Goal: Task Accomplishment & Management: Use online tool/utility

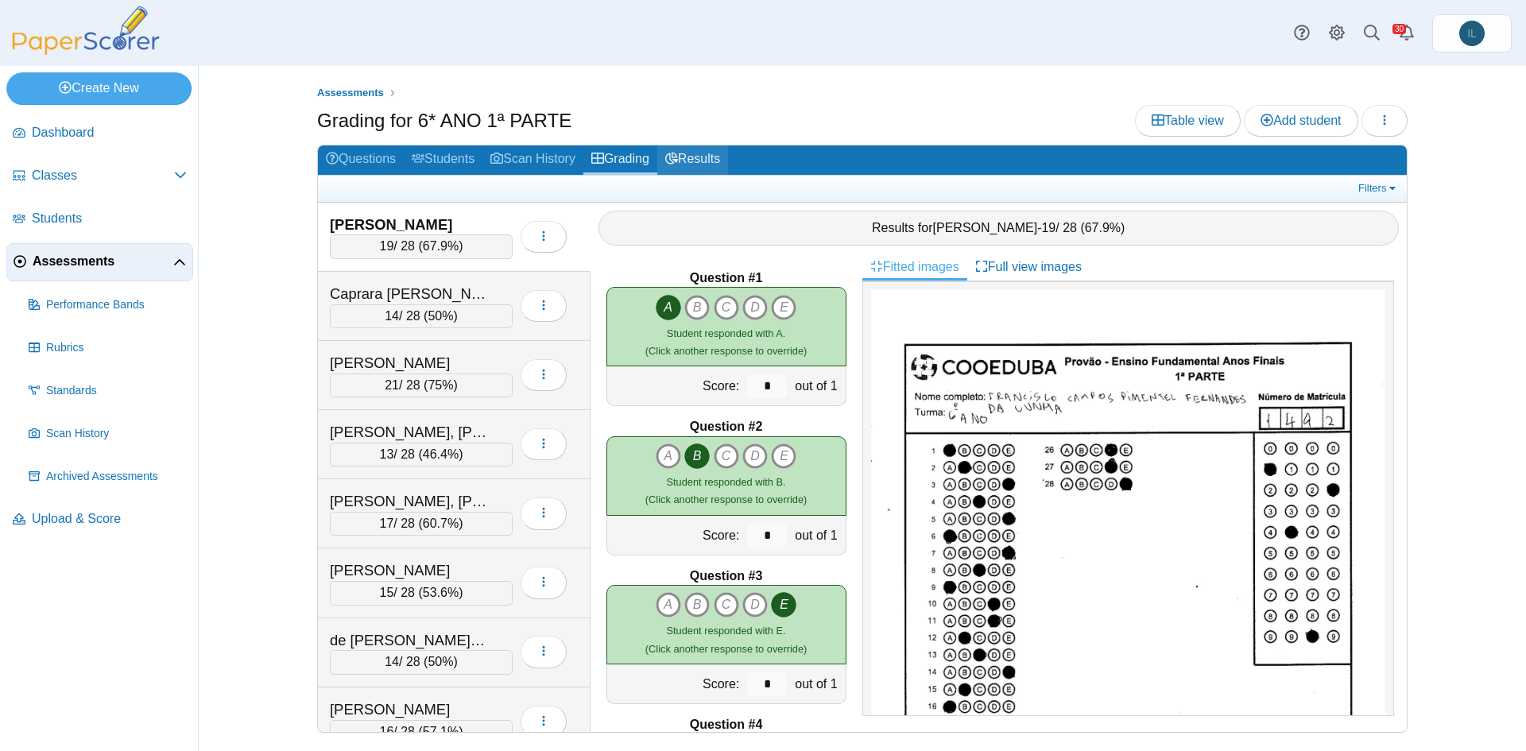
click at [702, 157] on link "Results" at bounding box center [692, 159] width 71 height 29
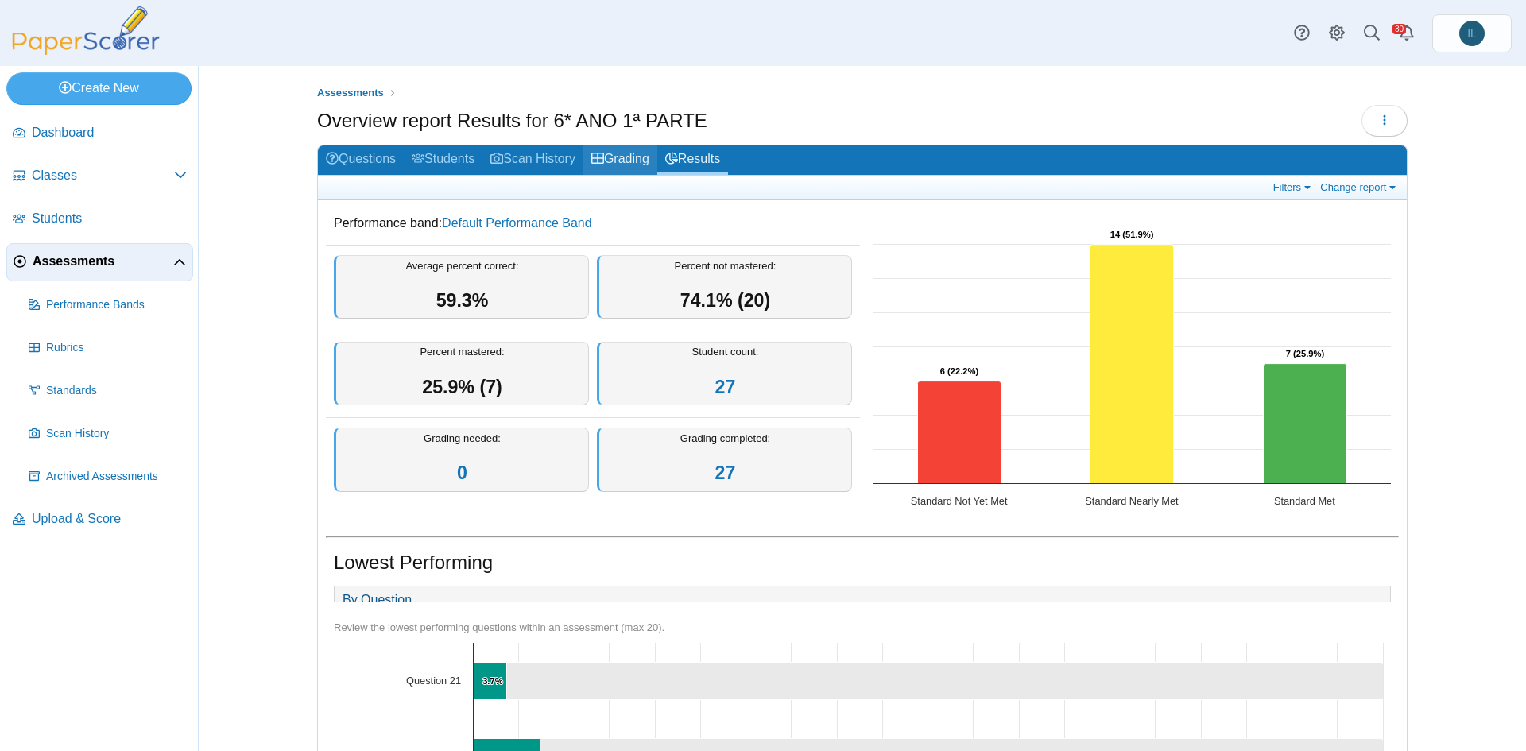
click at [628, 157] on link "Grading" at bounding box center [620, 159] width 74 height 29
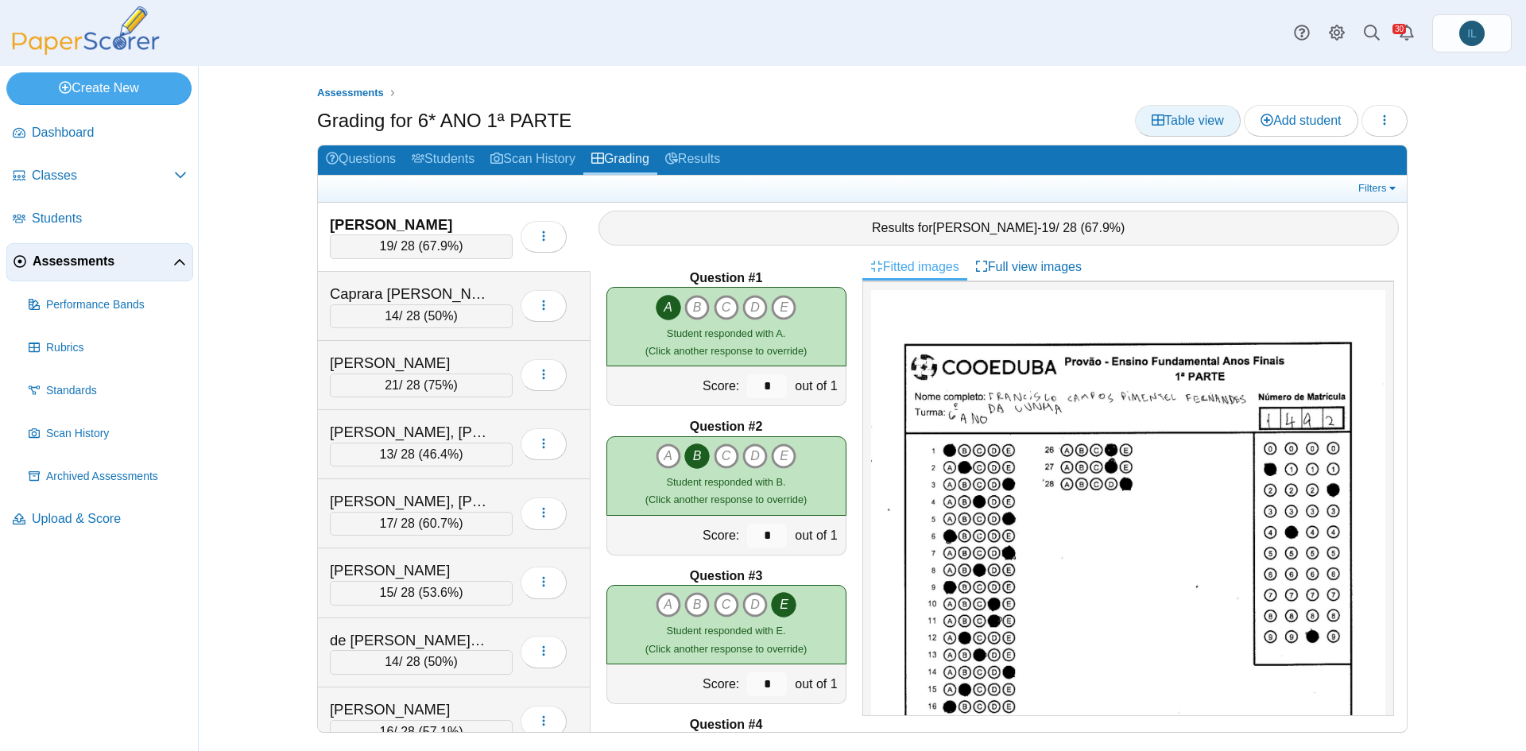
click at [1219, 128] on link "Table view" at bounding box center [1188, 121] width 106 height 32
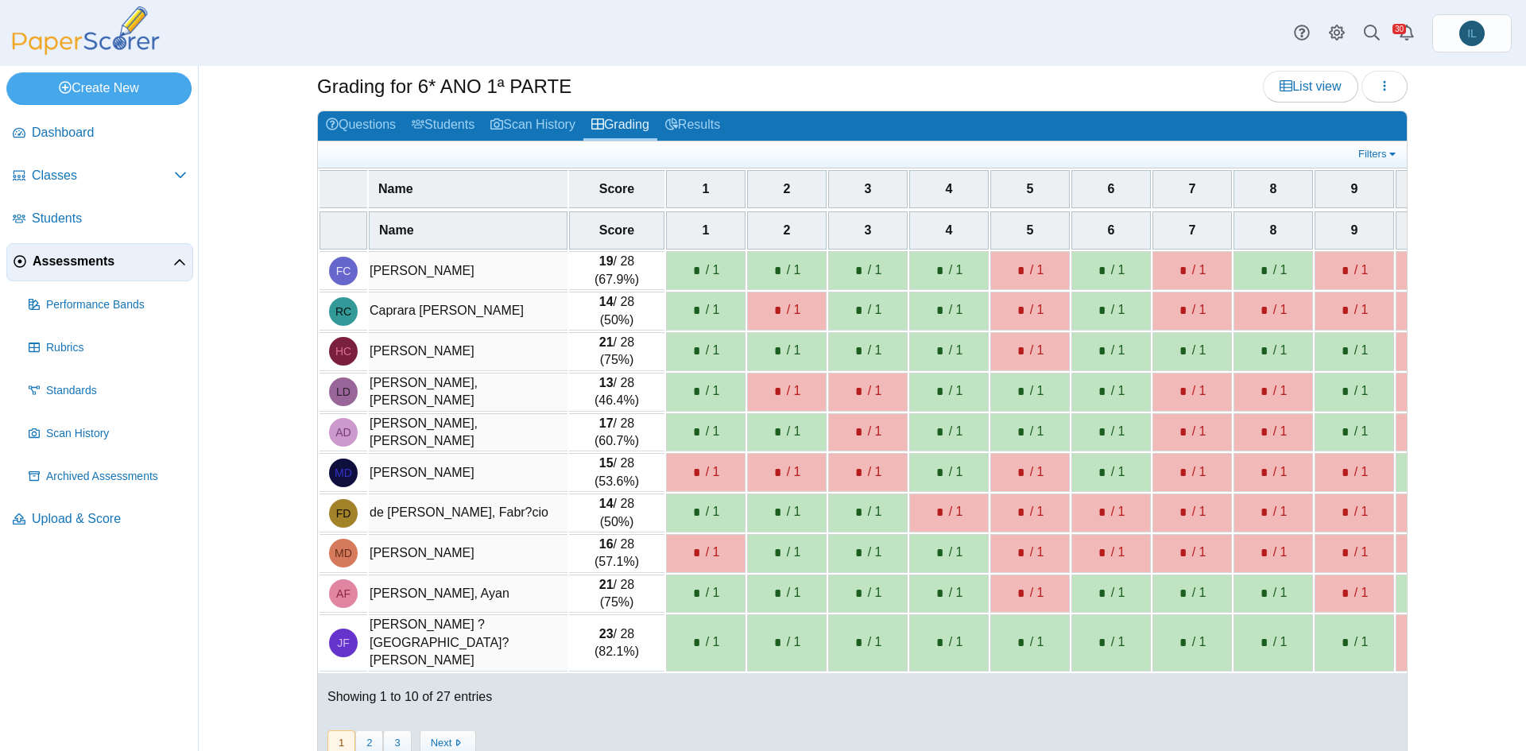
scroll to position [59, 0]
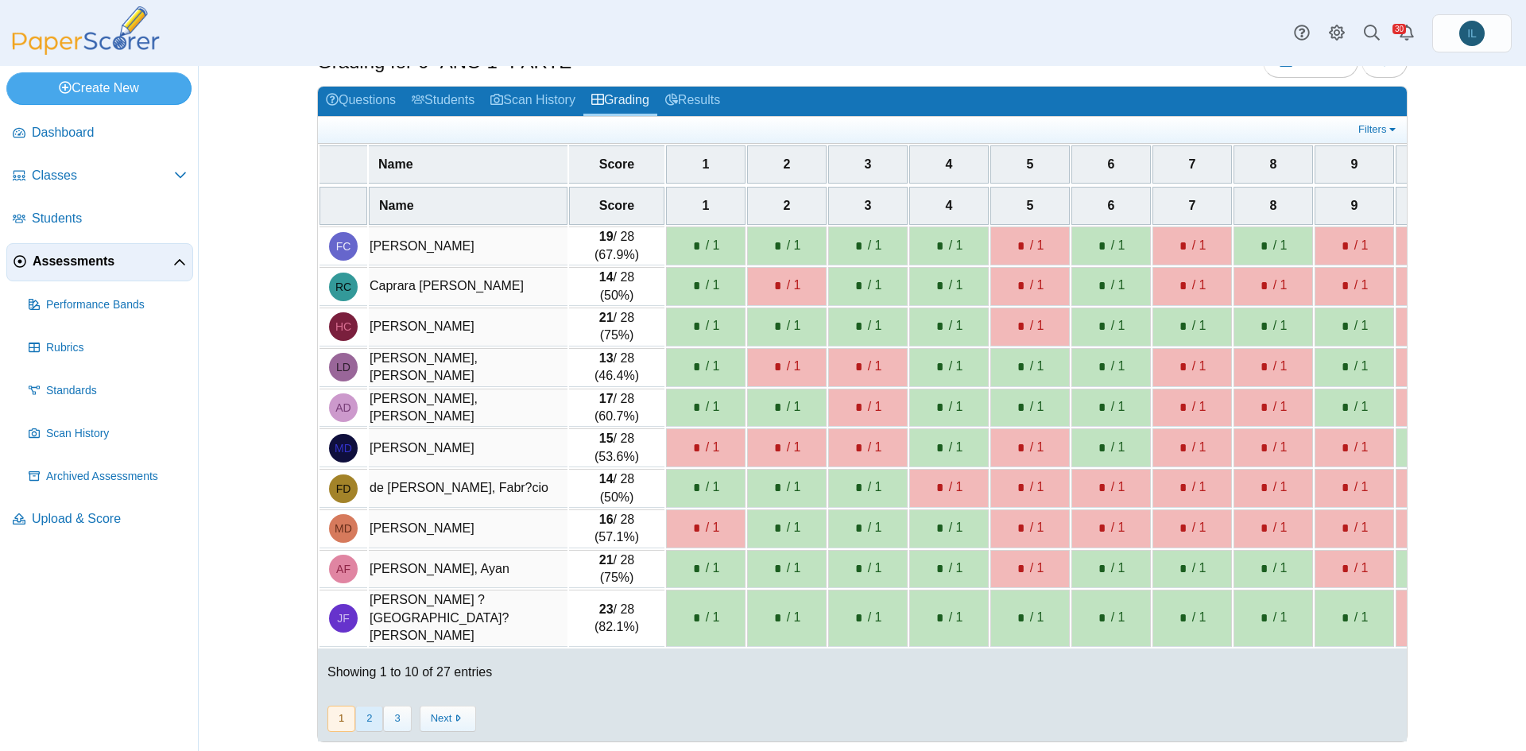
click at [364, 713] on button "2" at bounding box center [369, 719] width 28 height 26
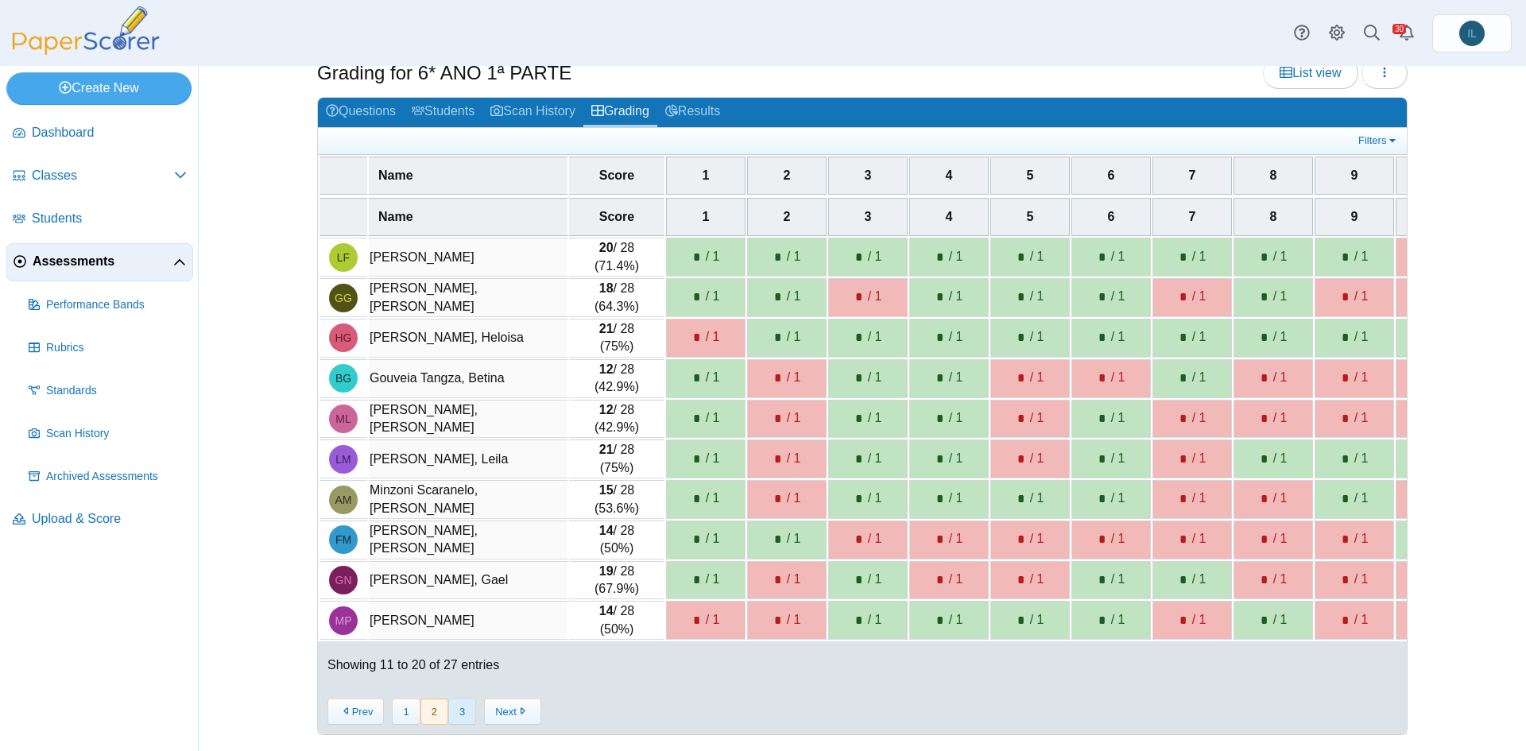
click at [459, 709] on button "3" at bounding box center [462, 712] width 28 height 26
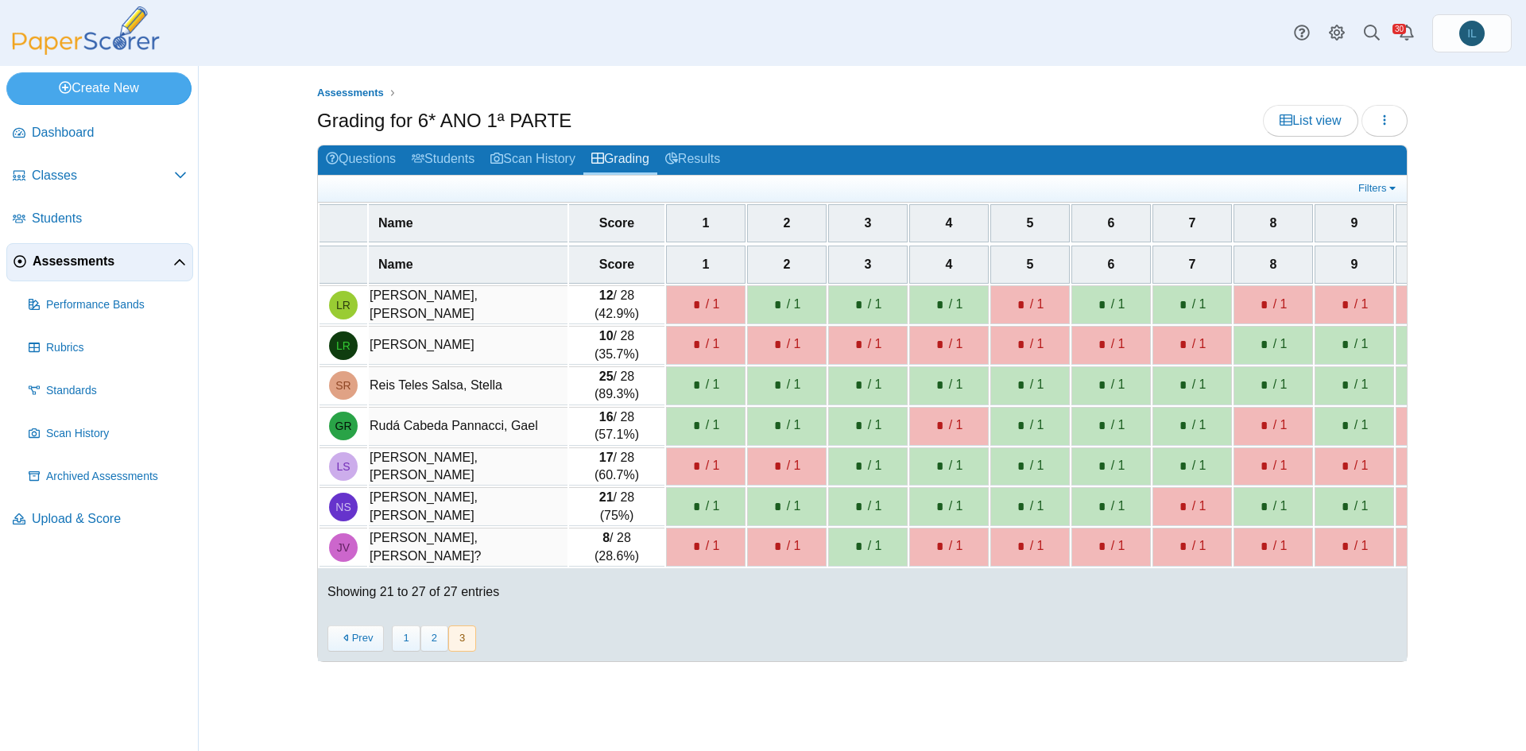
scroll to position [0, 0]
click at [401, 645] on button "1" at bounding box center [406, 639] width 28 height 26
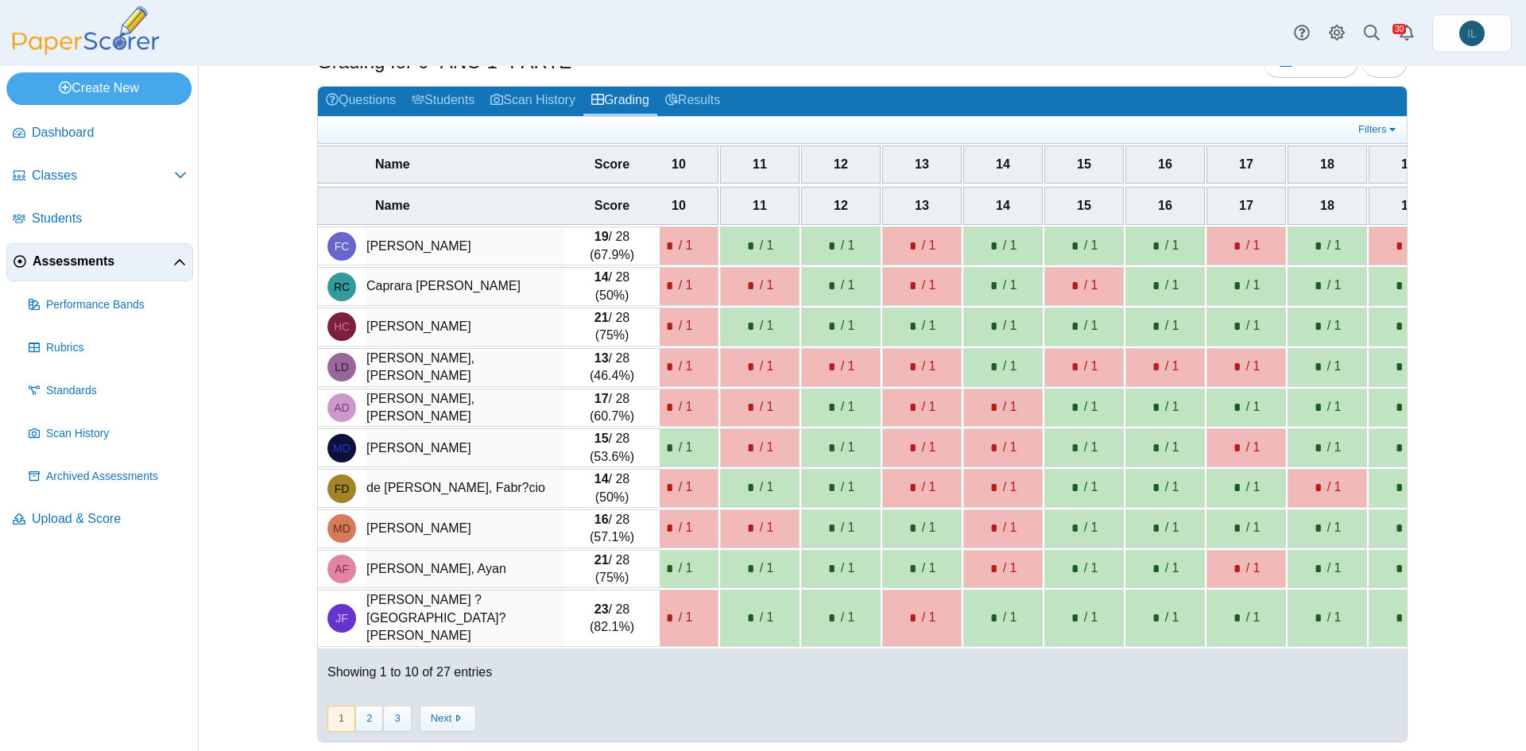
scroll to position [0, 756]
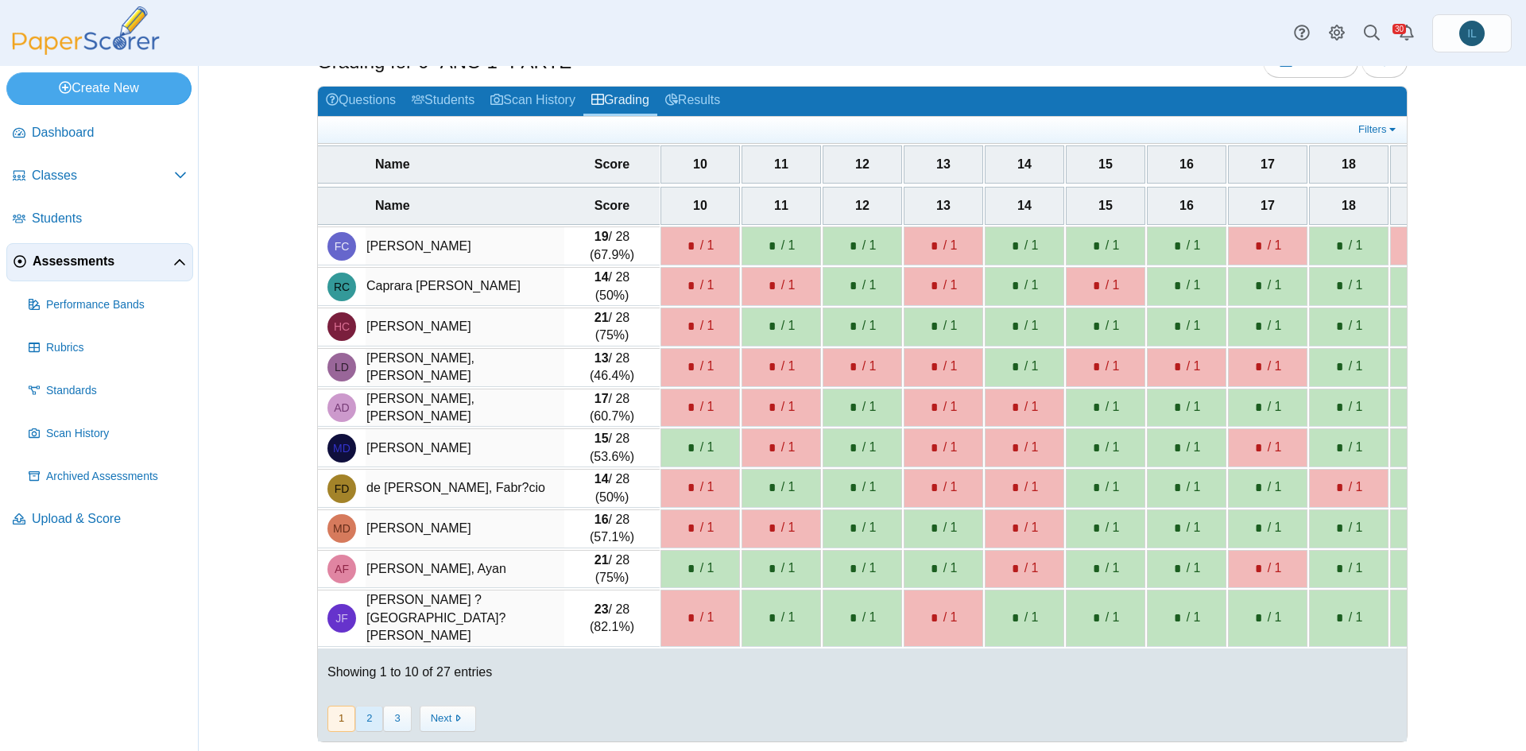
click at [358, 712] on button "2" at bounding box center [369, 719] width 28 height 26
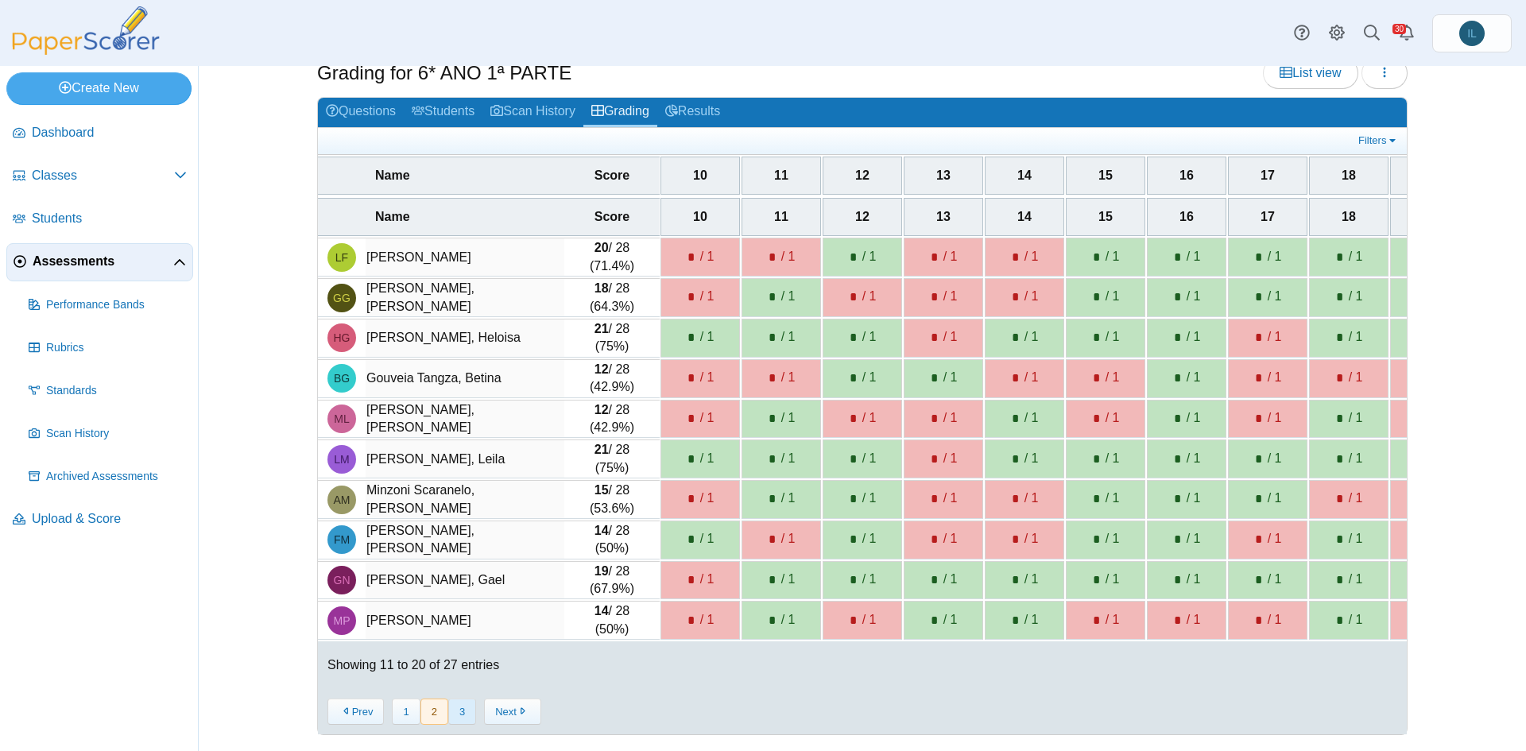
click at [455, 721] on button "3" at bounding box center [462, 712] width 28 height 26
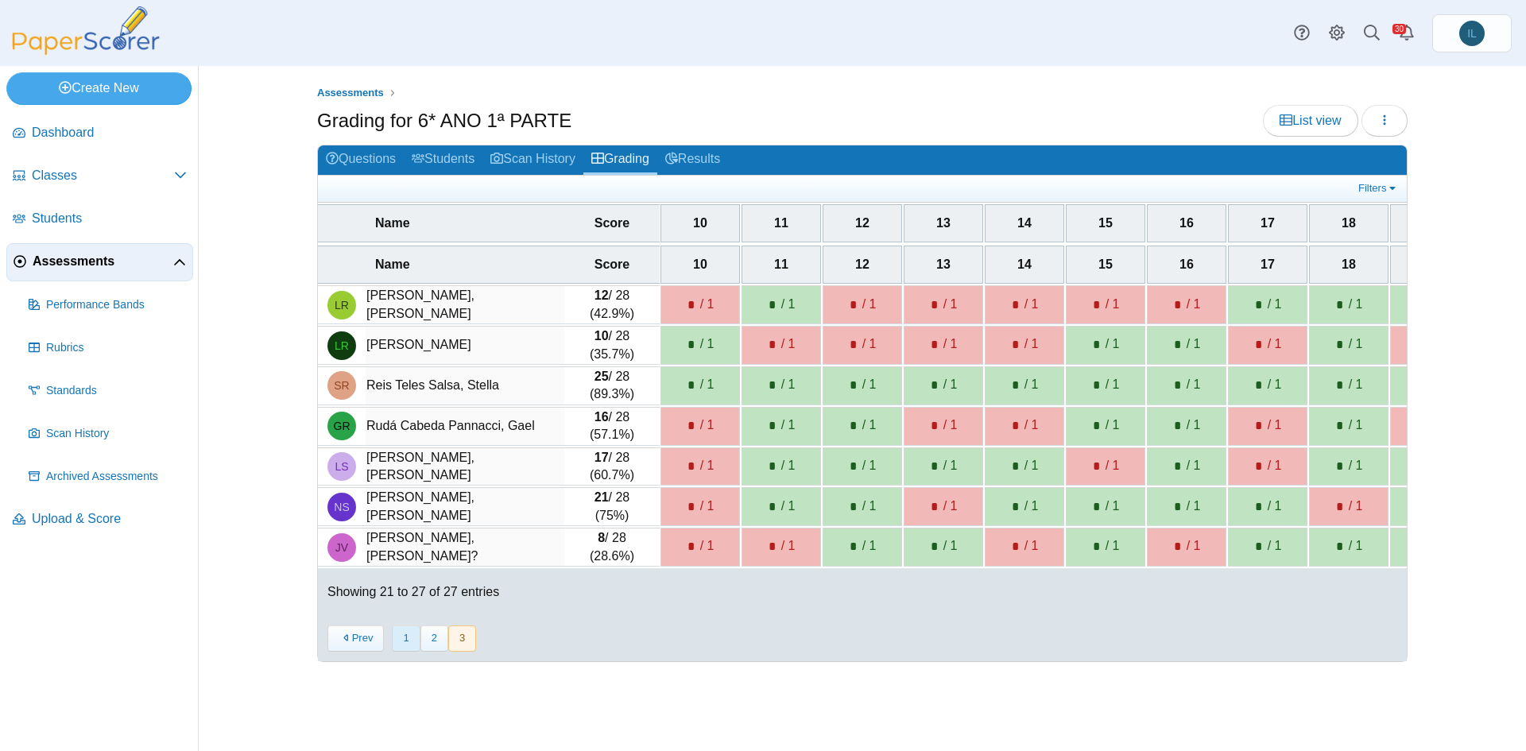
click at [397, 647] on button "1" at bounding box center [406, 639] width 28 height 26
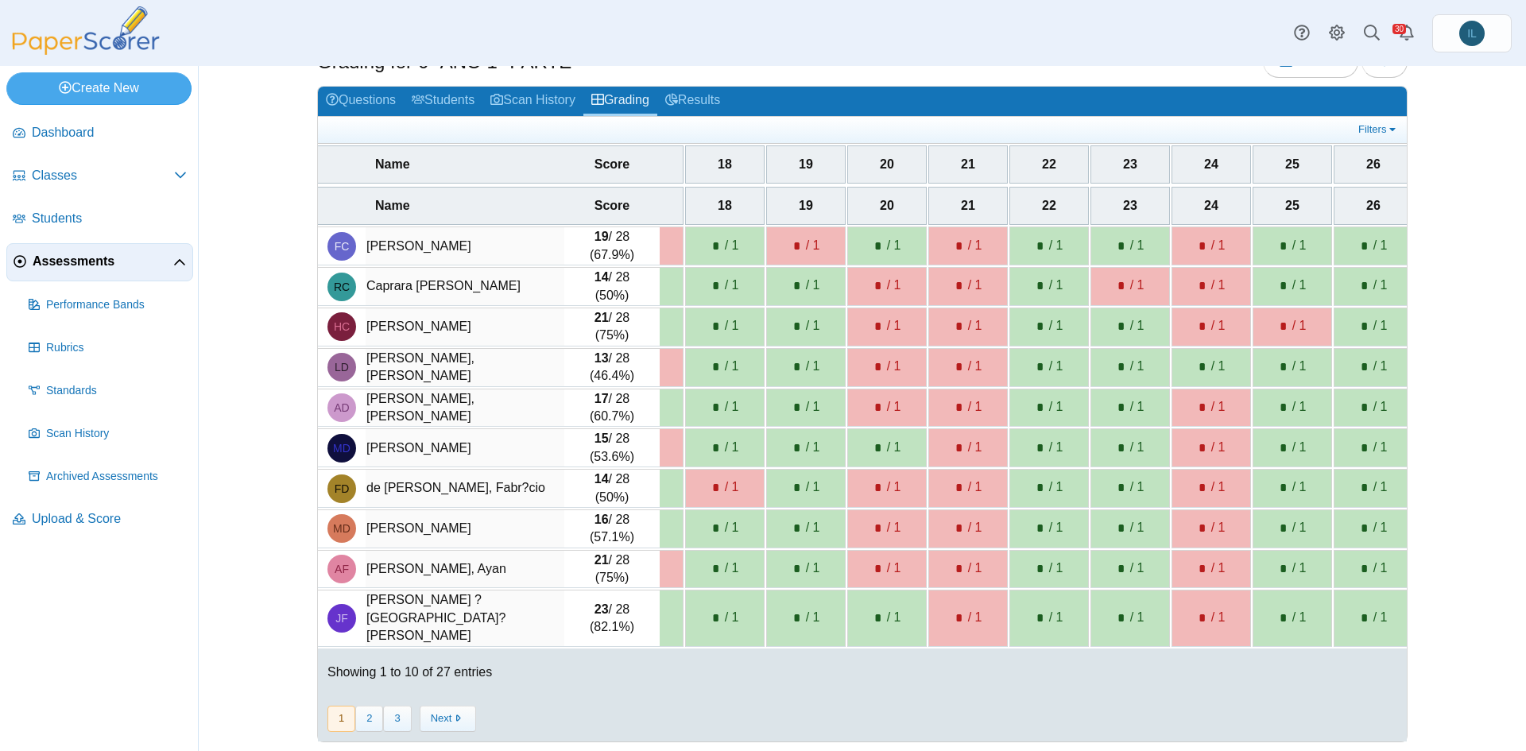
scroll to position [0, 1364]
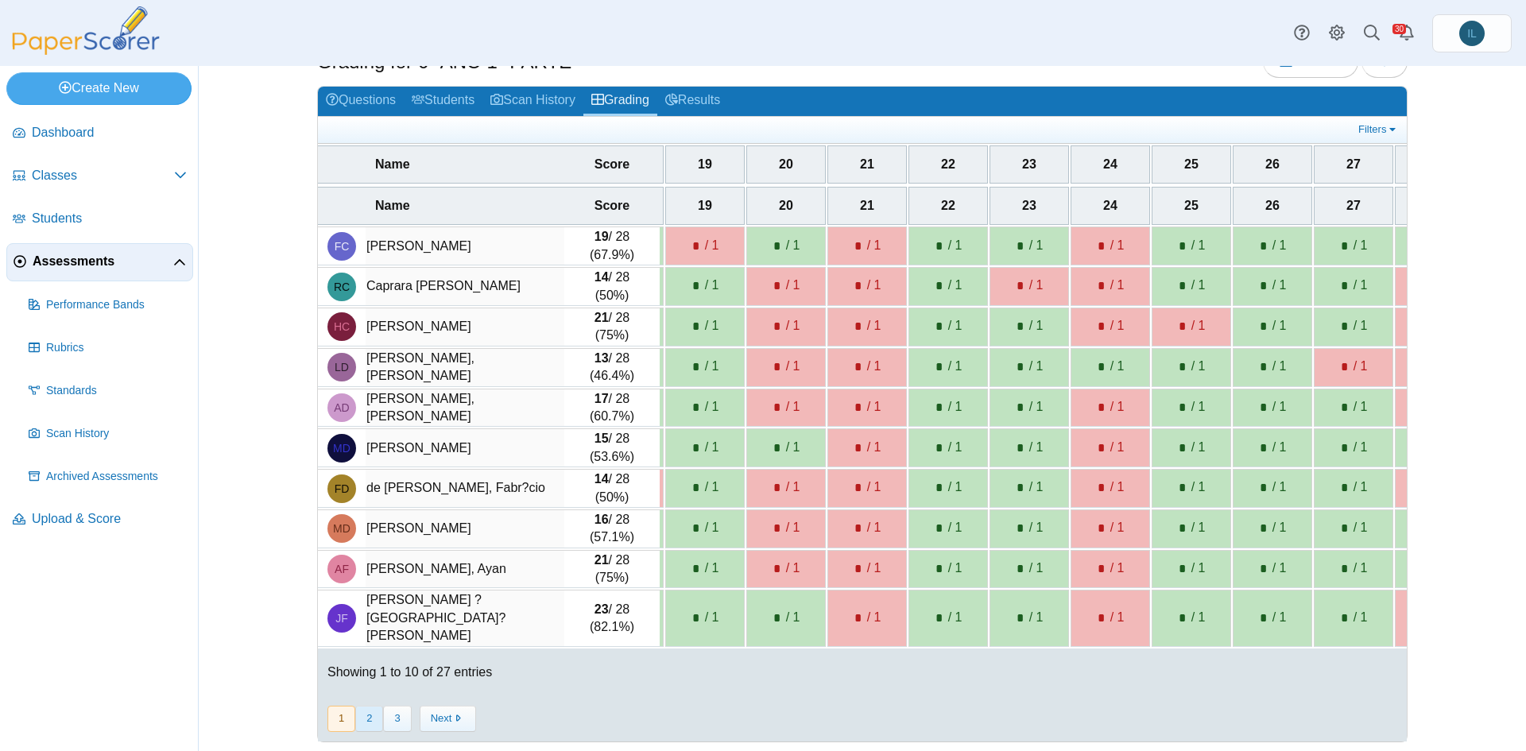
click at [374, 713] on button "2" at bounding box center [369, 719] width 28 height 26
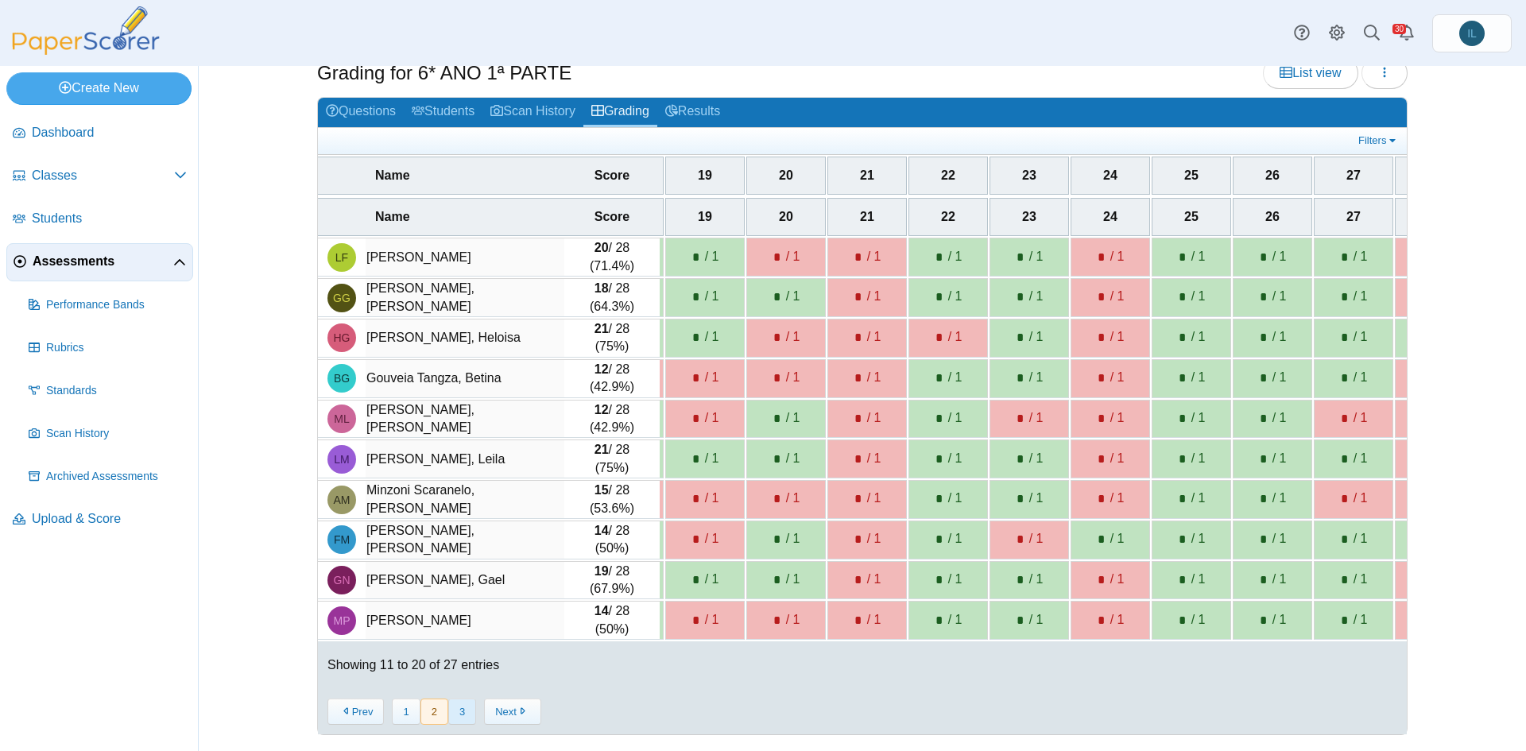
click at [448, 704] on button "3" at bounding box center [462, 712] width 28 height 26
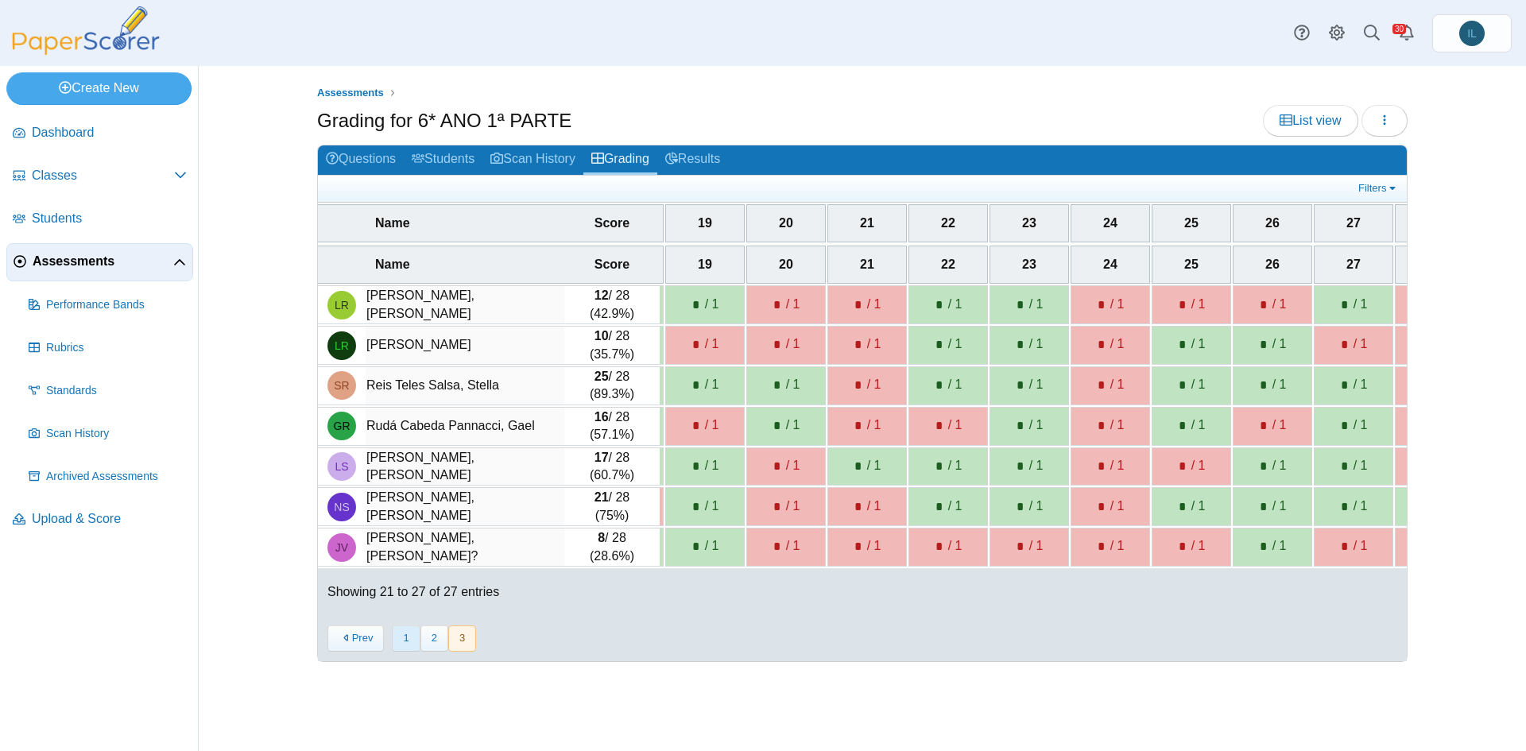
click at [397, 642] on button "1" at bounding box center [406, 639] width 28 height 26
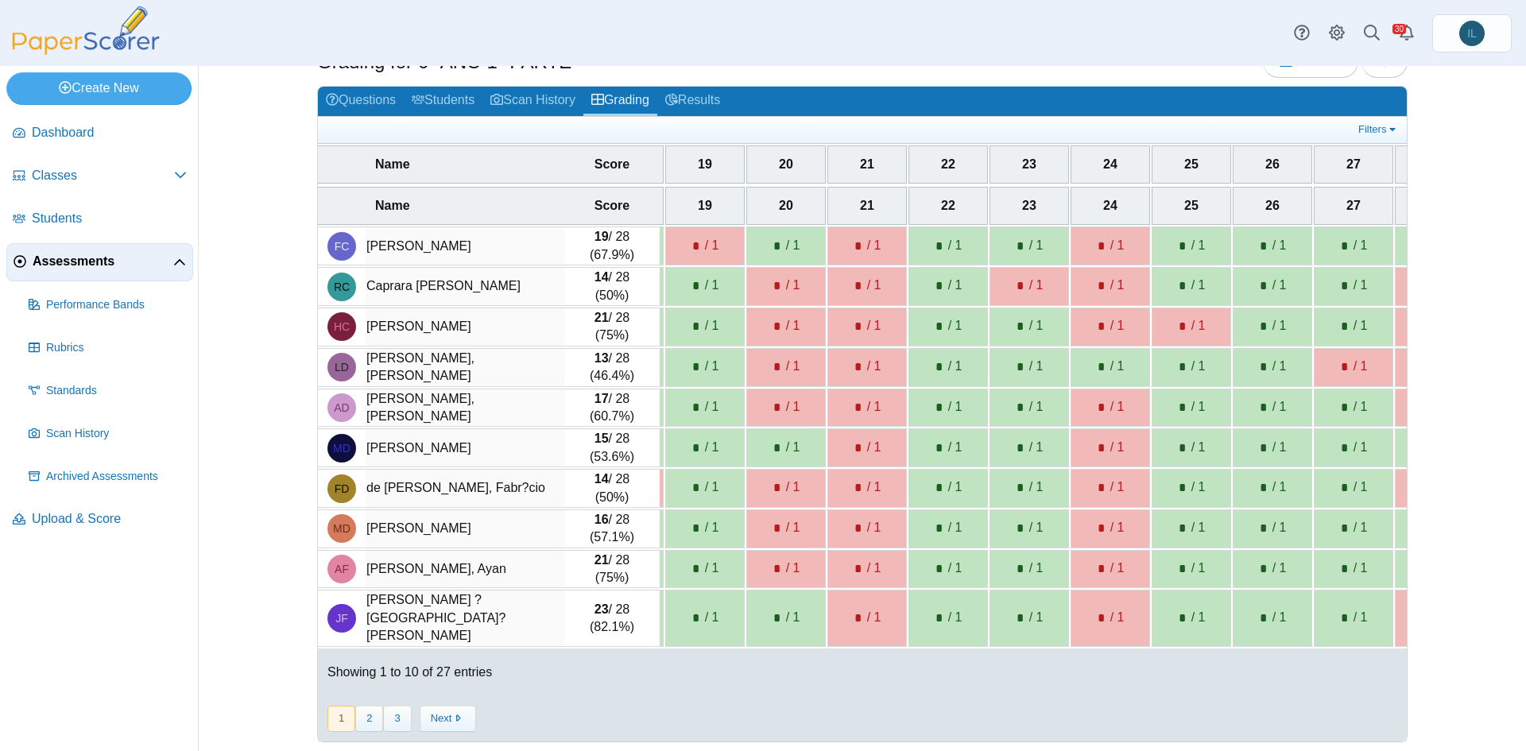
scroll to position [0, 1529]
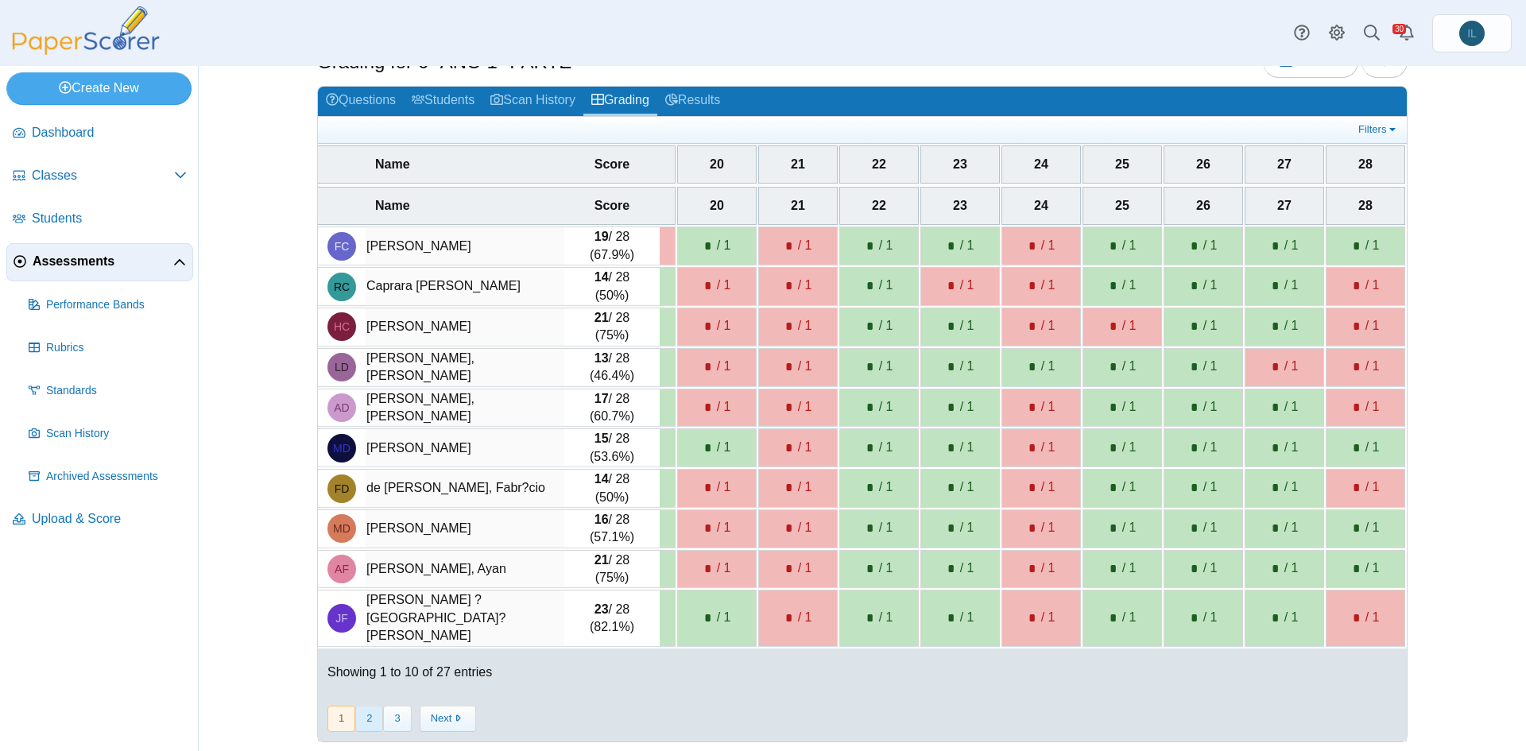
click at [361, 712] on button "2" at bounding box center [369, 719] width 28 height 26
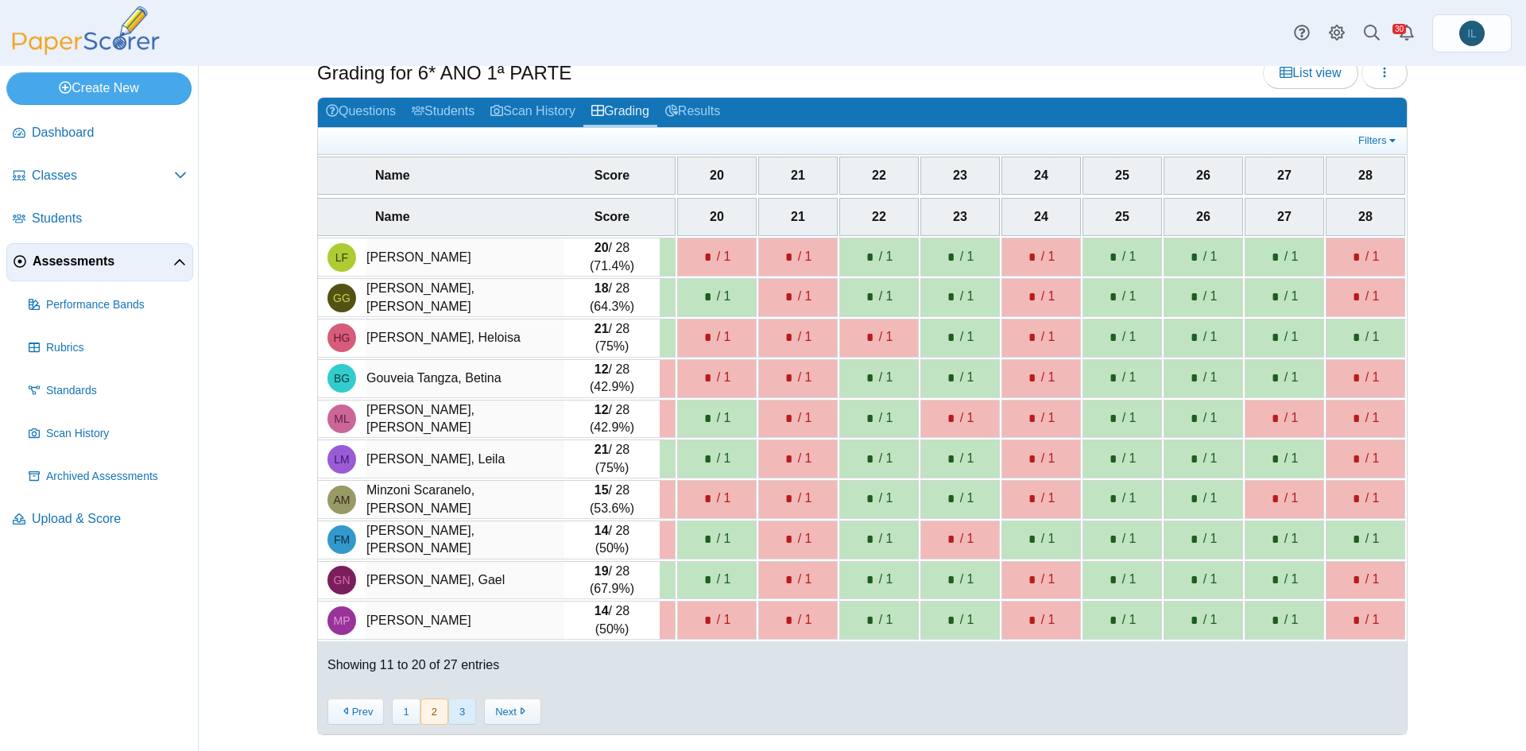
click at [455, 711] on button "3" at bounding box center [462, 712] width 28 height 26
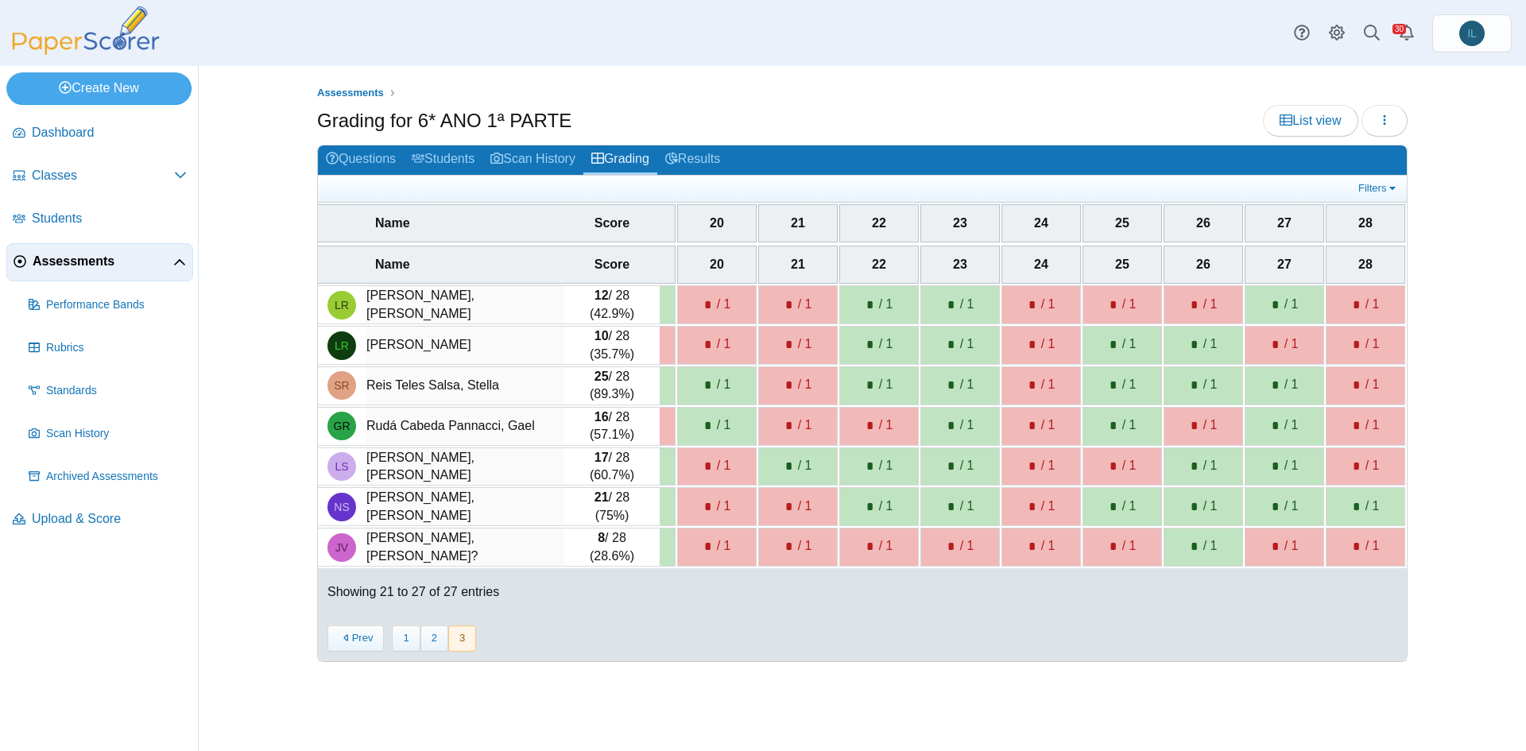
scroll to position [0, 952]
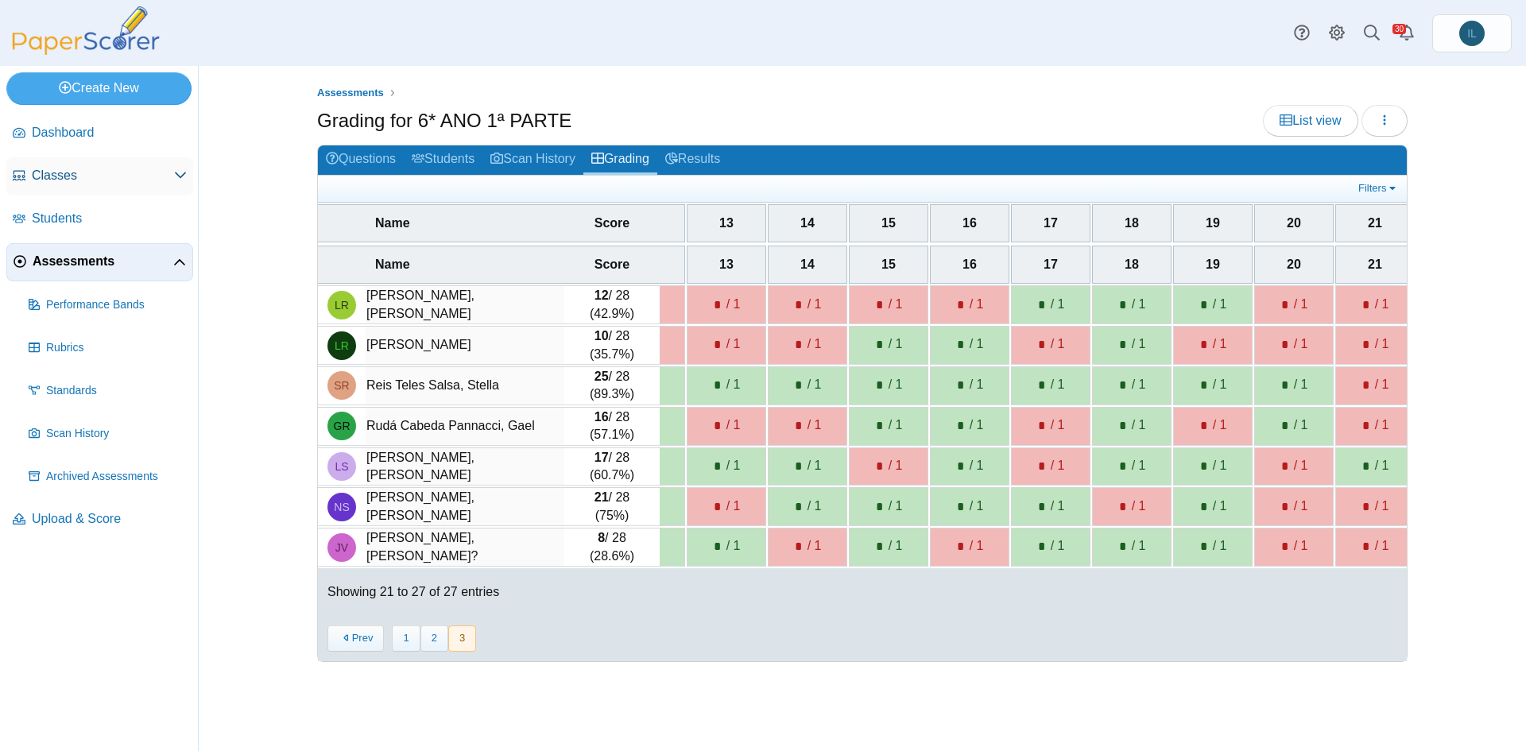
click at [73, 172] on span "Classes" at bounding box center [103, 175] width 142 height 17
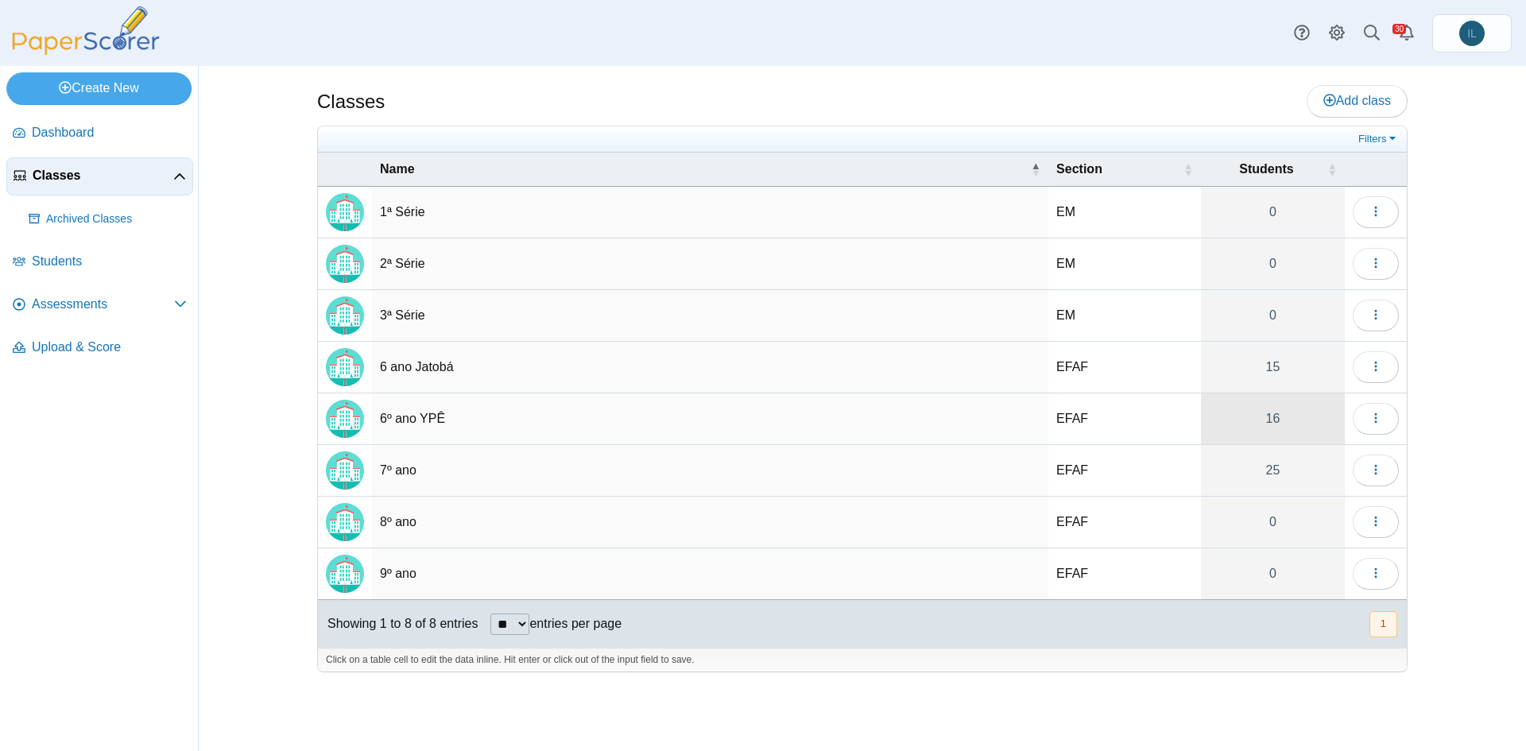
click at [1276, 420] on link "16" at bounding box center [1273, 418] width 144 height 51
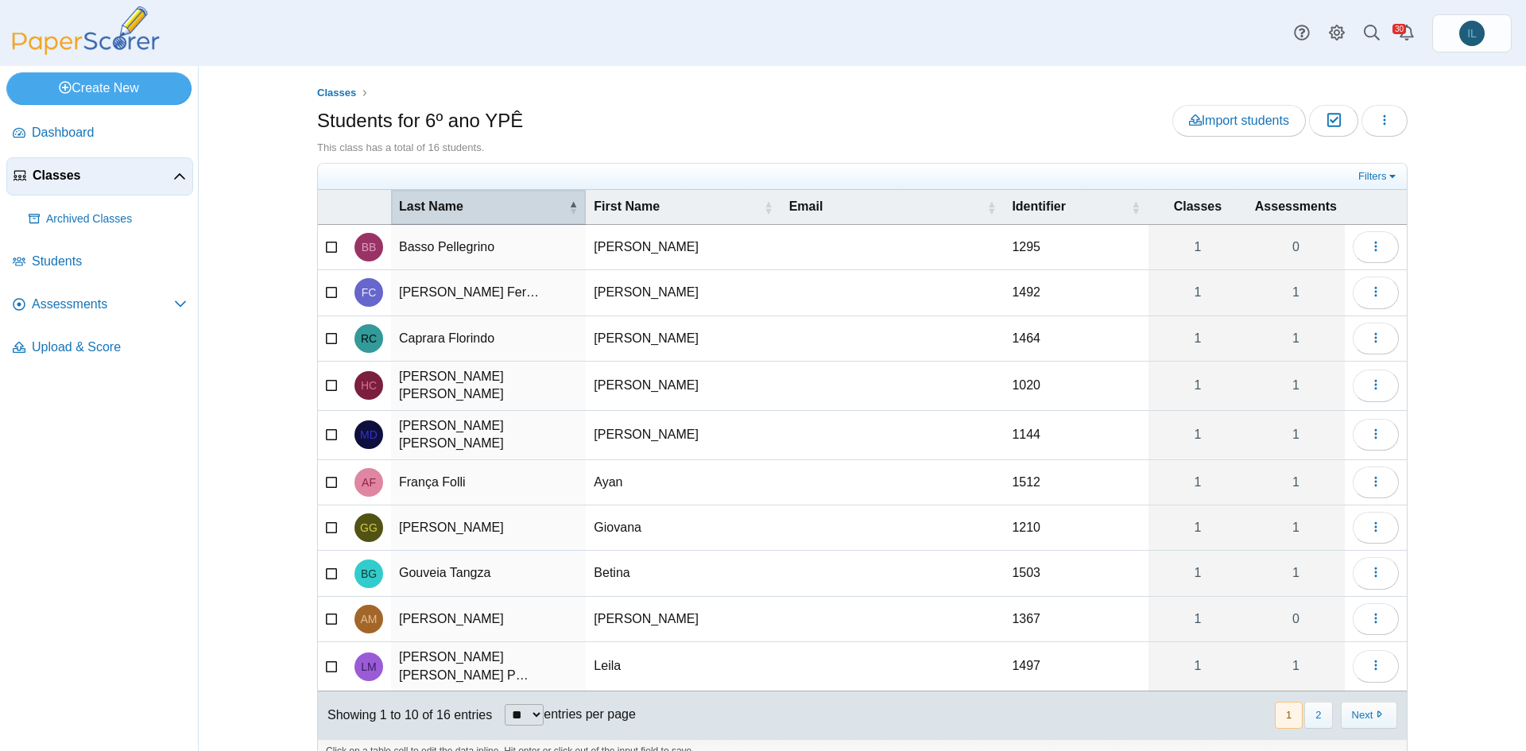
click at [568, 206] on span "\a Last Name\a : Activate to invert sorting" at bounding box center [573, 208] width 10 height 16
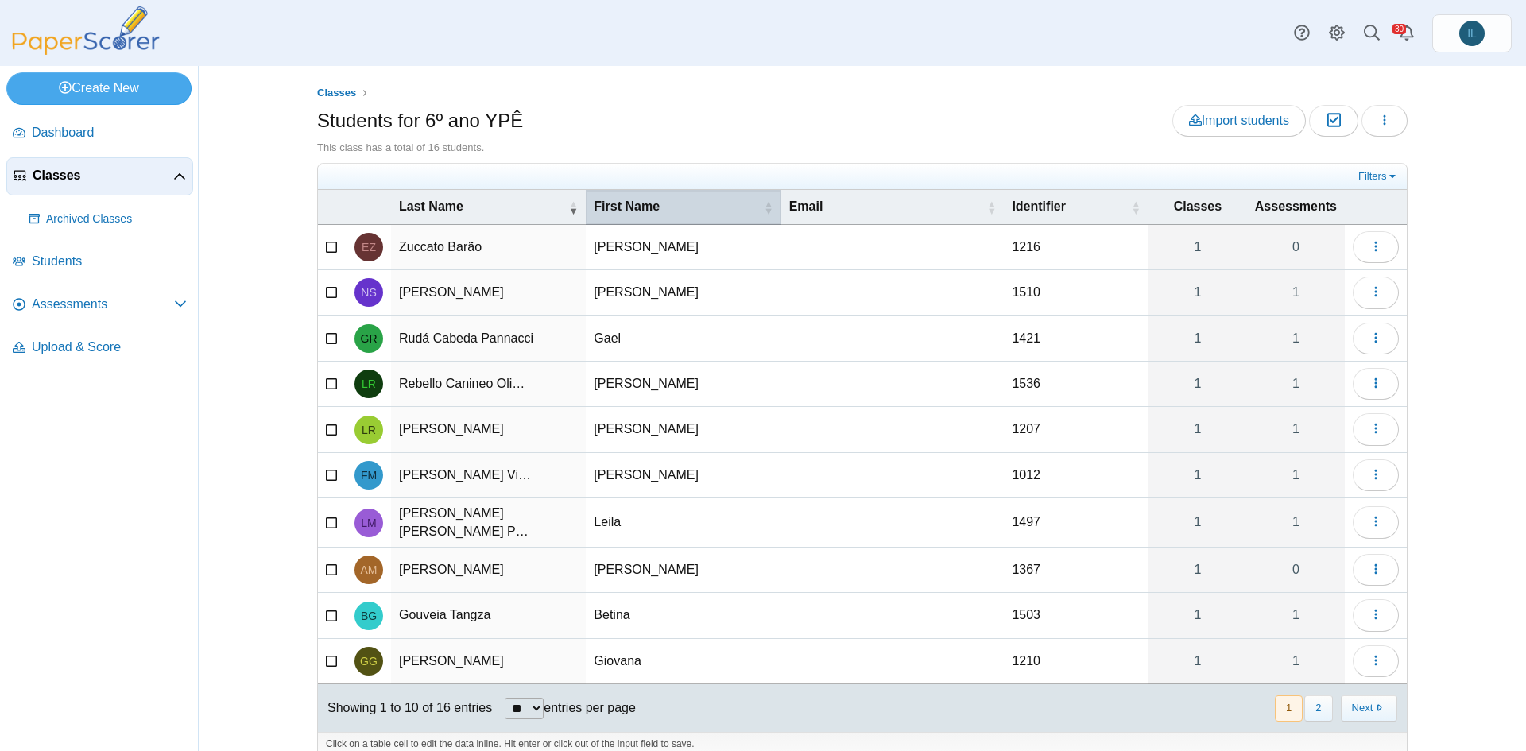
click at [727, 196] on th "First Name" at bounding box center [683, 207] width 195 height 34
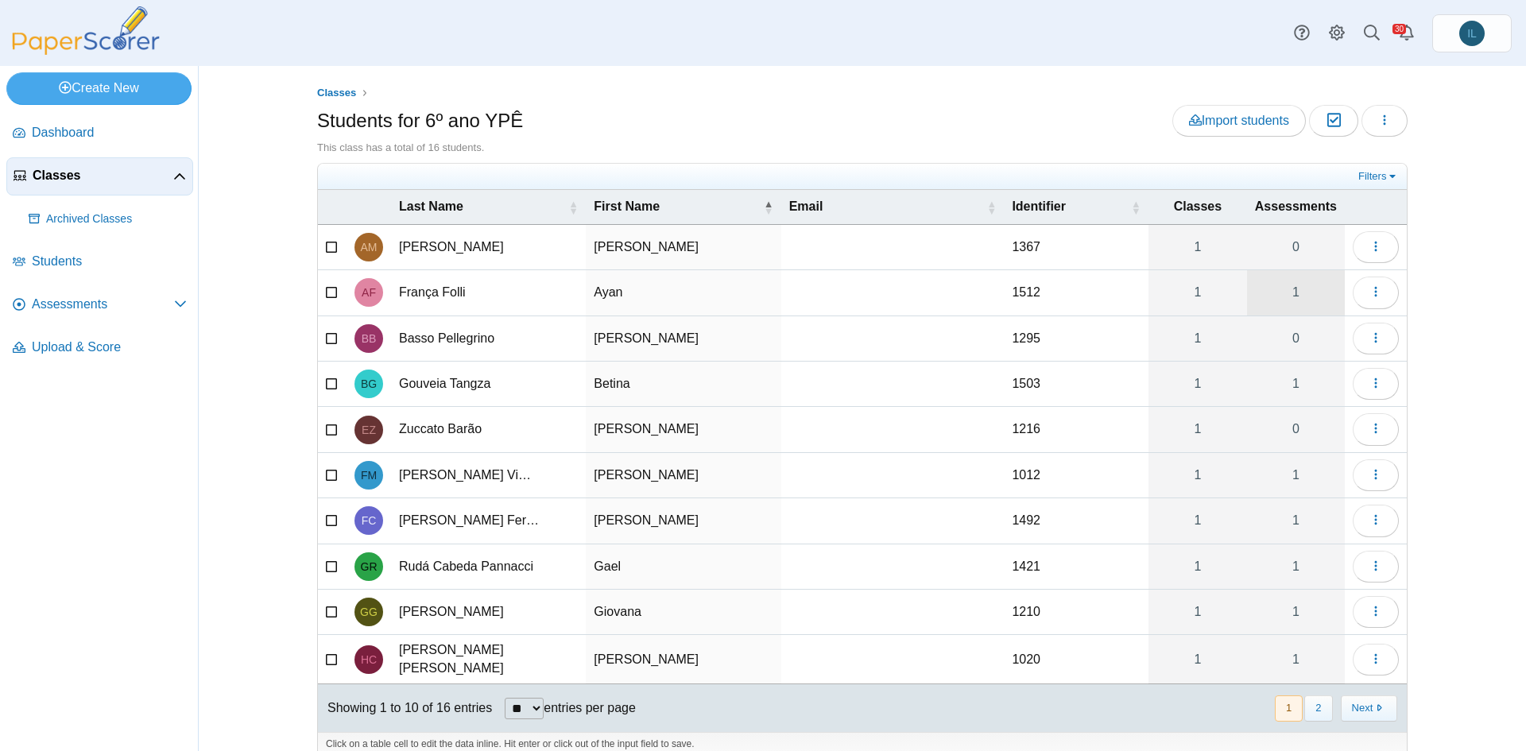
click at [1294, 289] on link "1" at bounding box center [1296, 292] width 98 height 45
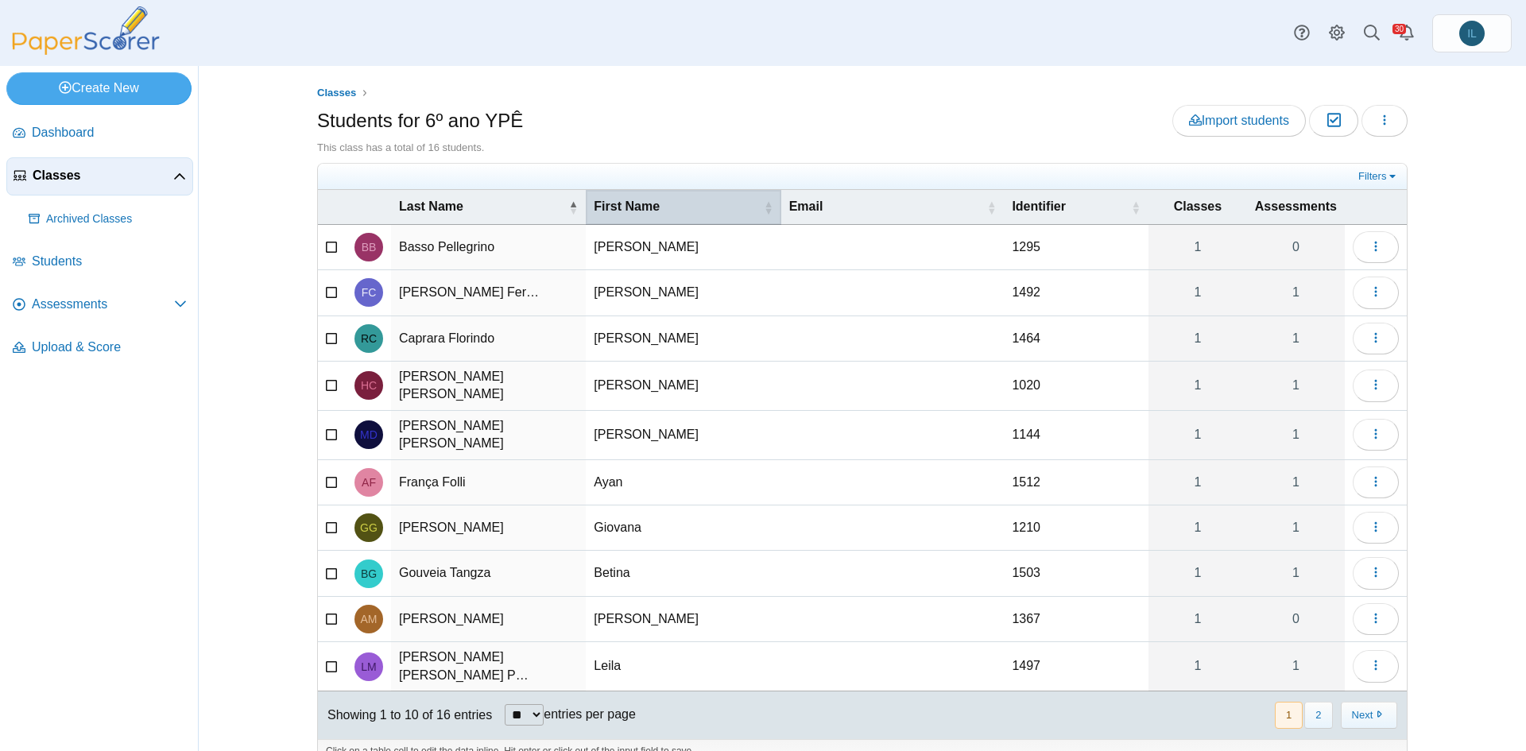
click at [739, 212] on span "First Name" at bounding box center [677, 206] width 166 height 17
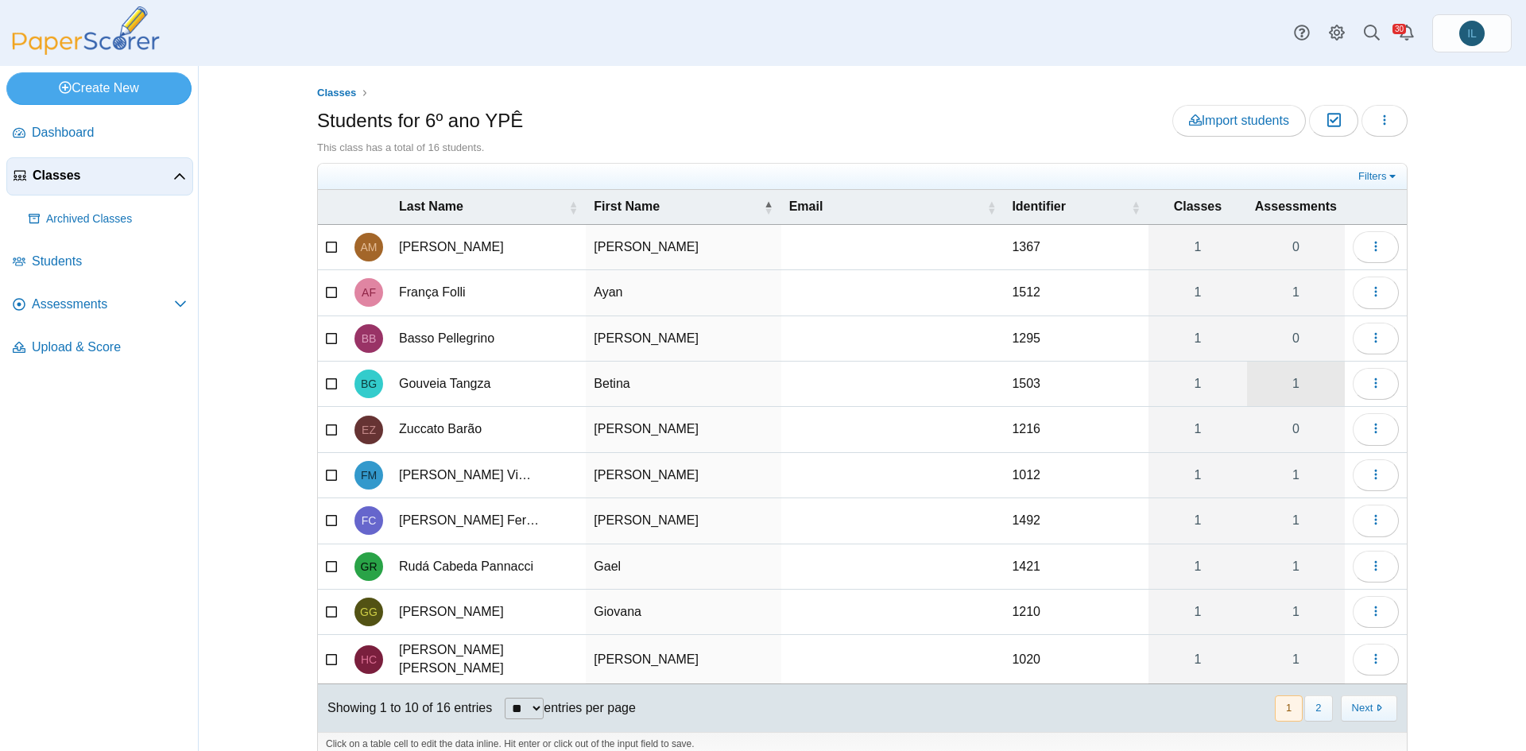
drag, startPoint x: 1292, startPoint y: 388, endPoint x: 1299, endPoint y: 396, distance: 10.2
click at [1299, 396] on link "1" at bounding box center [1296, 384] width 98 height 45
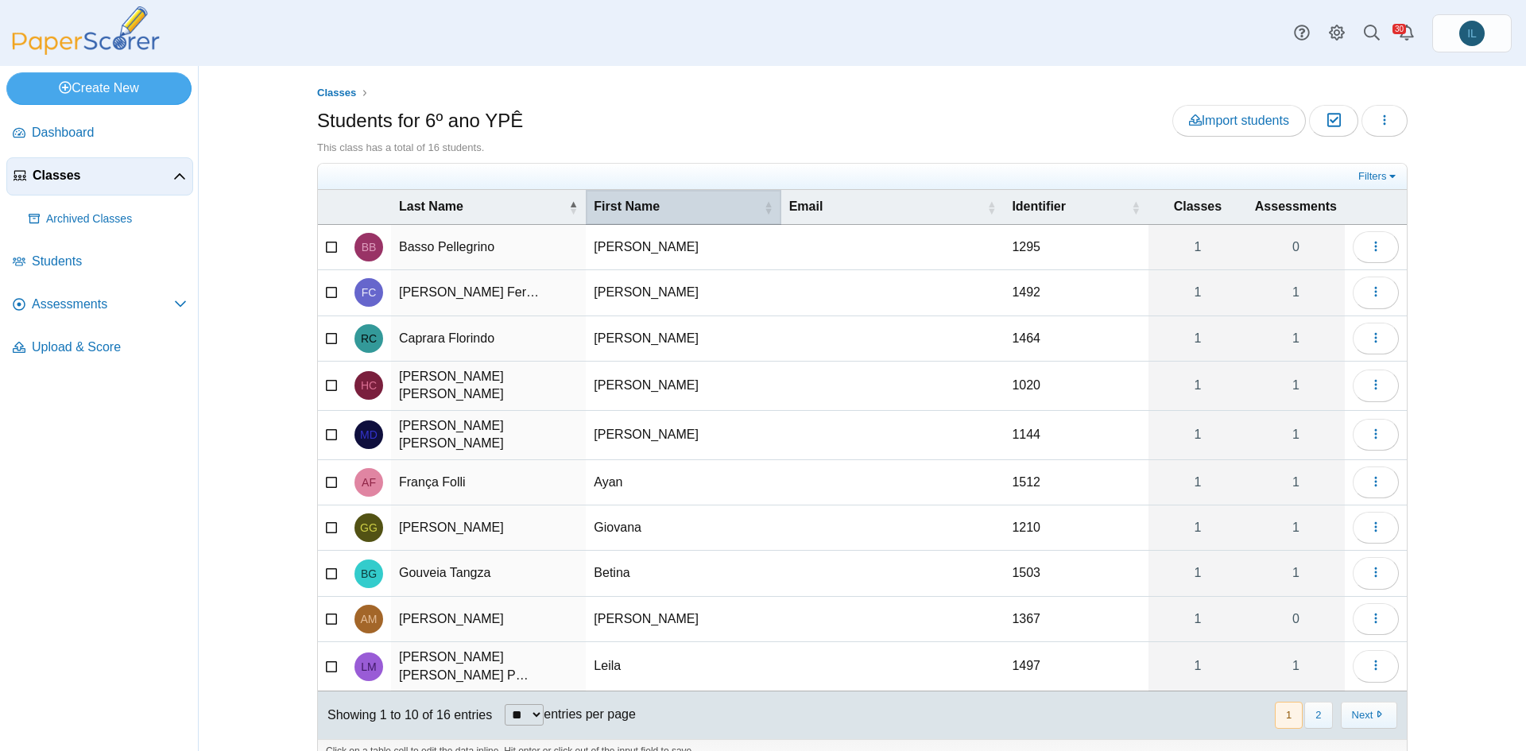
click at [684, 205] on span "First Name" at bounding box center [677, 206] width 166 height 17
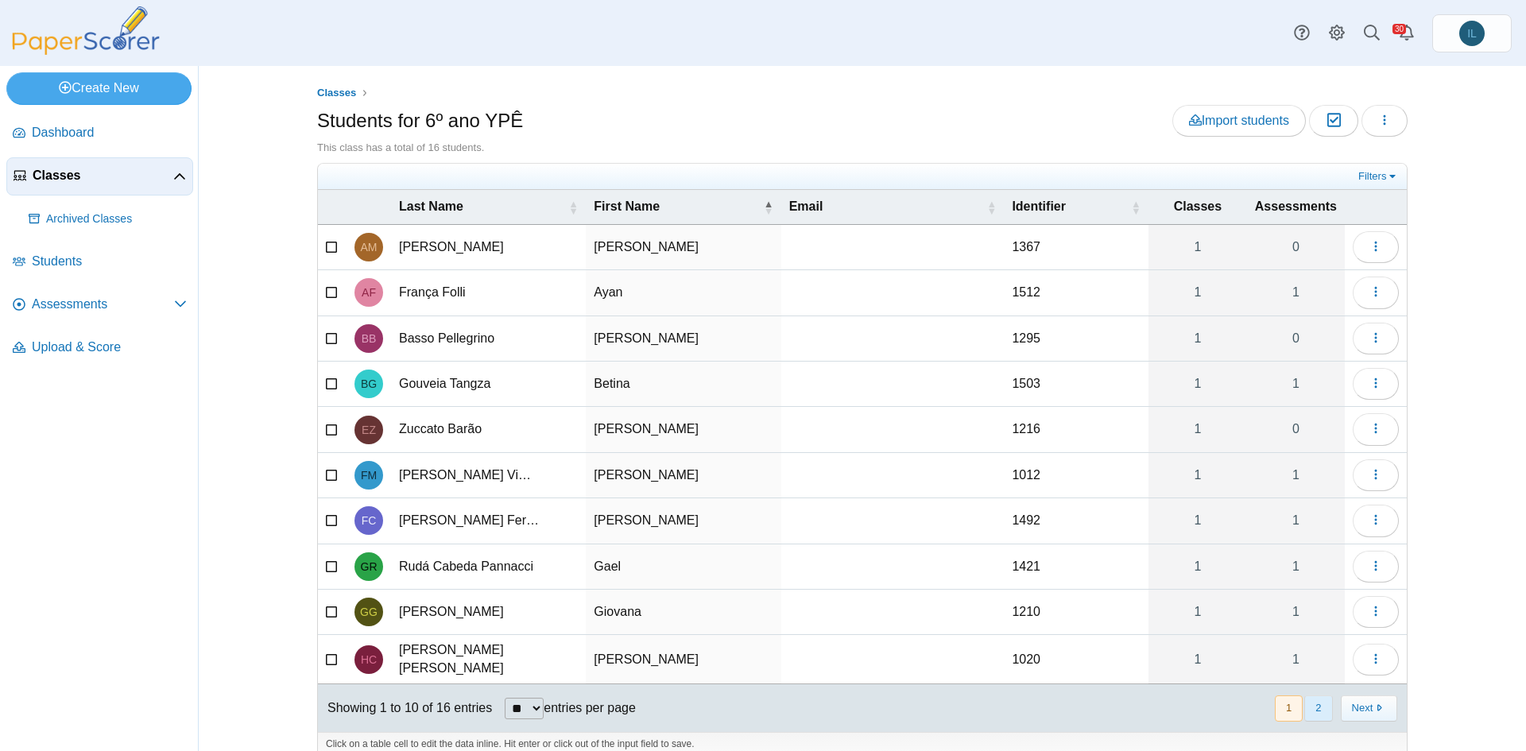
click at [1314, 702] on button "2" at bounding box center [1318, 709] width 28 height 26
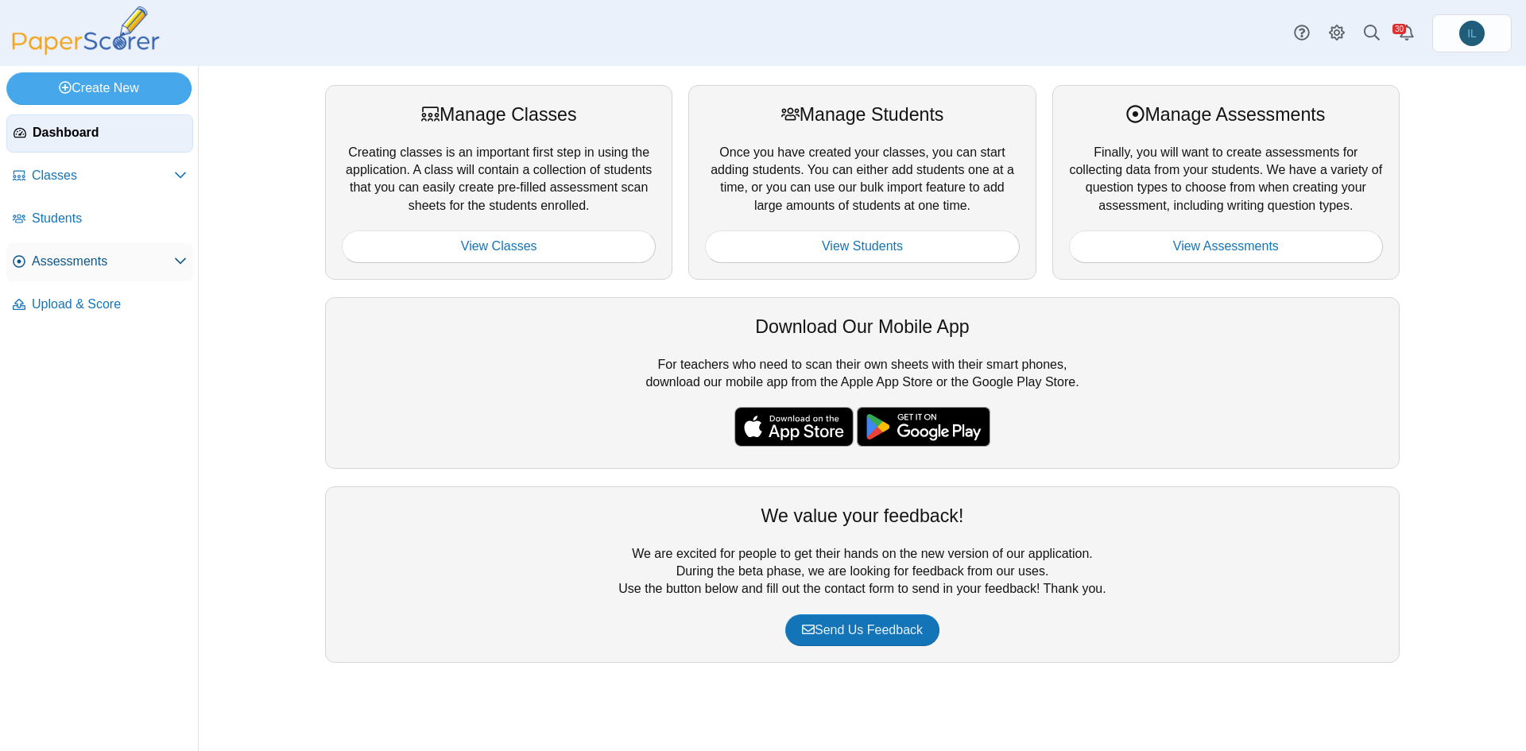
click at [106, 260] on span "Assessments" at bounding box center [103, 261] width 142 height 17
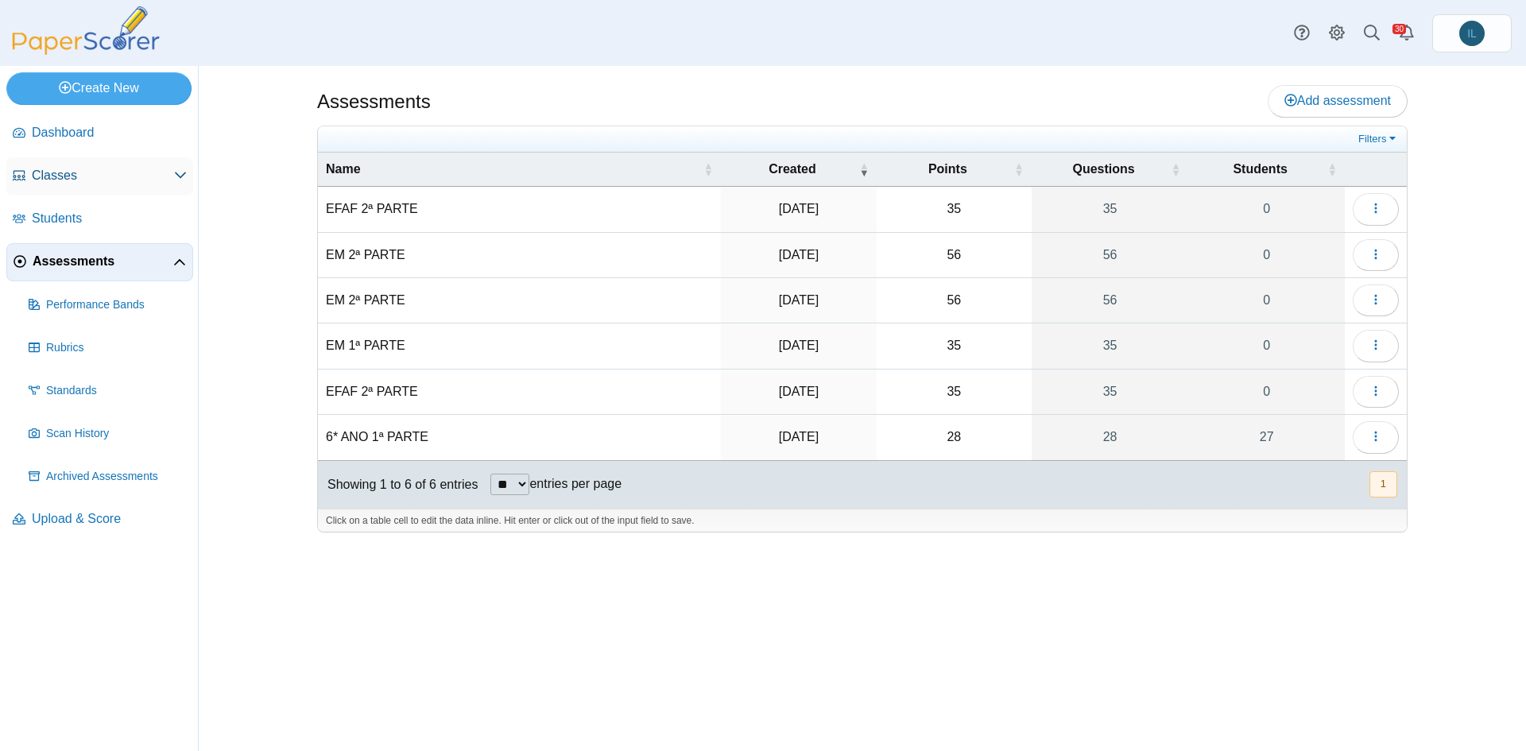
click at [142, 160] on link "Classes" at bounding box center [99, 176] width 187 height 38
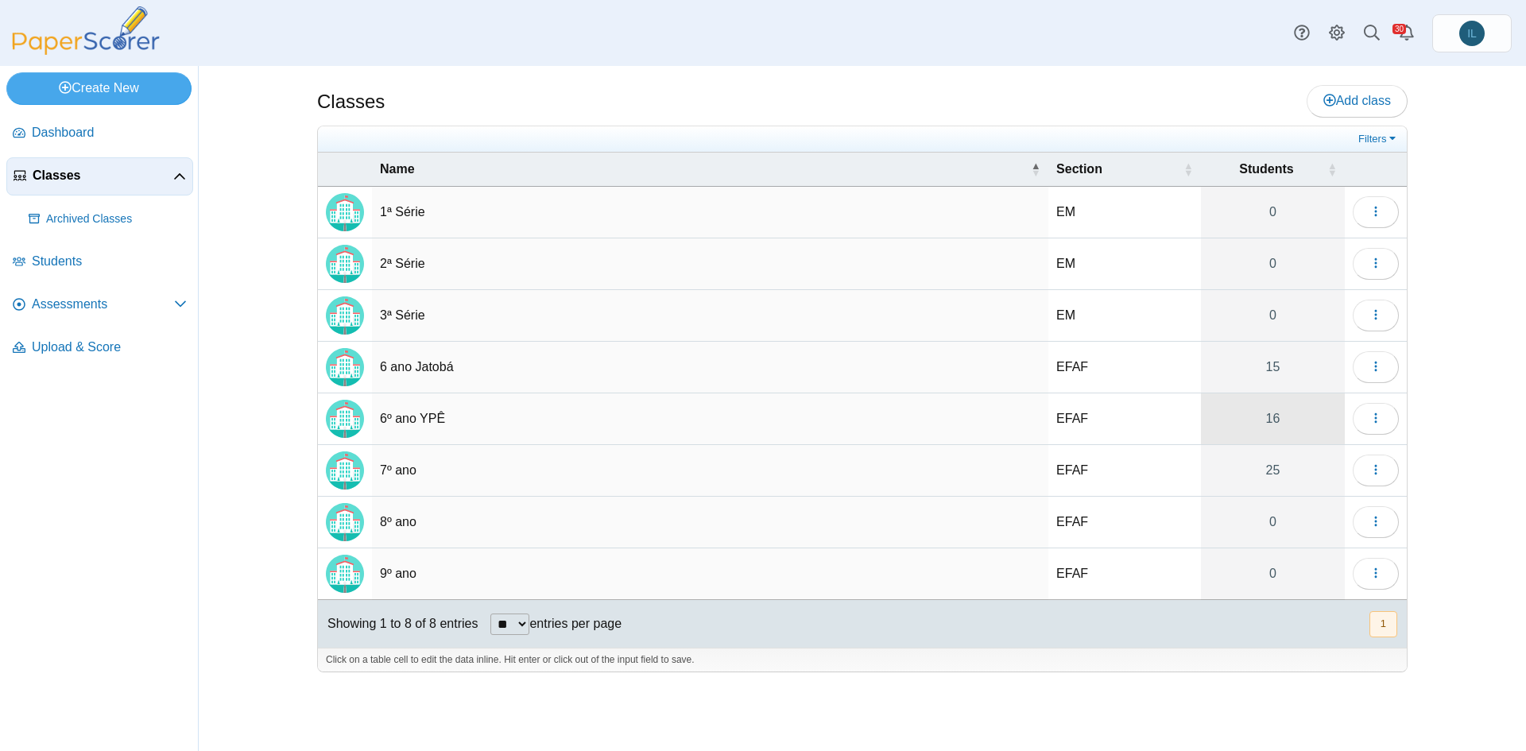
click at [1275, 426] on link "16" at bounding box center [1273, 418] width 144 height 51
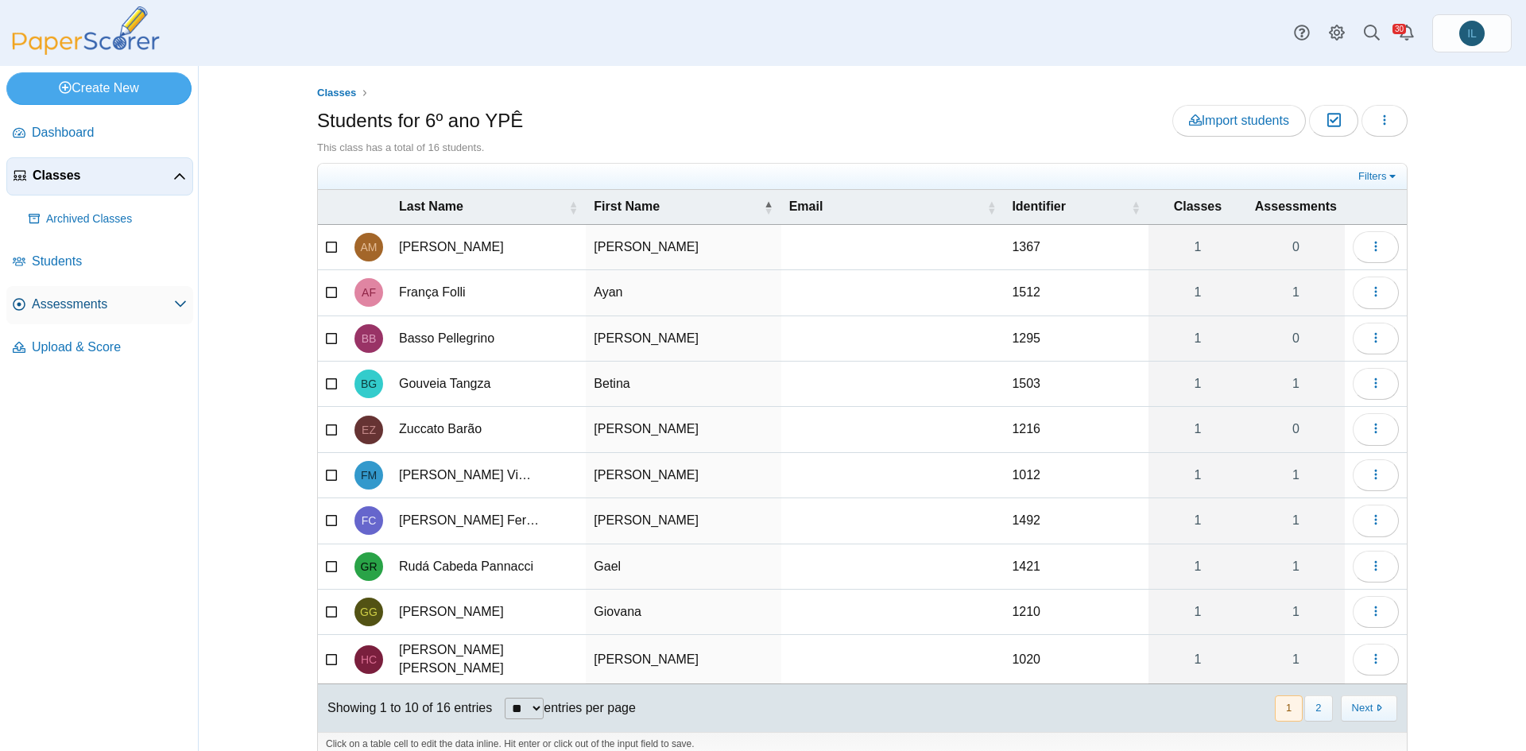
click at [154, 308] on span "Assessments" at bounding box center [103, 304] width 142 height 17
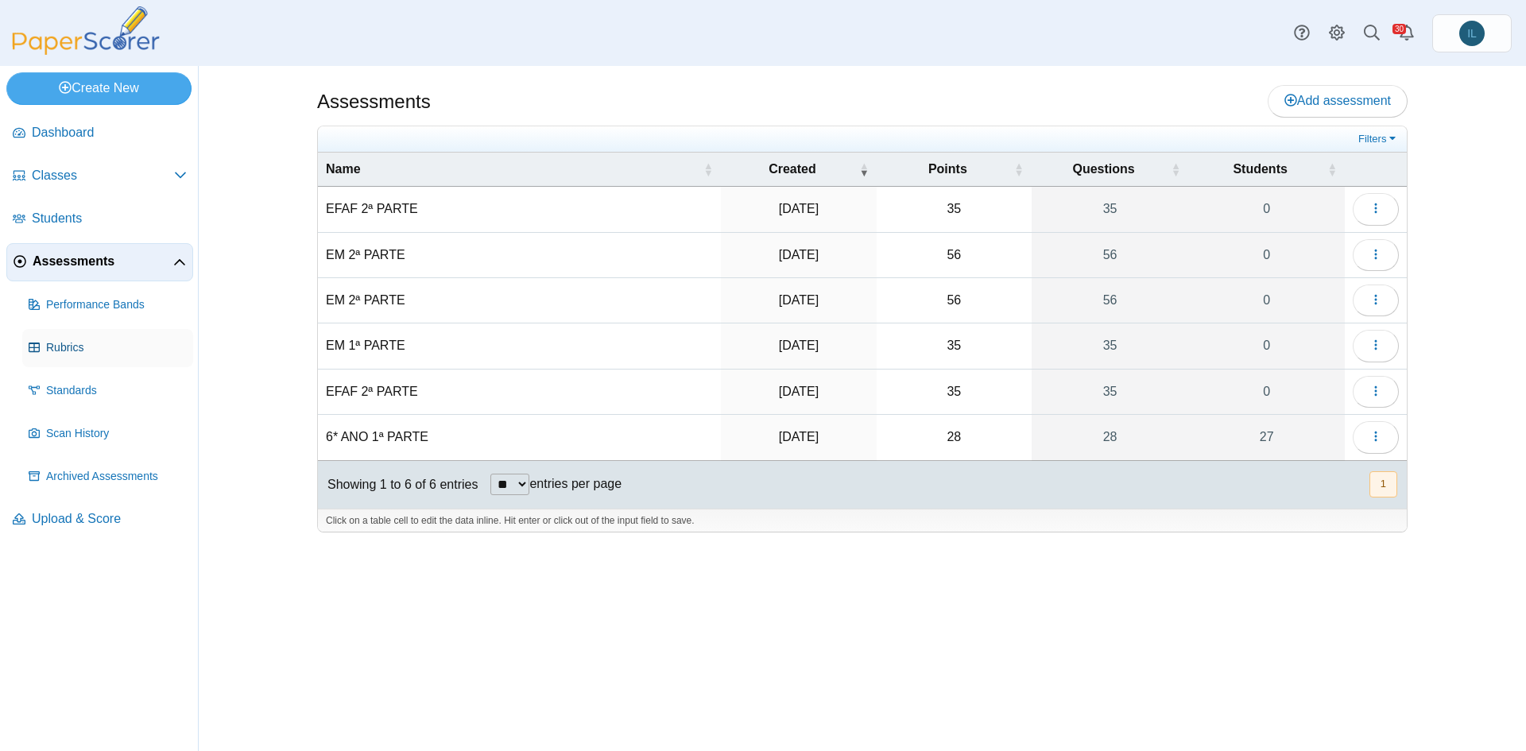
click at [76, 351] on span "Rubrics" at bounding box center [116, 348] width 141 height 16
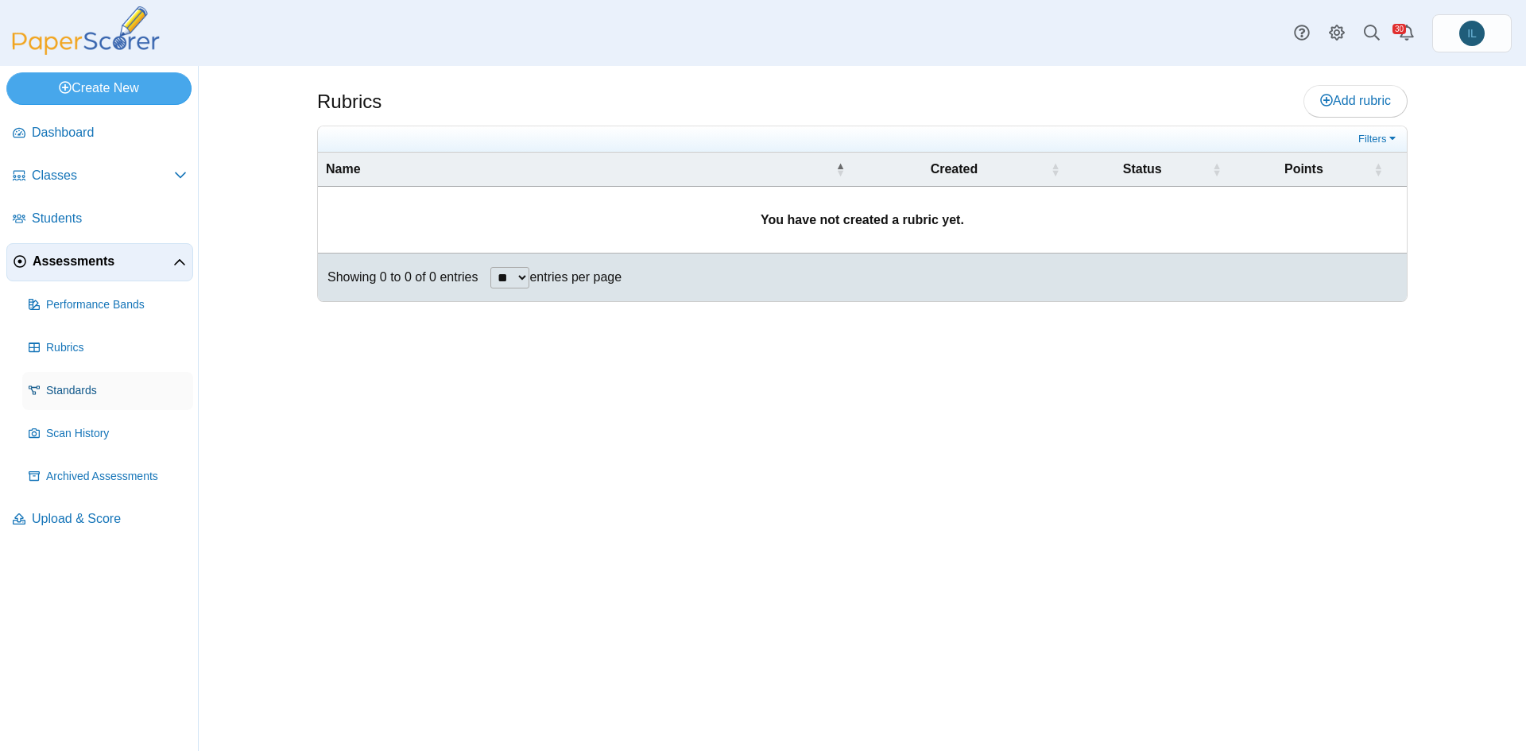
click at [126, 396] on span "Standards" at bounding box center [116, 391] width 141 height 16
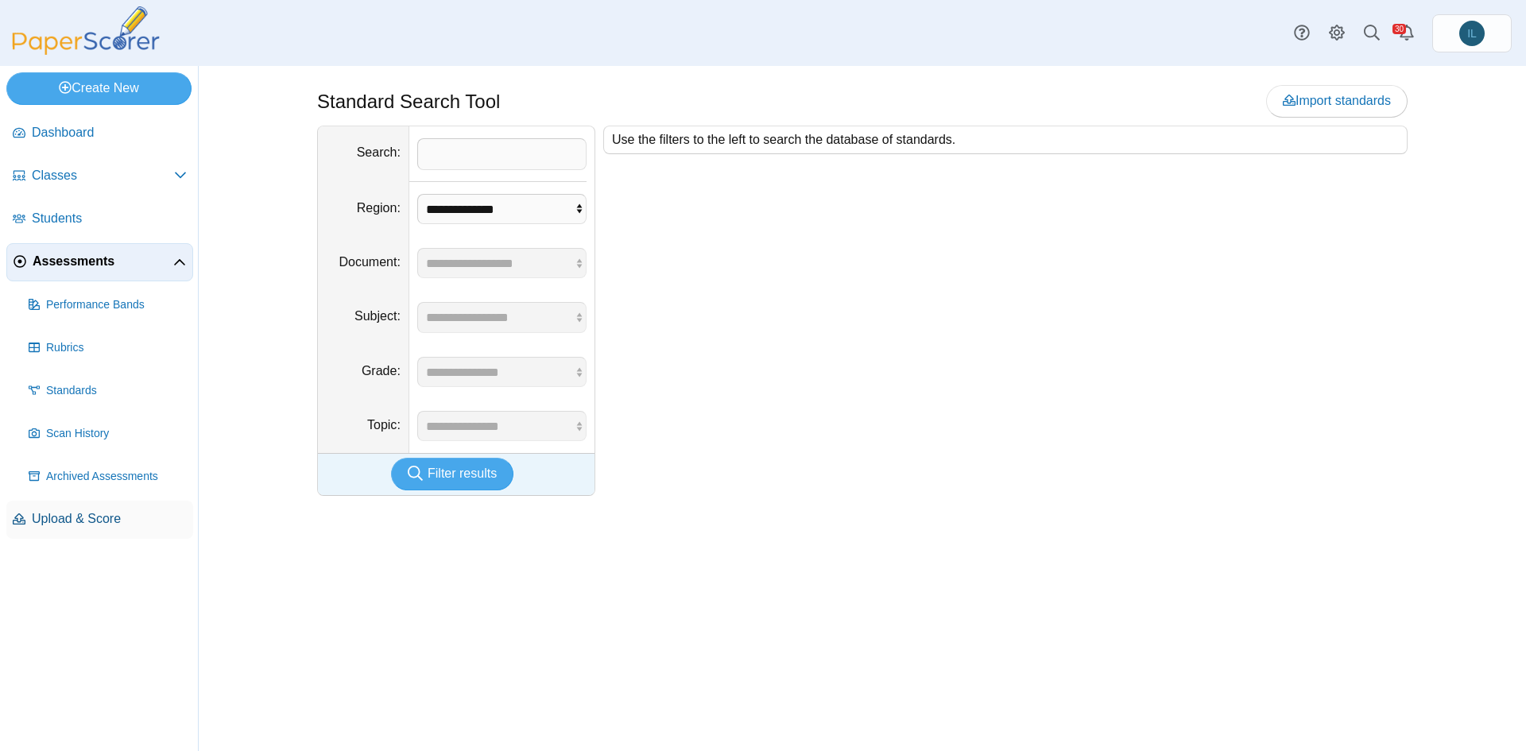
click at [130, 526] on span "Upload & Score" at bounding box center [109, 518] width 155 height 17
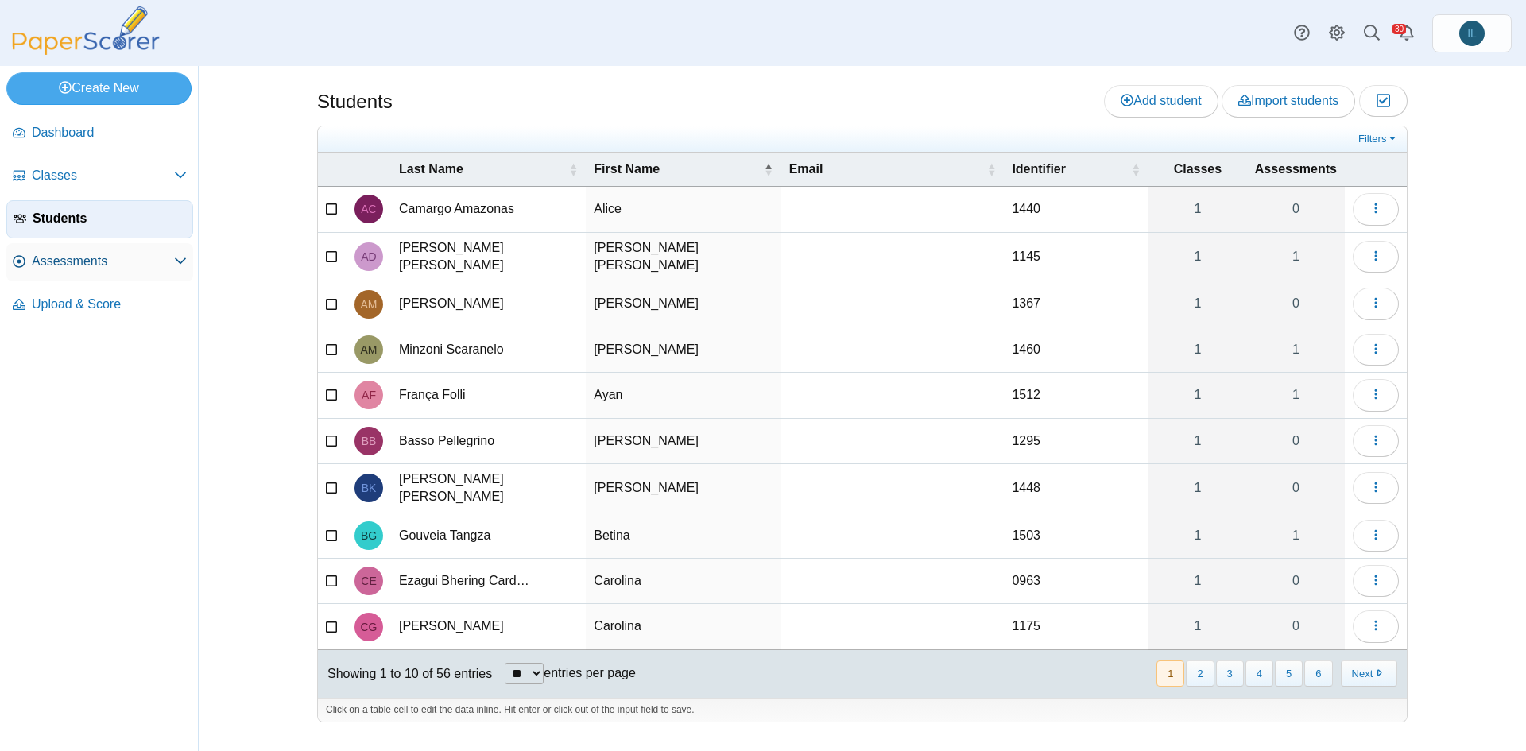
click at [116, 256] on span "Assessments" at bounding box center [103, 261] width 142 height 17
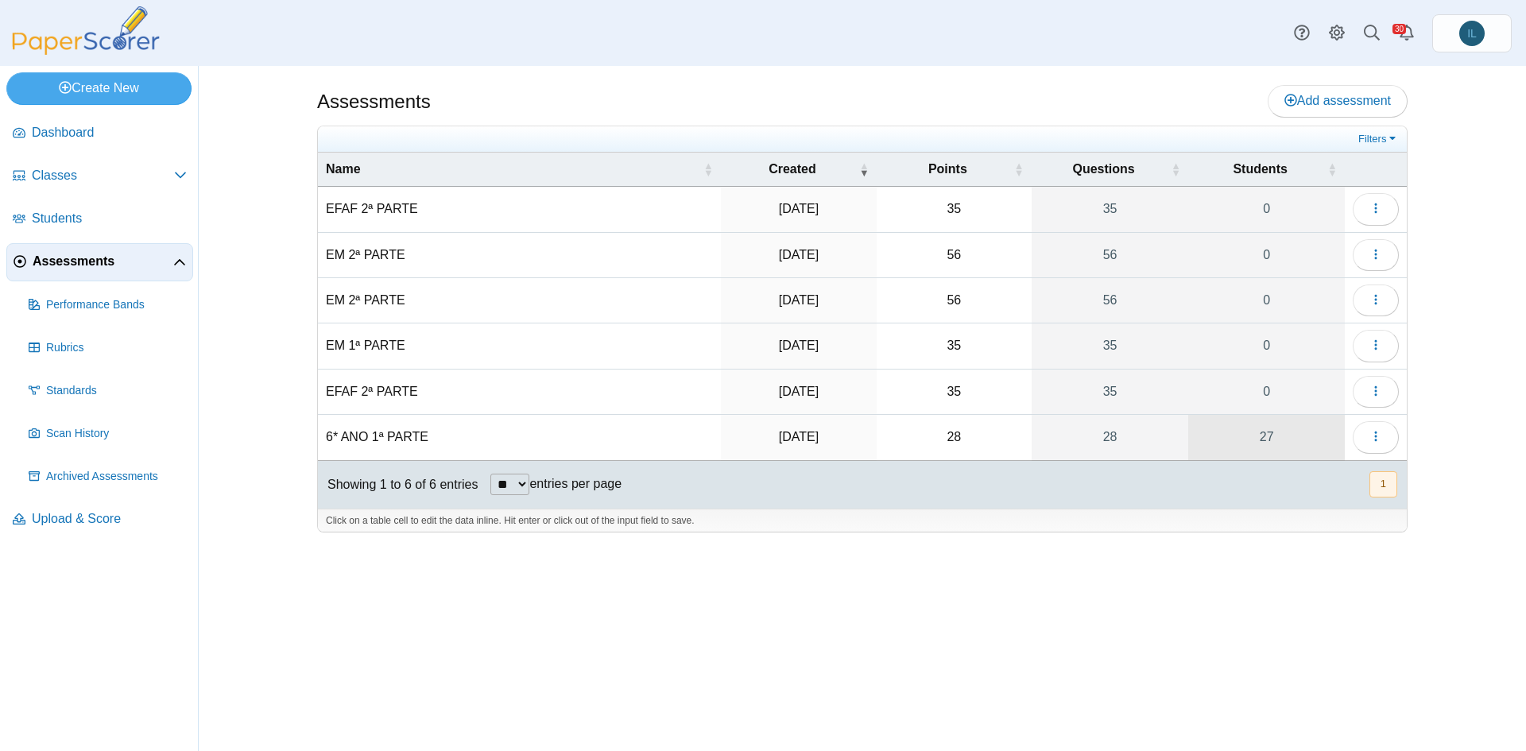
click at [1267, 448] on link "27" at bounding box center [1266, 437] width 157 height 45
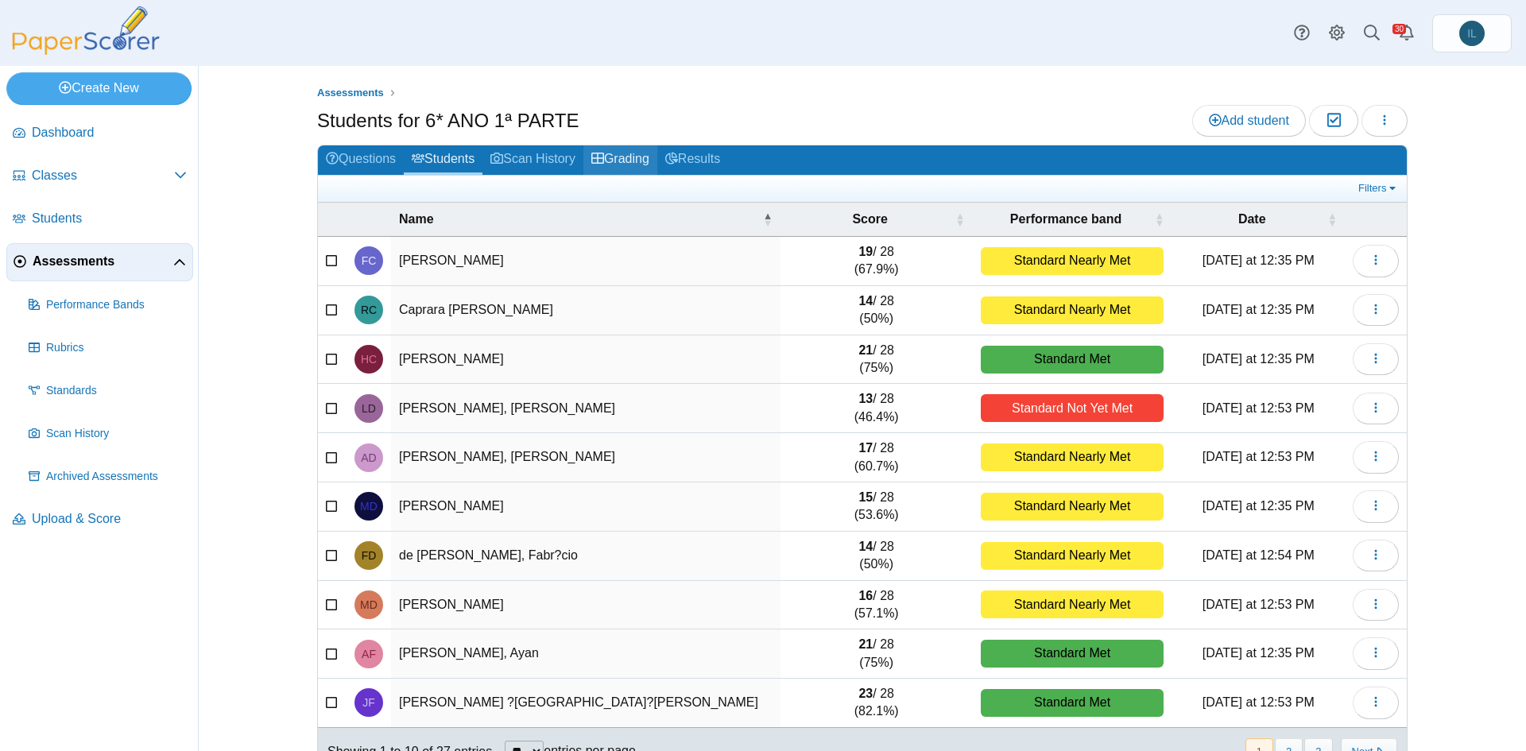
click at [626, 162] on link "Grading" at bounding box center [620, 159] width 74 height 29
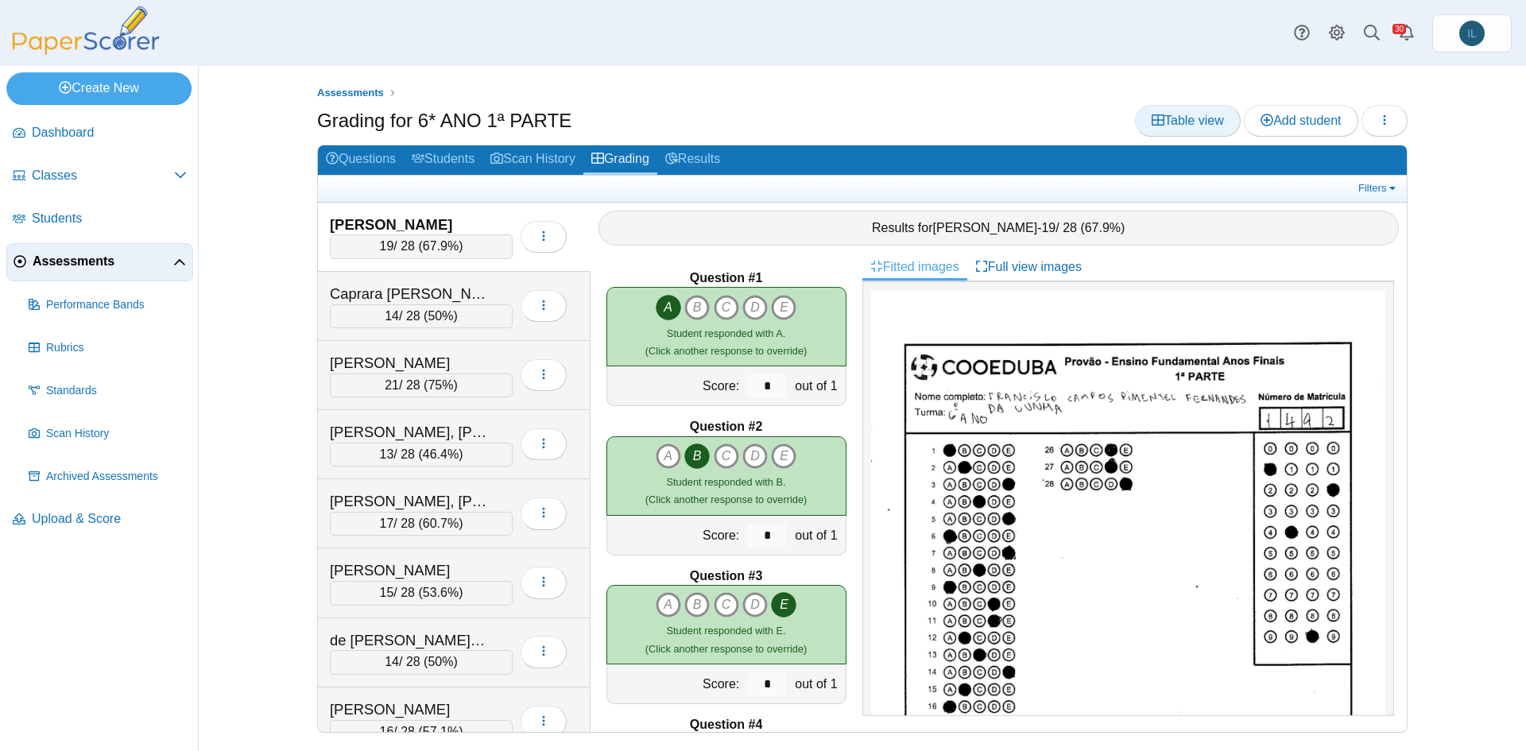
click at [1192, 126] on span "Table view" at bounding box center [1188, 121] width 72 height 14
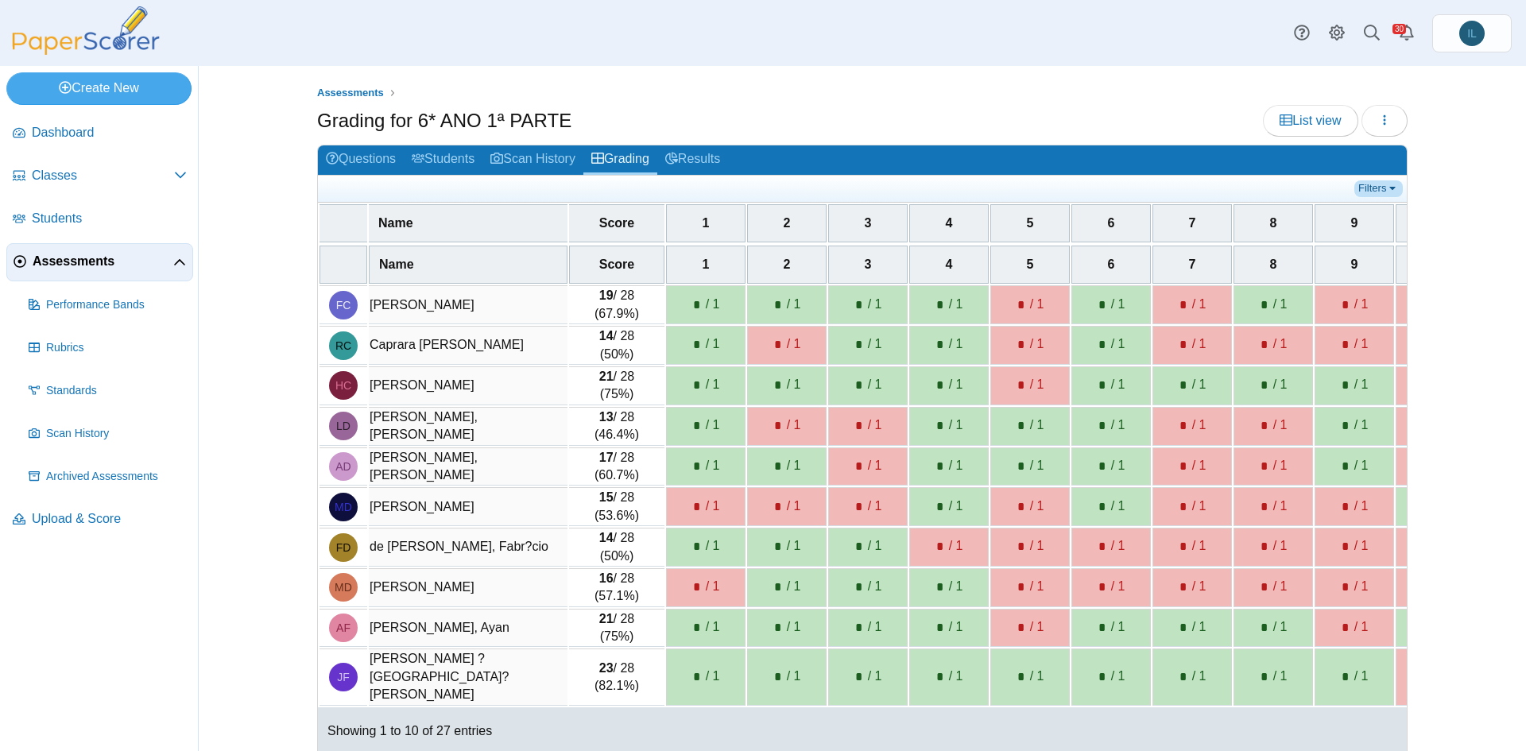
click at [1382, 185] on link "Filters" at bounding box center [1378, 188] width 48 height 16
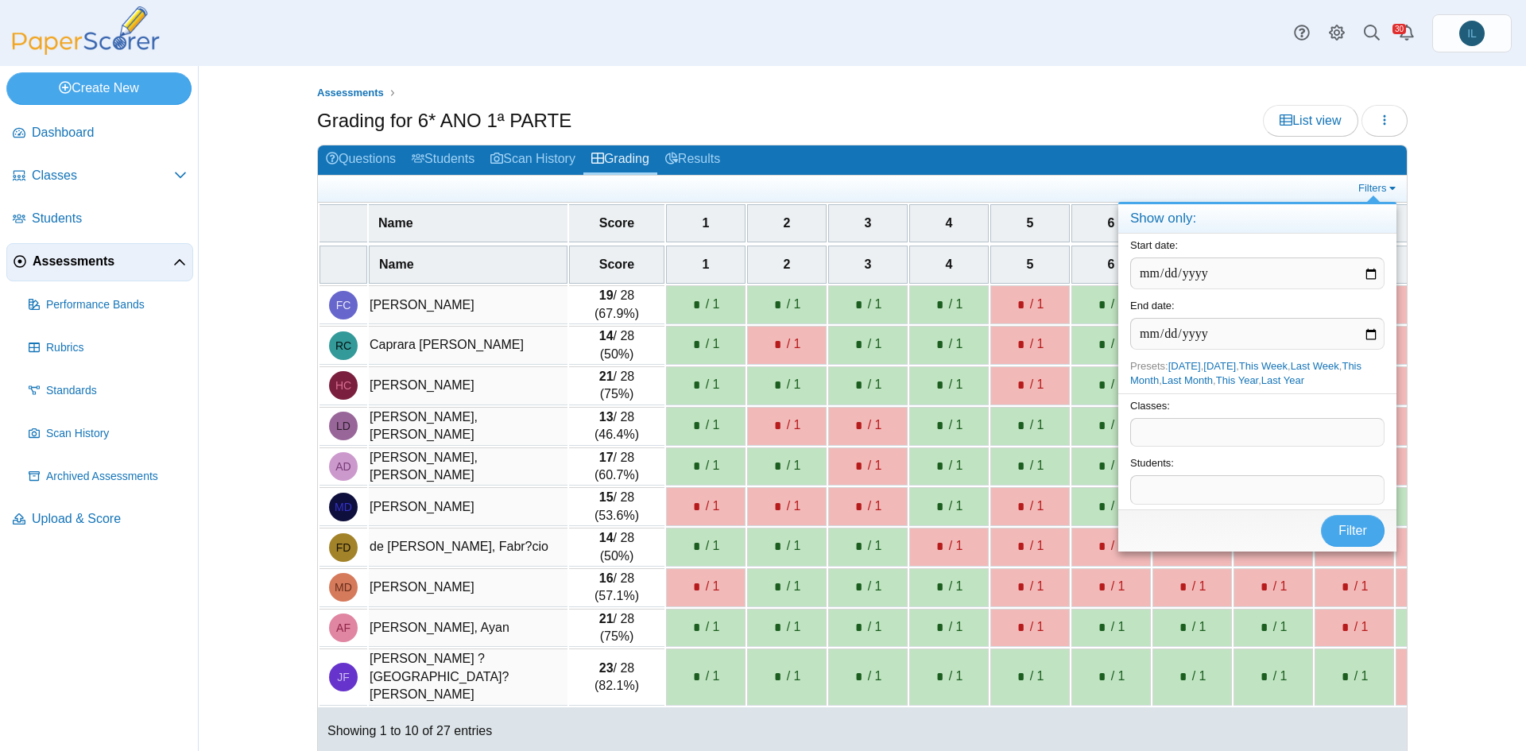
click at [1201, 429] on span at bounding box center [1257, 432] width 253 height 27
click at [1203, 440] on span at bounding box center [1287, 432] width 183 height 27
click at [1354, 535] on span "Filter" at bounding box center [1353, 531] width 29 height 14
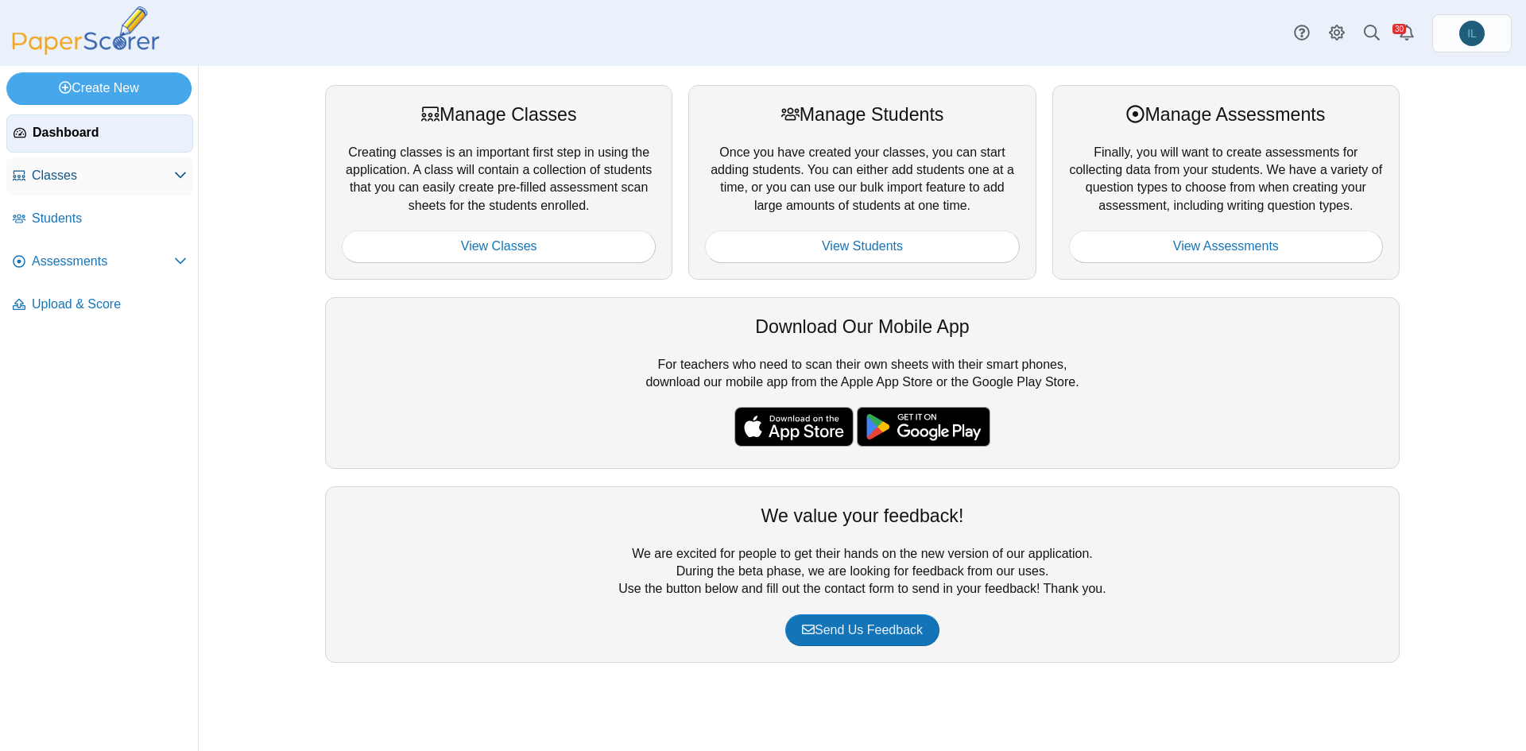
click at [158, 169] on span "Classes" at bounding box center [103, 175] width 142 height 17
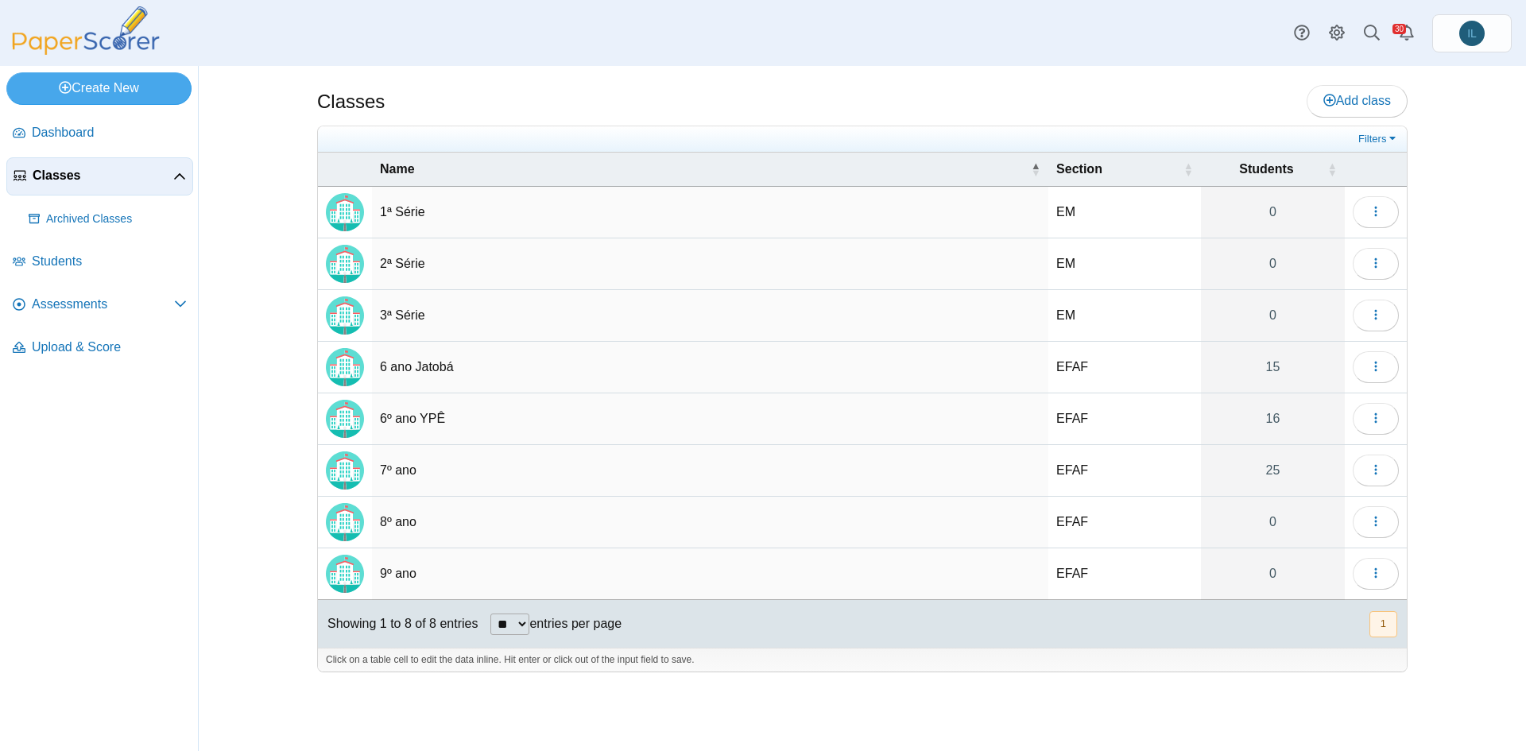
click at [427, 420] on td "6º ano YPÊ" at bounding box center [710, 419] width 676 height 52
drag, startPoint x: 459, startPoint y: 417, endPoint x: 354, endPoint y: 424, distance: 106.0
click at [354, 424] on tr "**********" at bounding box center [862, 419] width 1089 height 52
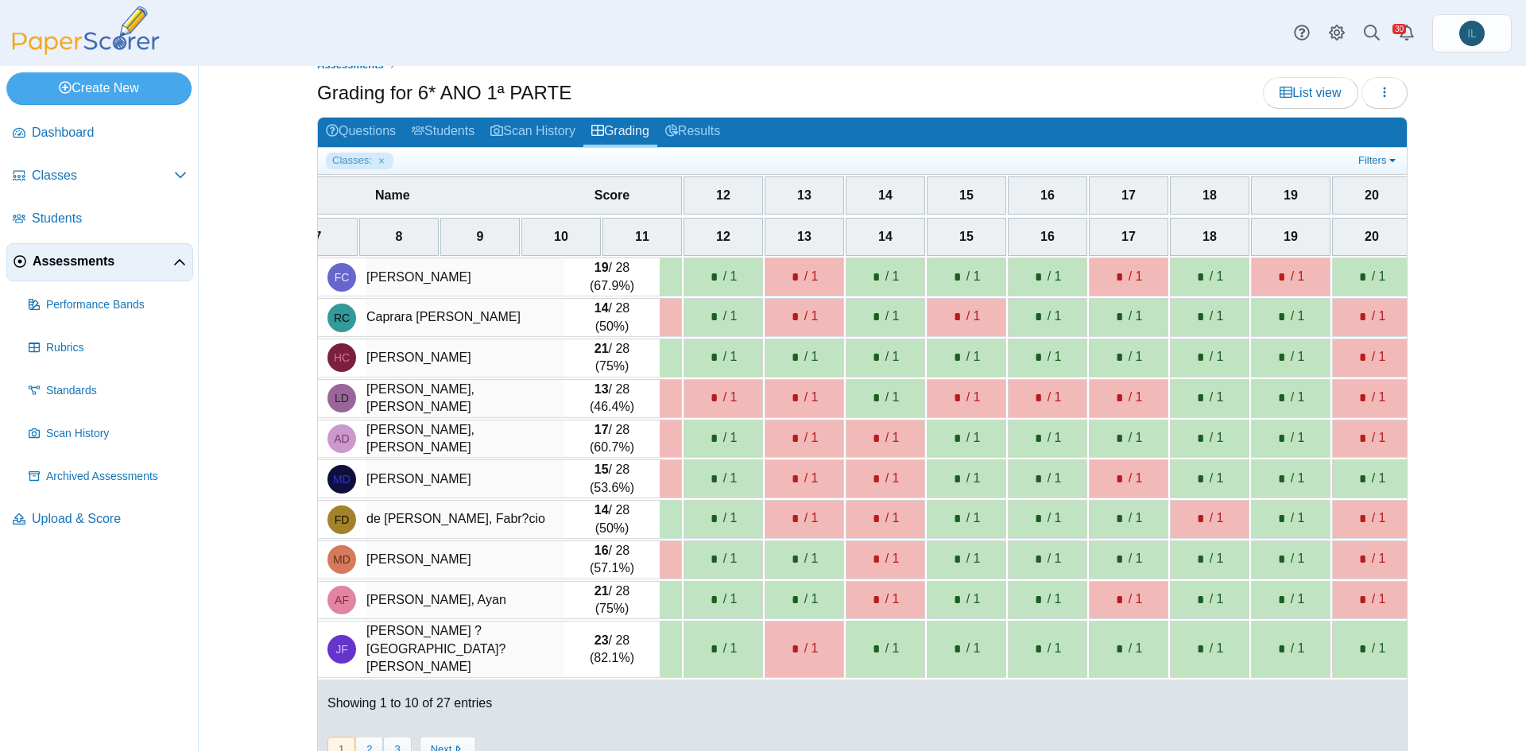
scroll to position [0, 940]
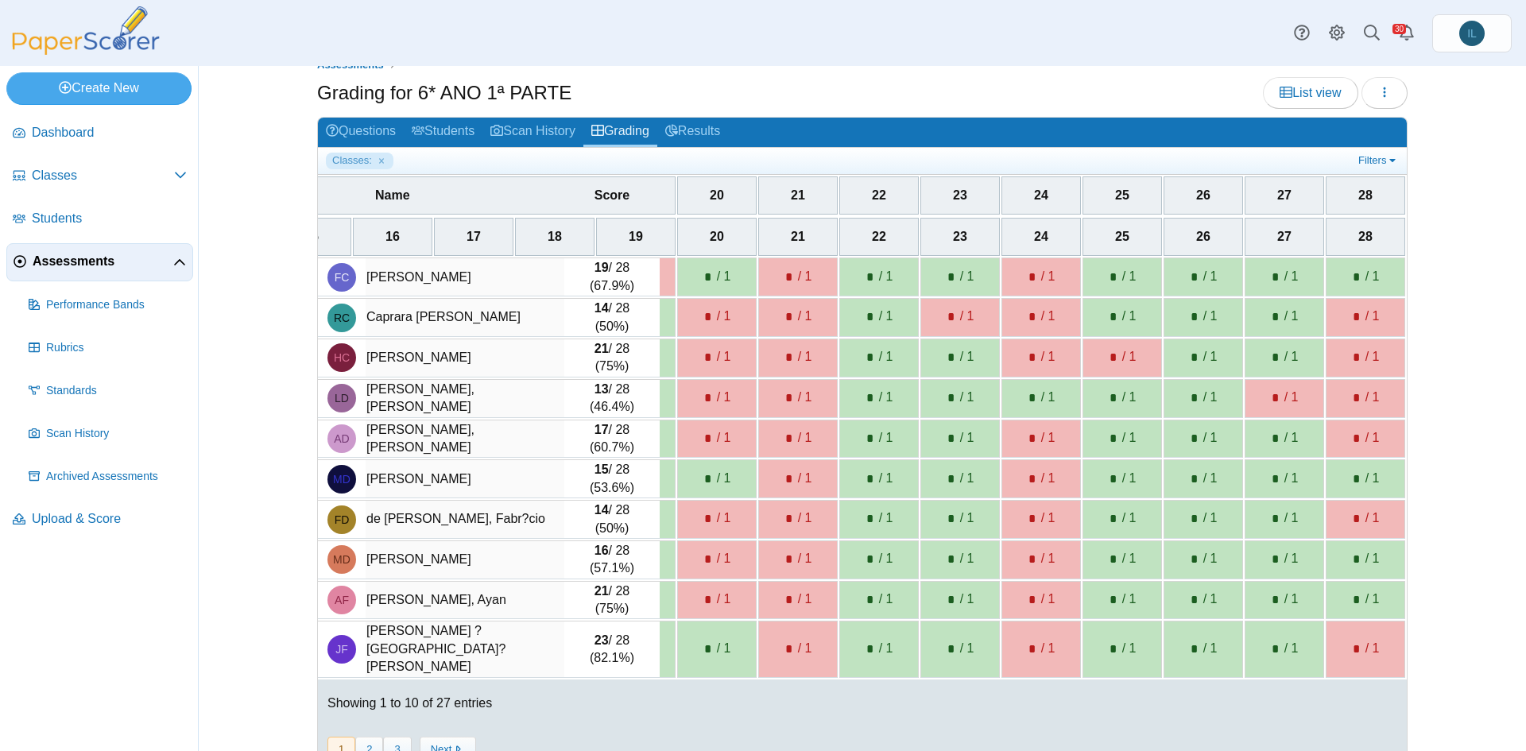
drag, startPoint x: 682, startPoint y: 231, endPoint x: 1385, endPoint y: 635, distance: 811.5
click at [1385, 635] on table "Name Score 1 2 3 4 5 6 7 8 9 10 11 12 13 14 15 16 17 18 19 20 21 22 23 24 25 26…" at bounding box center [98, 447] width 2618 height 463
copy table "1 2 3 4 5 6 7 8 9 10 11 12 13 14 15 16 17 18 19 20 21 22 23 24 25 26 27 28 FC C…"
click at [986, 326] on div "* / 1" at bounding box center [960, 317] width 78 height 37
drag, startPoint x: 698, startPoint y: 278, endPoint x: 740, endPoint y: 274, distance: 42.3
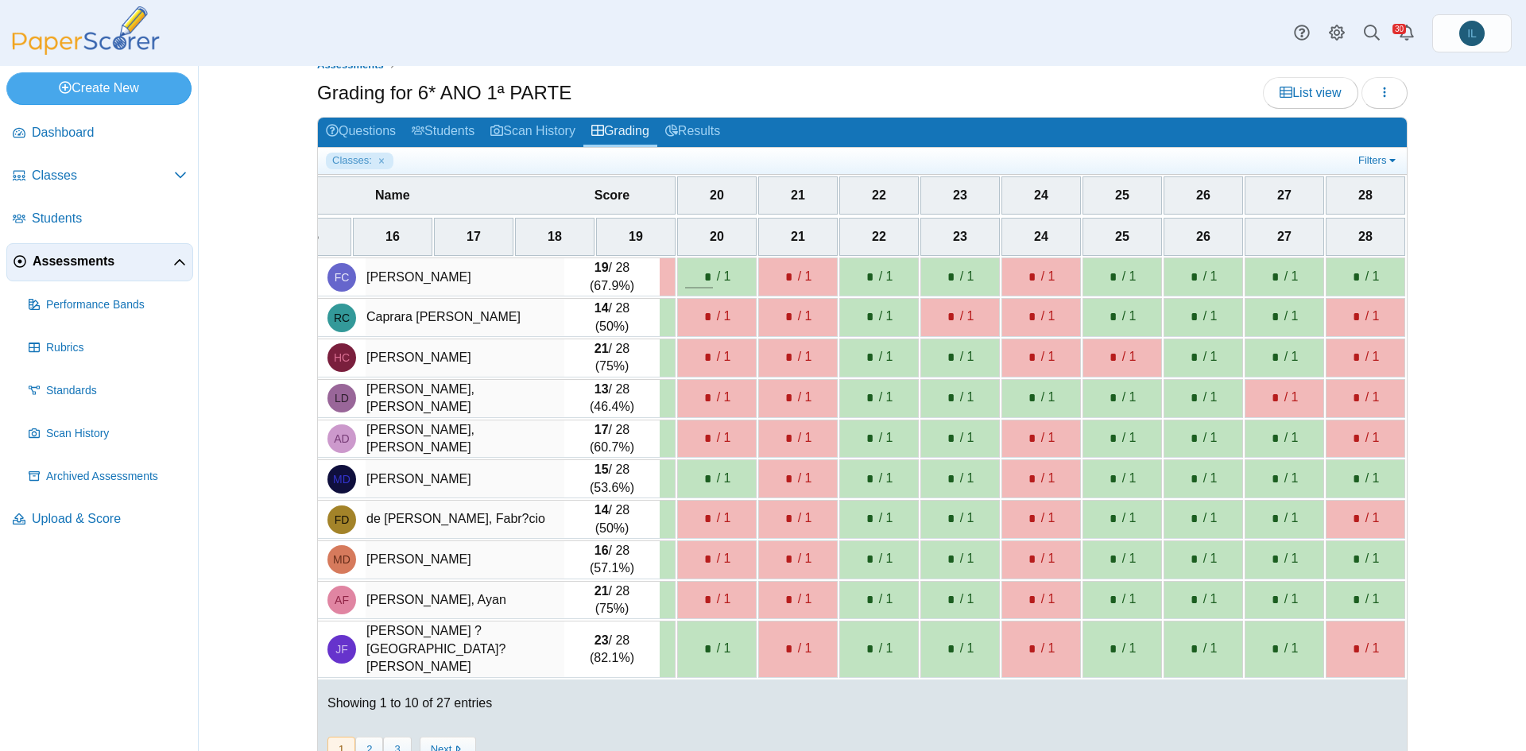
click at [740, 274] on div "* / 1" at bounding box center [716, 277] width 63 height 22
drag, startPoint x: 724, startPoint y: 274, endPoint x: 664, endPoint y: 274, distance: 60.4
click at [664, 274] on tr "FC Campos Pimentel Fernandes da Cunha, Francisco 19 / 28 (67.9%) * / 1 * / 1 * …" at bounding box center [97, 277] width 2615 height 39
click at [693, 275] on input "*" at bounding box center [699, 277] width 28 height 22
type input "**"
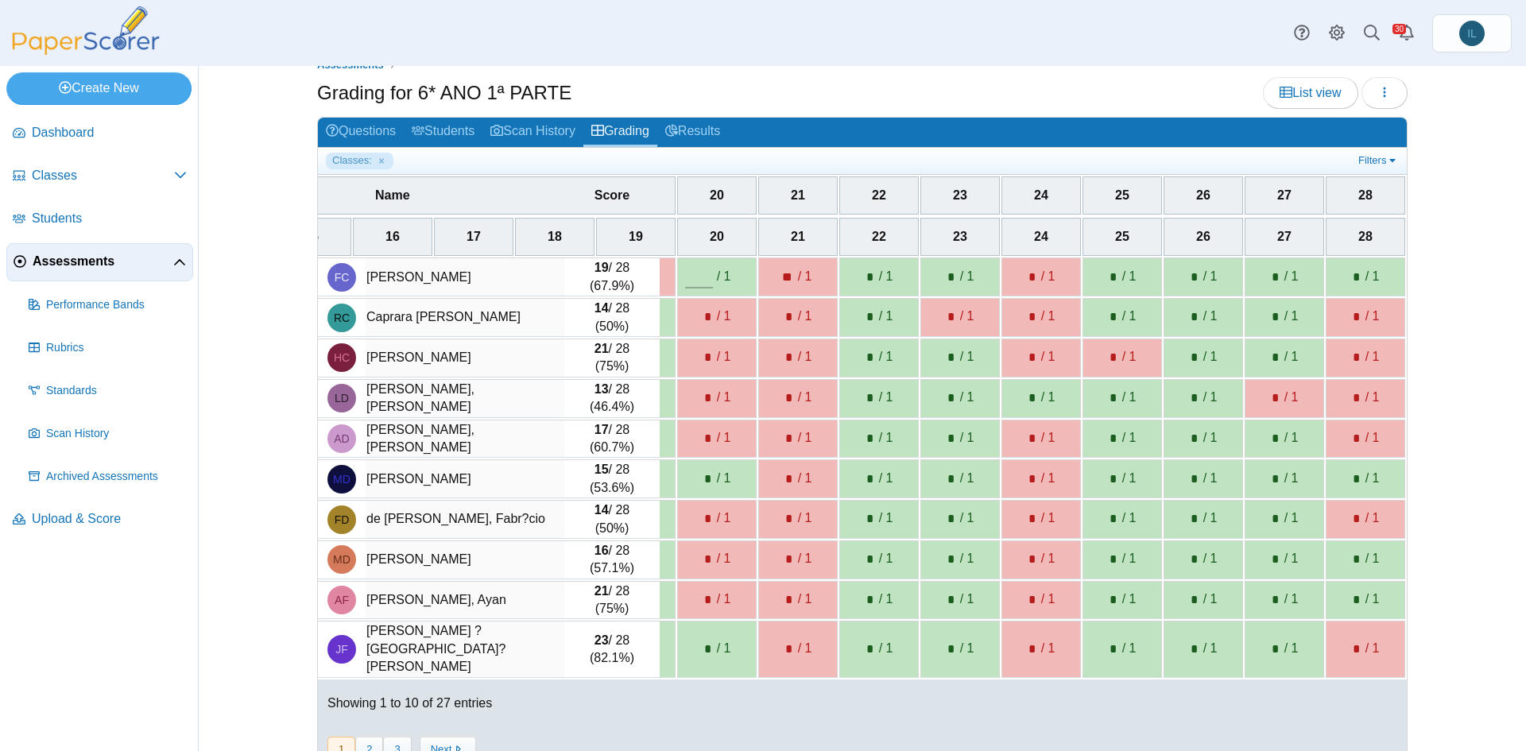
type input "*"
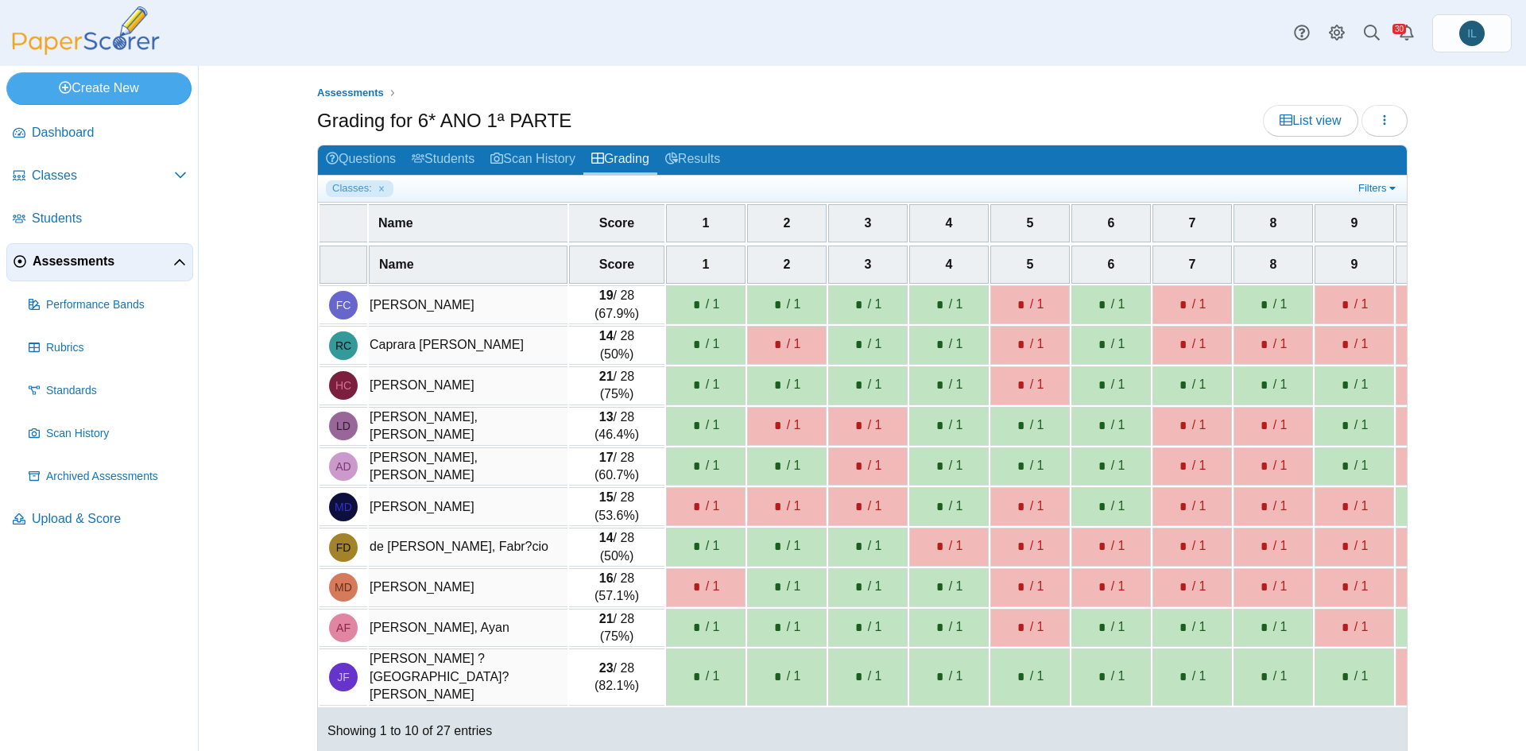
type input "*"
click at [584, 418] on td "13 / 28 (46.4%)" at bounding box center [616, 426] width 95 height 39
click at [463, 258] on div "Name" at bounding box center [468, 264] width 178 height 17
click at [479, 251] on th "Name" at bounding box center [468, 265] width 199 height 38
click at [590, 256] on div "Score" at bounding box center [616, 264] width 75 height 17
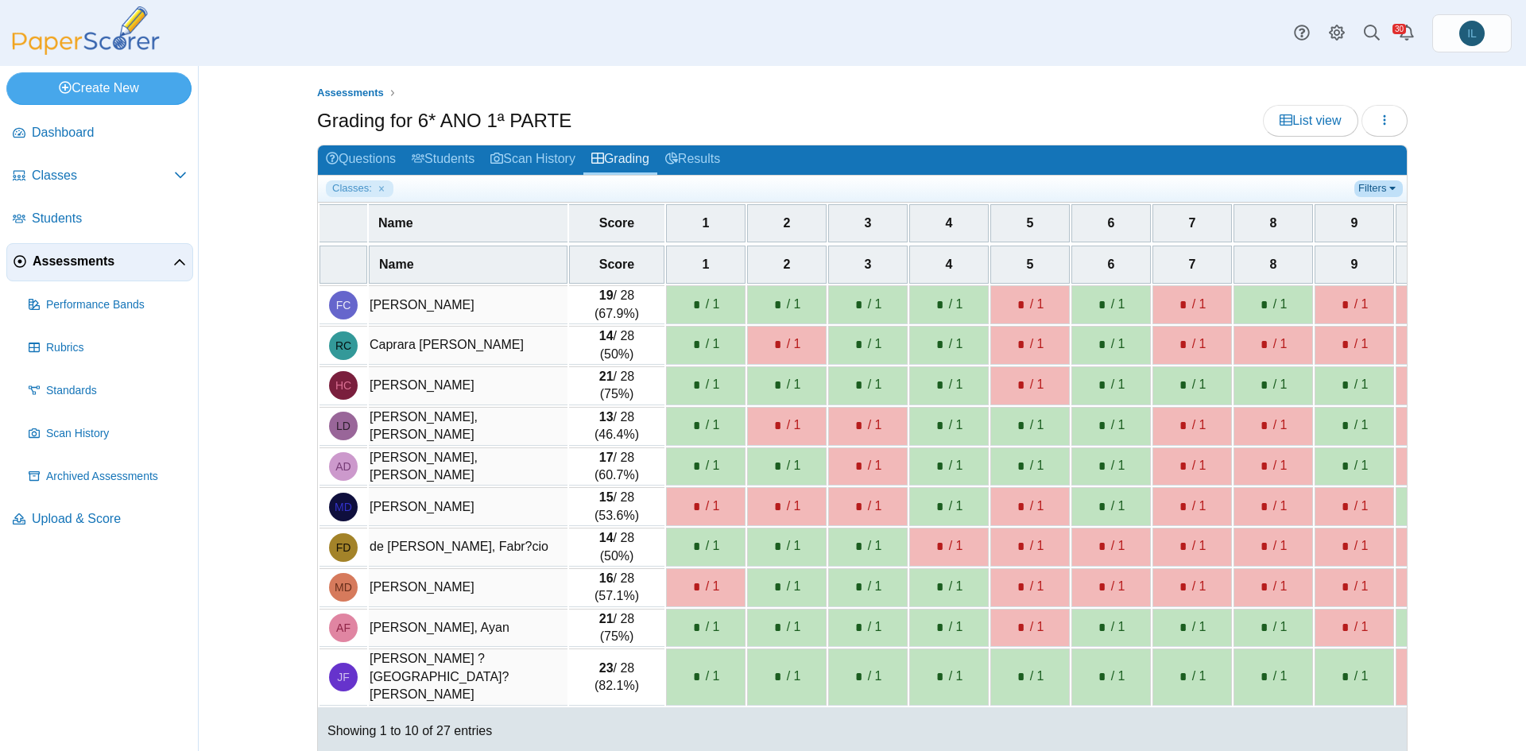
click at [1377, 184] on link "Filters" at bounding box center [1378, 188] width 48 height 16
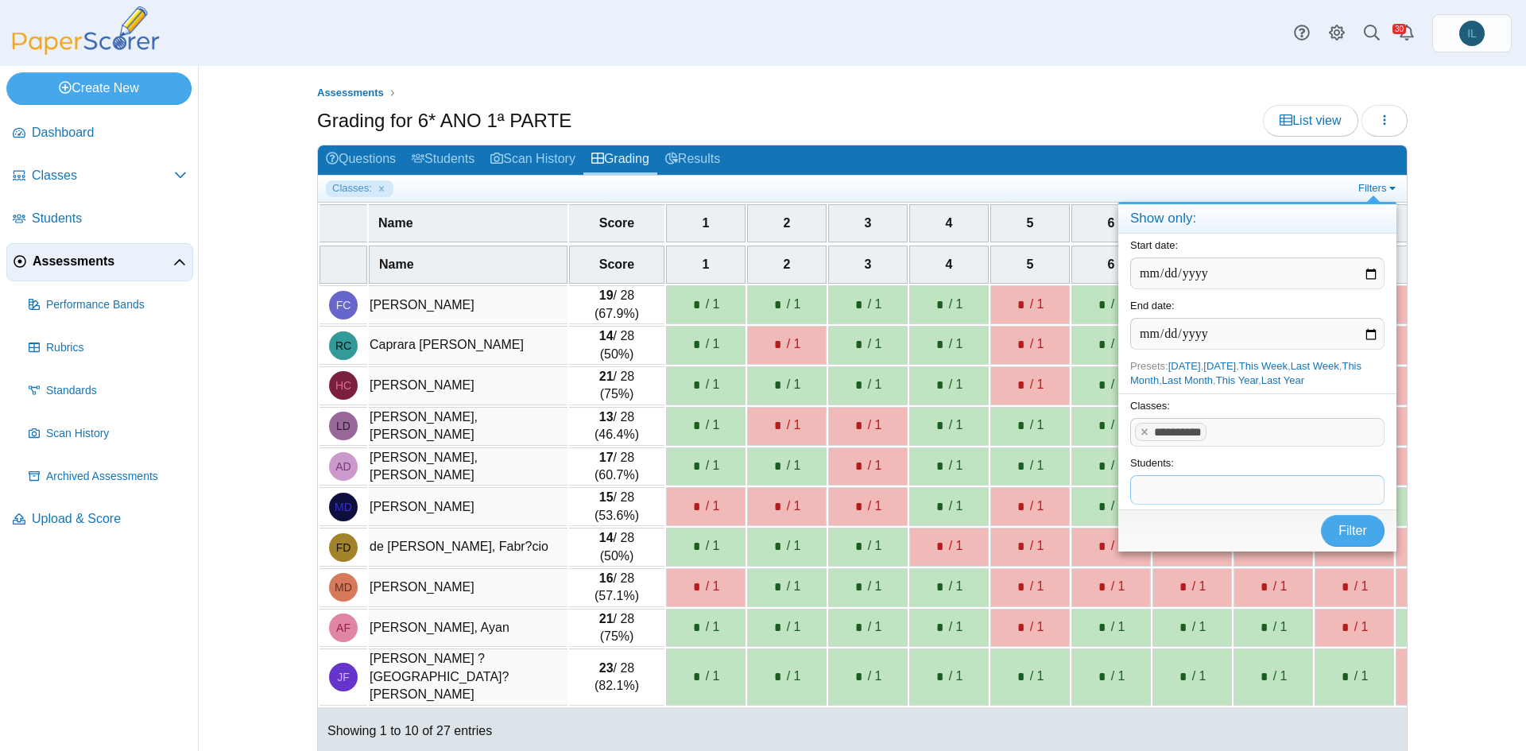
click at [1271, 479] on span at bounding box center [1257, 489] width 253 height 27
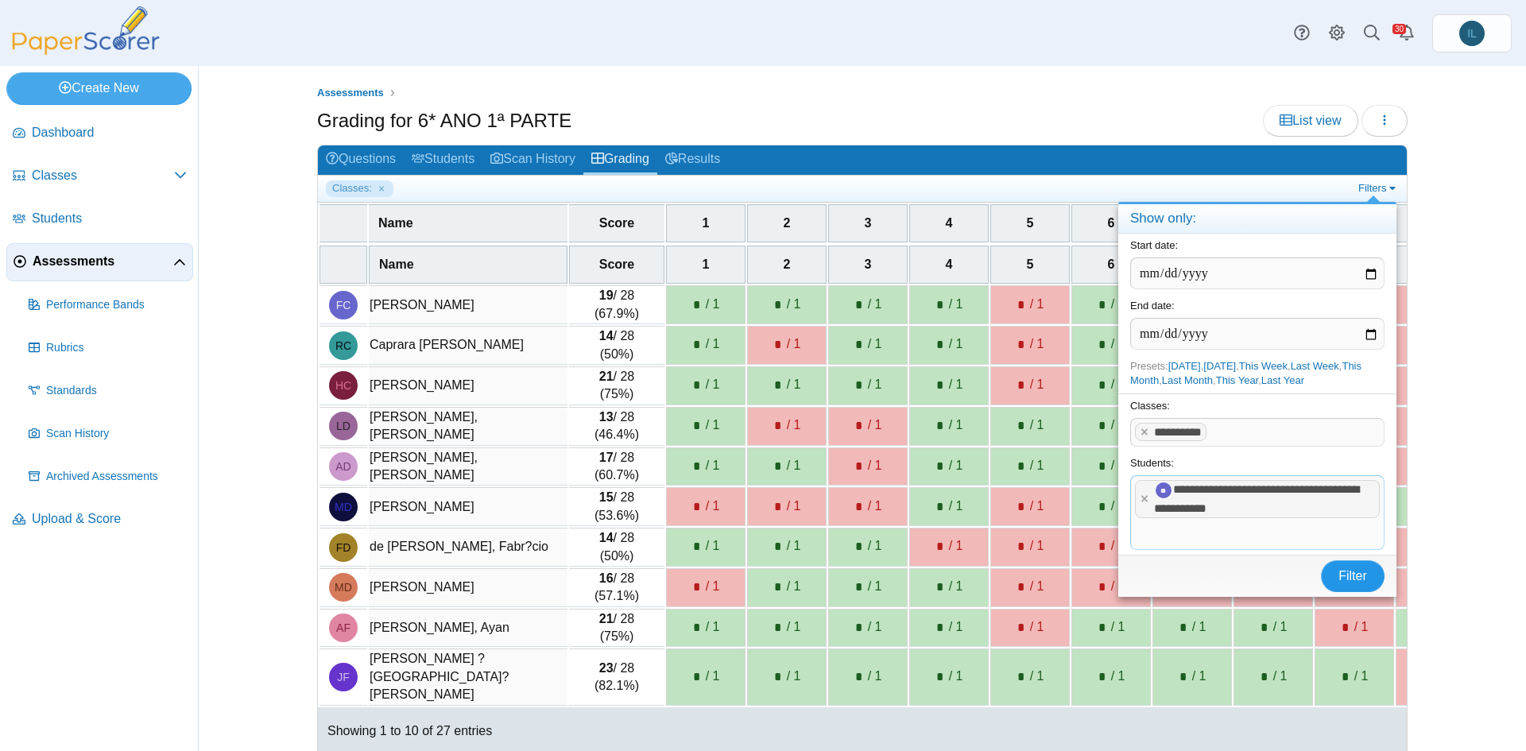
click at [1325, 570] on button "Filter" at bounding box center [1353, 576] width 64 height 32
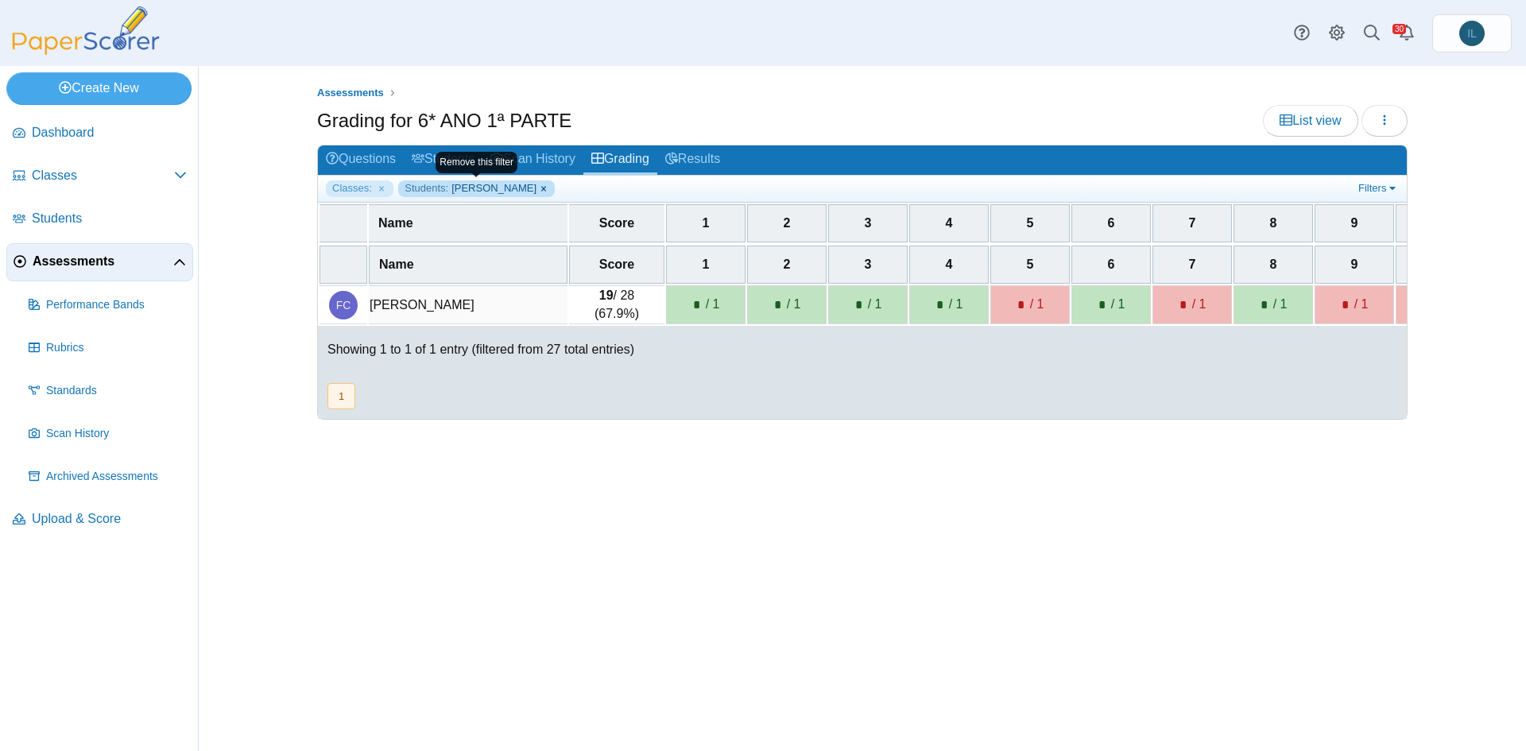
click at [549, 189] on link "Students: Francisco Campos Pimentel Fernandes da Cunha" at bounding box center [476, 188] width 157 height 16
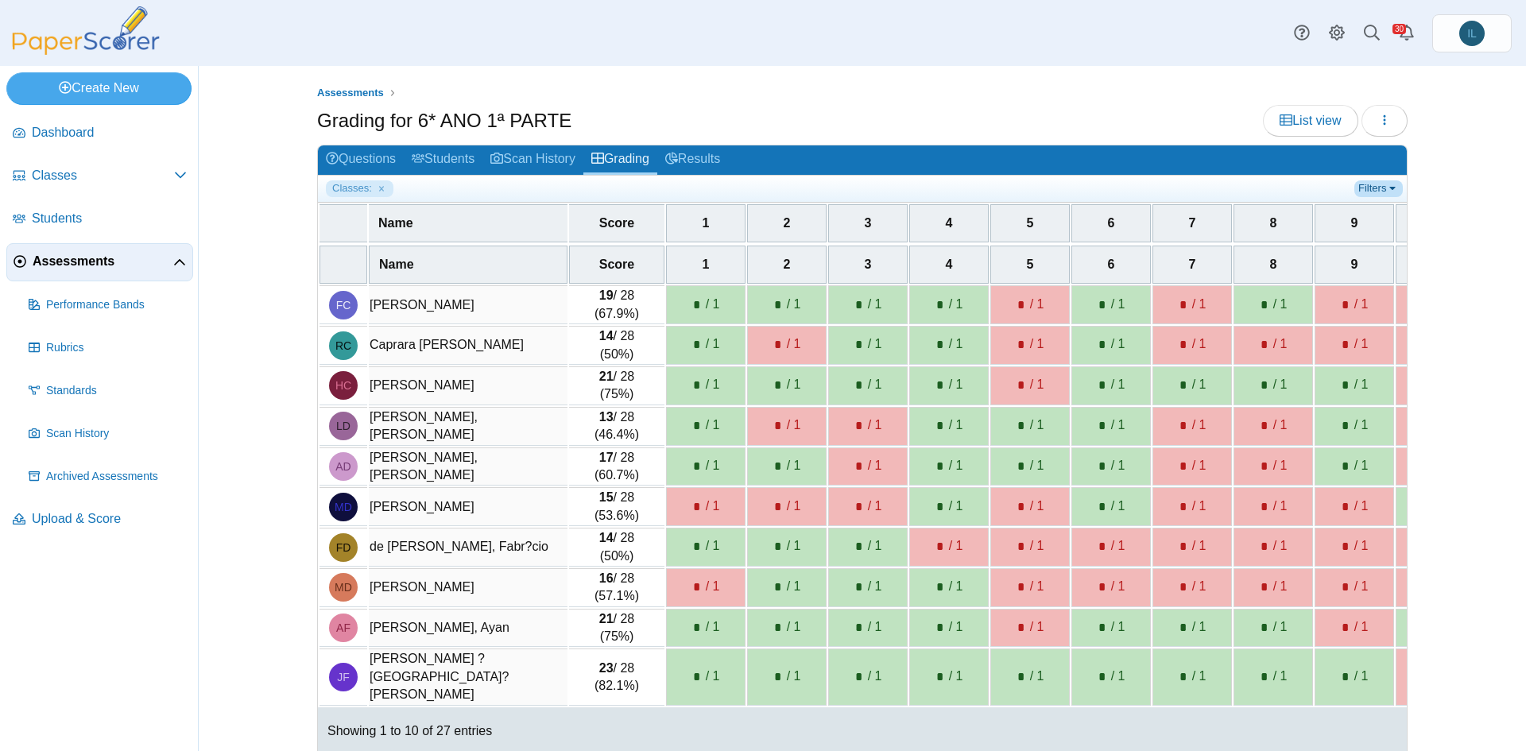
click at [1359, 188] on link "Filters" at bounding box center [1378, 188] width 48 height 16
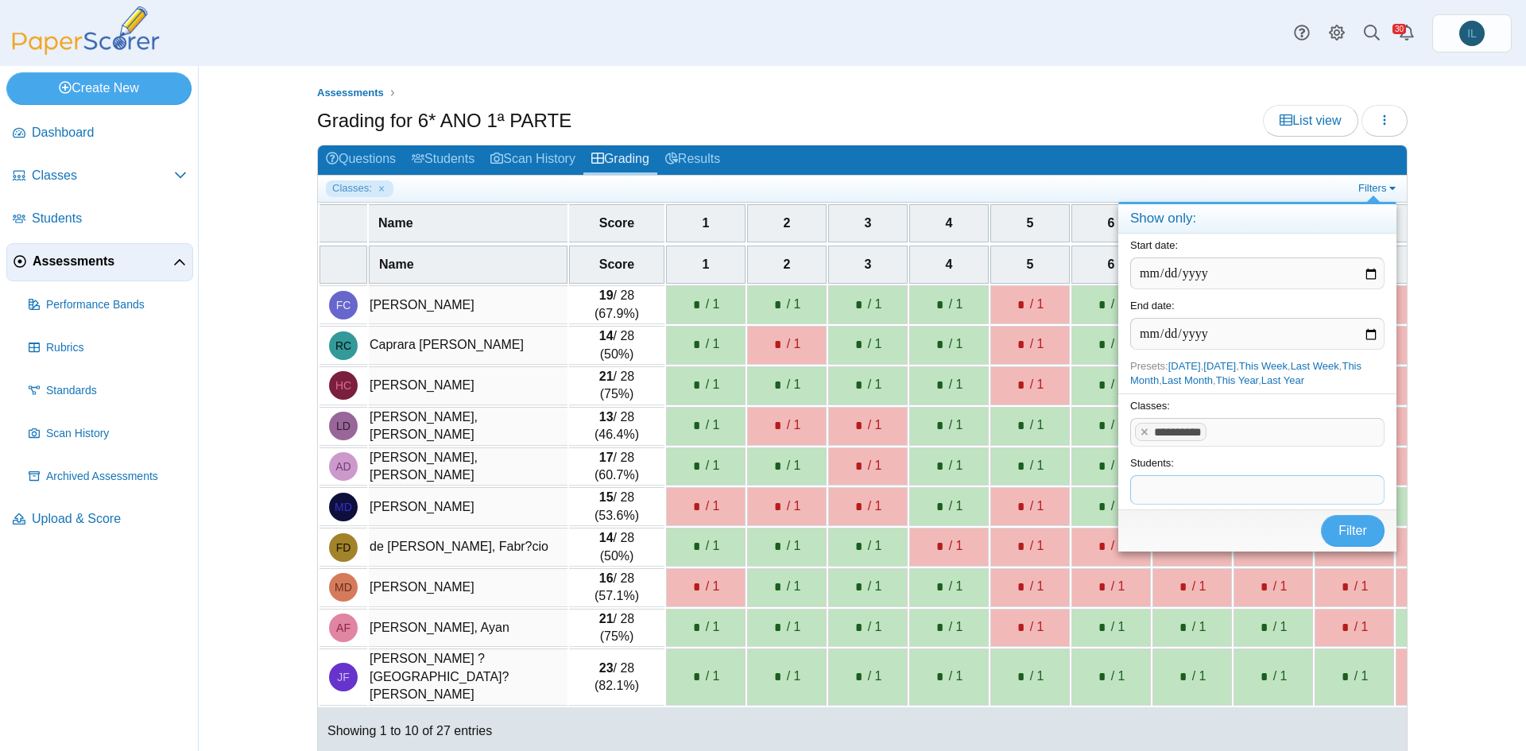
click at [1254, 491] on span at bounding box center [1257, 489] width 253 height 27
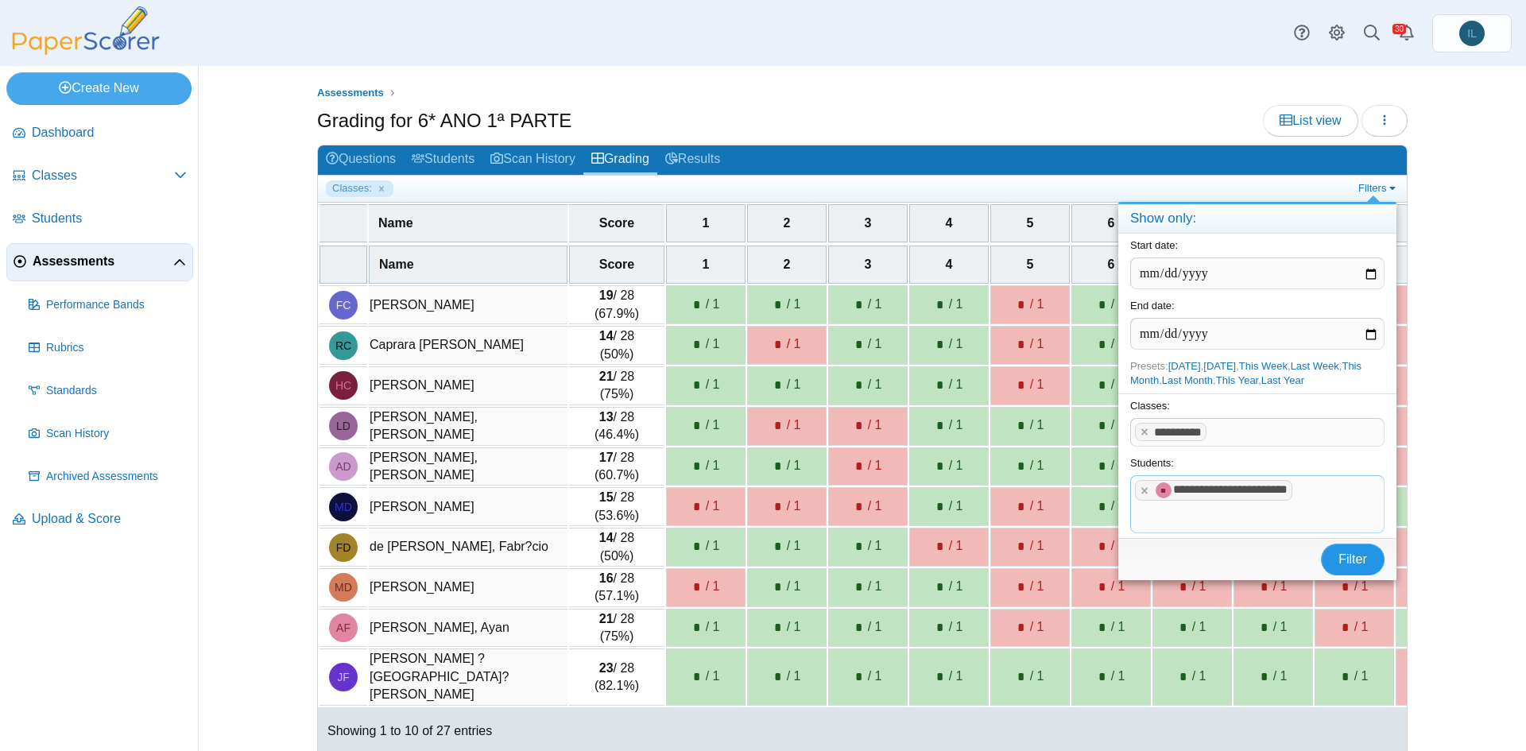
click at [1370, 570] on button "Filter" at bounding box center [1353, 560] width 64 height 32
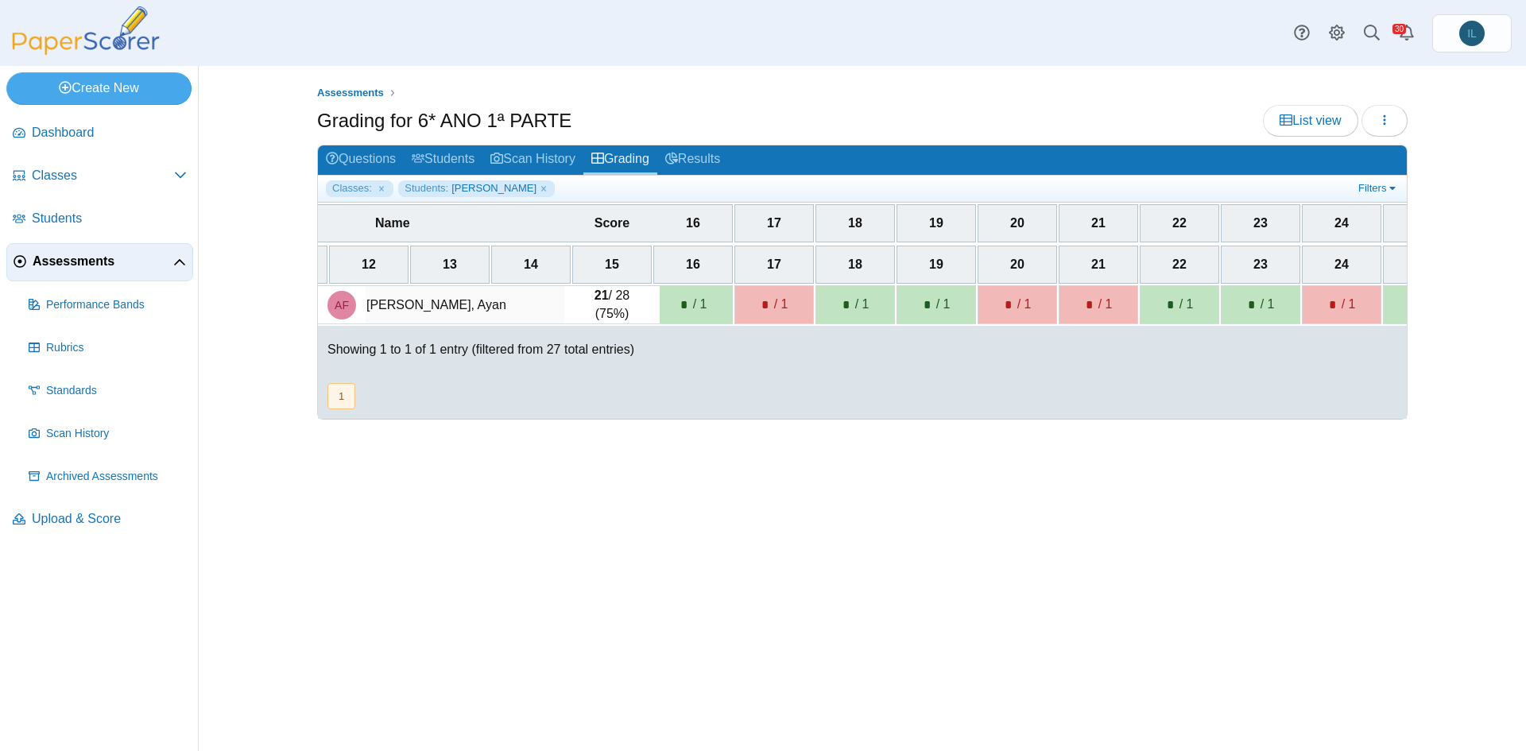
scroll to position [0, 1402]
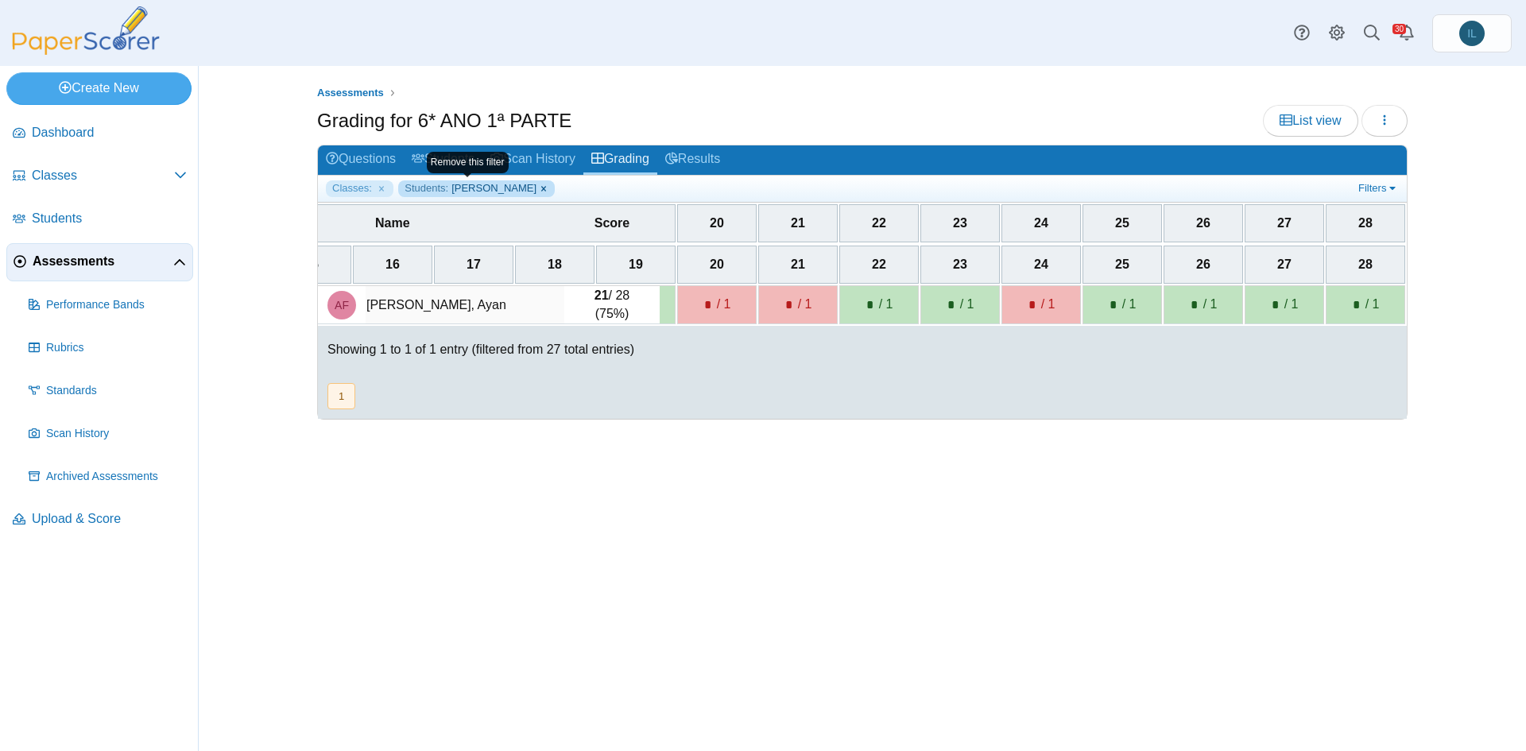
click at [532, 186] on link "Students: Ayan França Folli" at bounding box center [476, 188] width 157 height 16
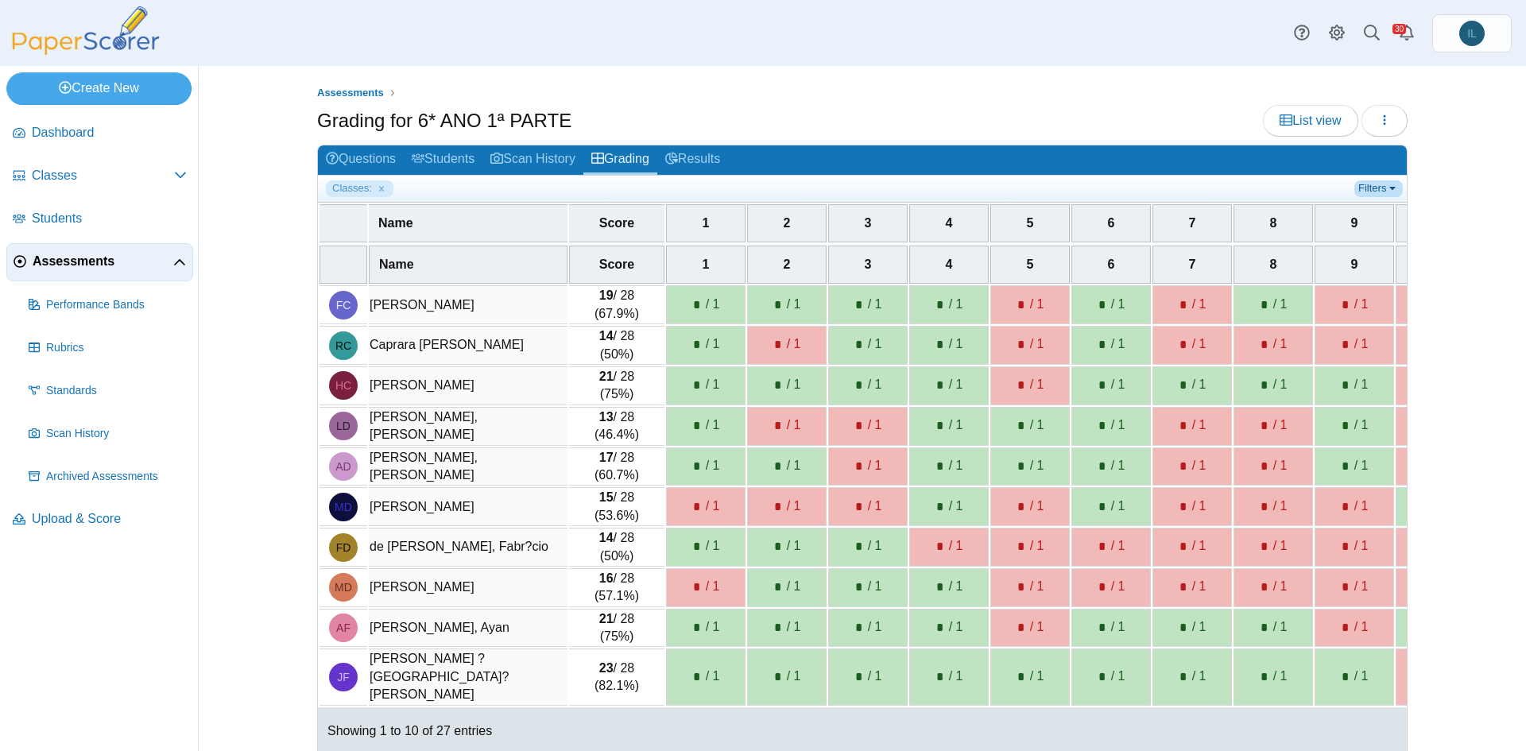
click at [1366, 184] on link "Filters" at bounding box center [1378, 188] width 48 height 16
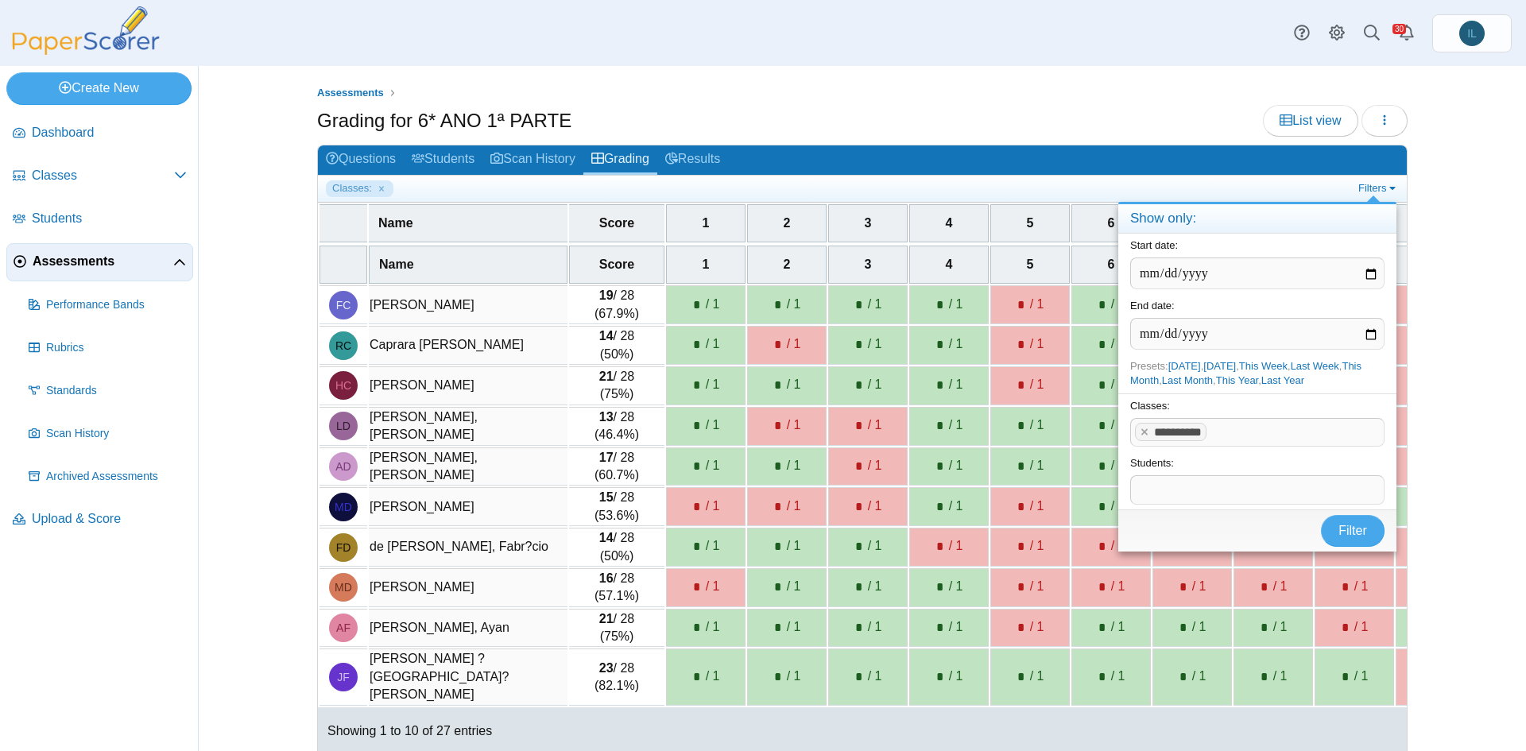
click at [1262, 493] on span at bounding box center [1257, 489] width 253 height 27
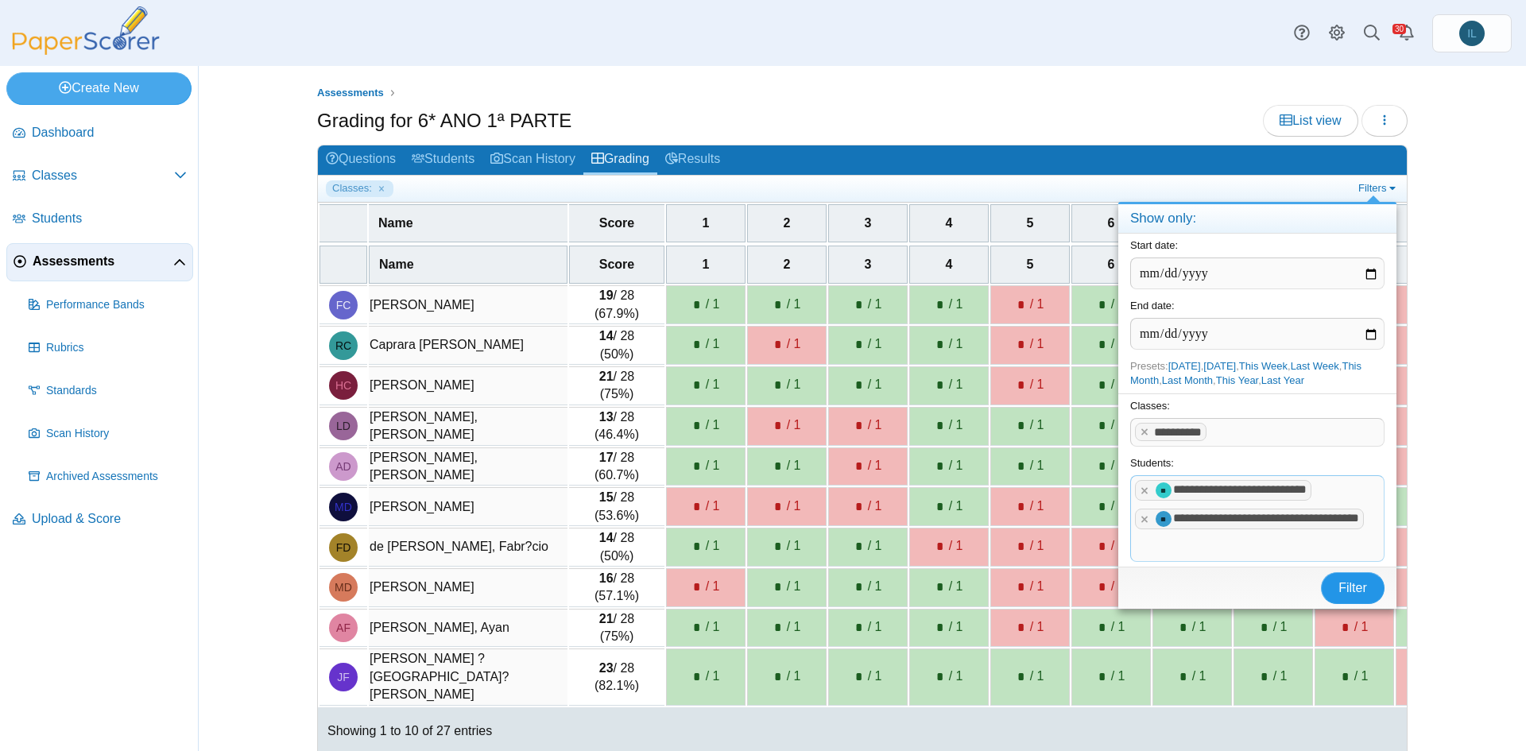
click at [1353, 595] on span "Filter" at bounding box center [1353, 588] width 29 height 14
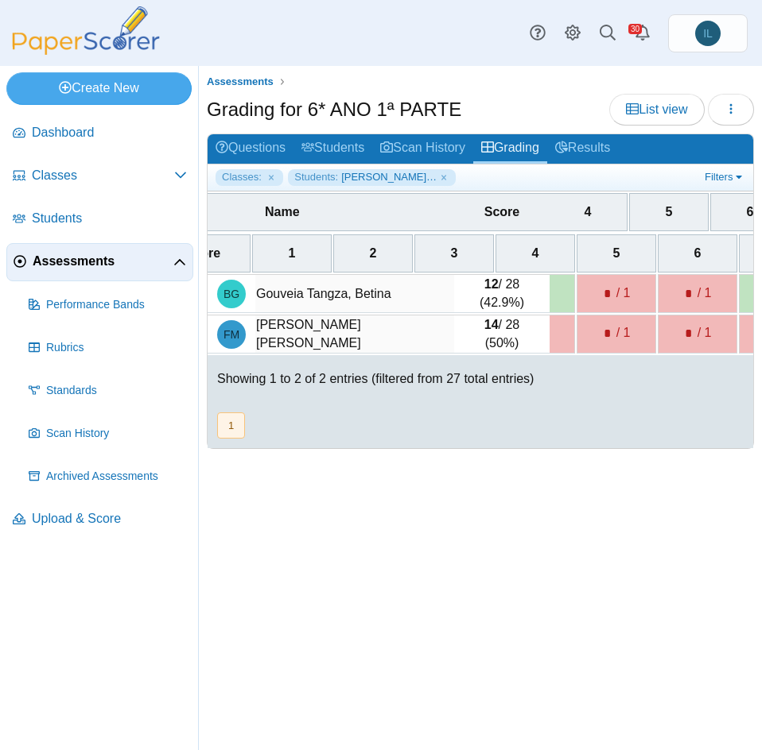
scroll to position [0, 304]
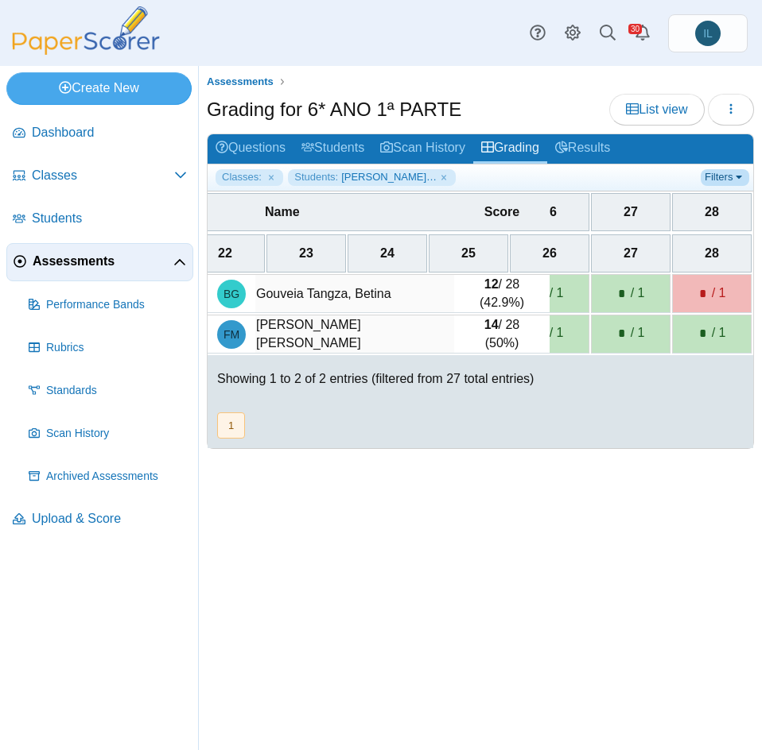
drag, startPoint x: 723, startPoint y: 170, endPoint x: 711, endPoint y: 176, distance: 13.5
click at [711, 176] on link "Filters" at bounding box center [724, 177] width 48 height 16
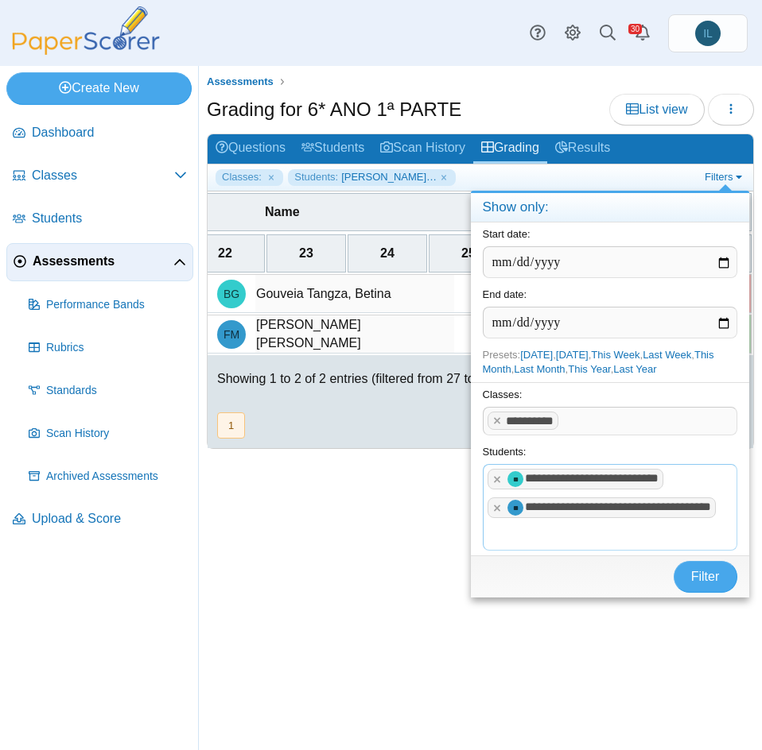
click at [703, 486] on tags "**********" at bounding box center [609, 507] width 254 height 86
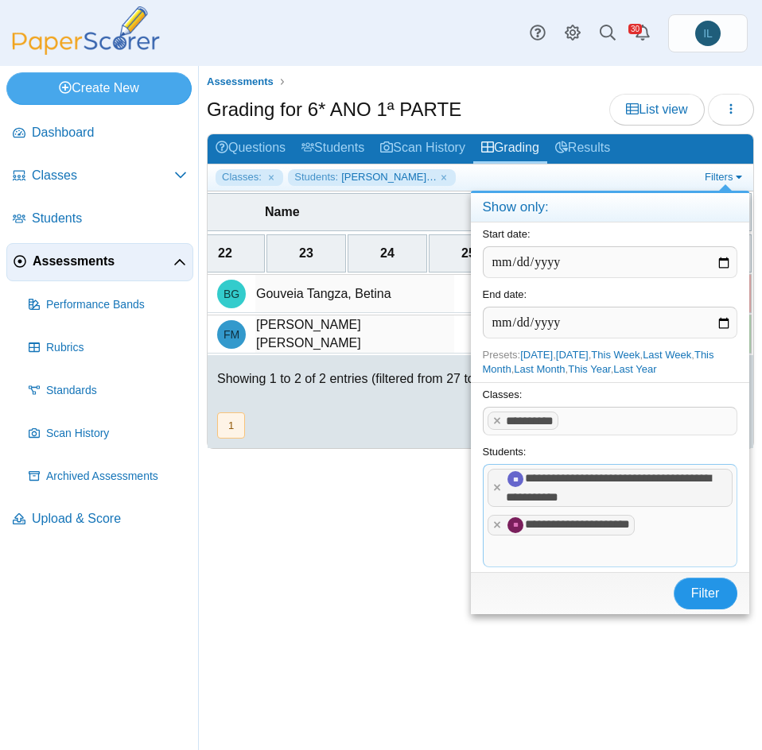
click at [707, 592] on span "Filter" at bounding box center [705, 594] width 29 height 14
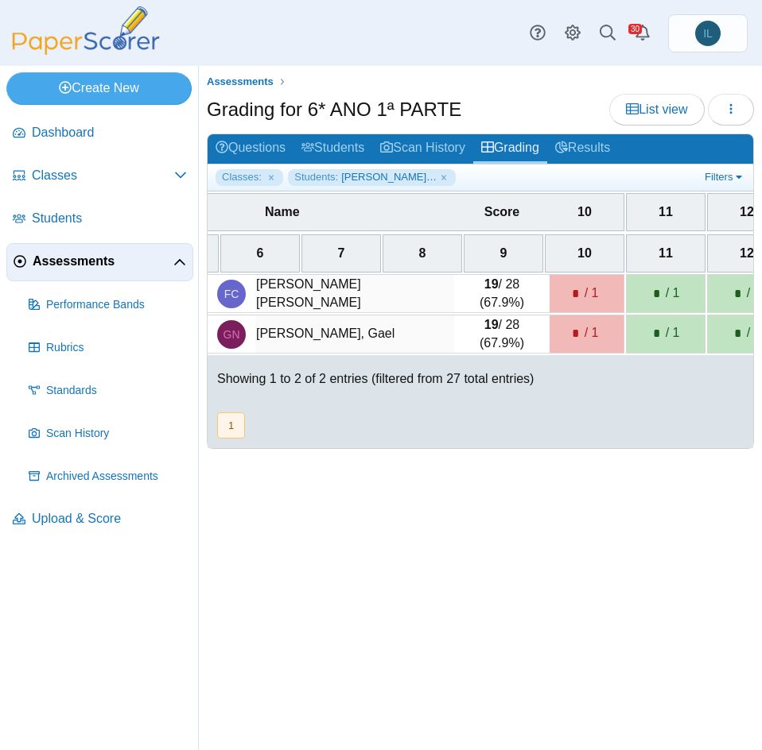
scroll to position [0, 750]
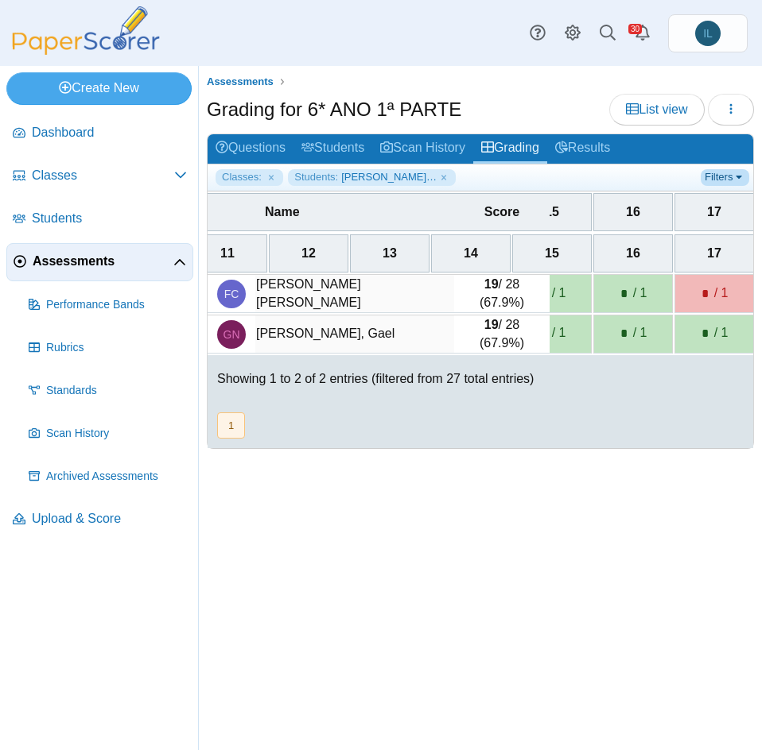
click at [718, 172] on link "Filters" at bounding box center [724, 177] width 48 height 16
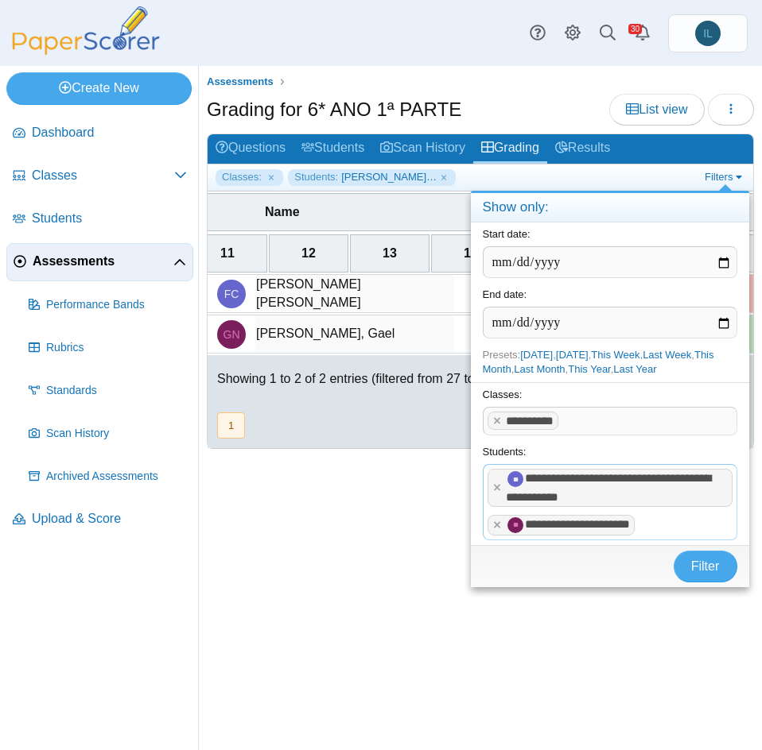
click at [683, 522] on tags "**********" at bounding box center [609, 502] width 254 height 76
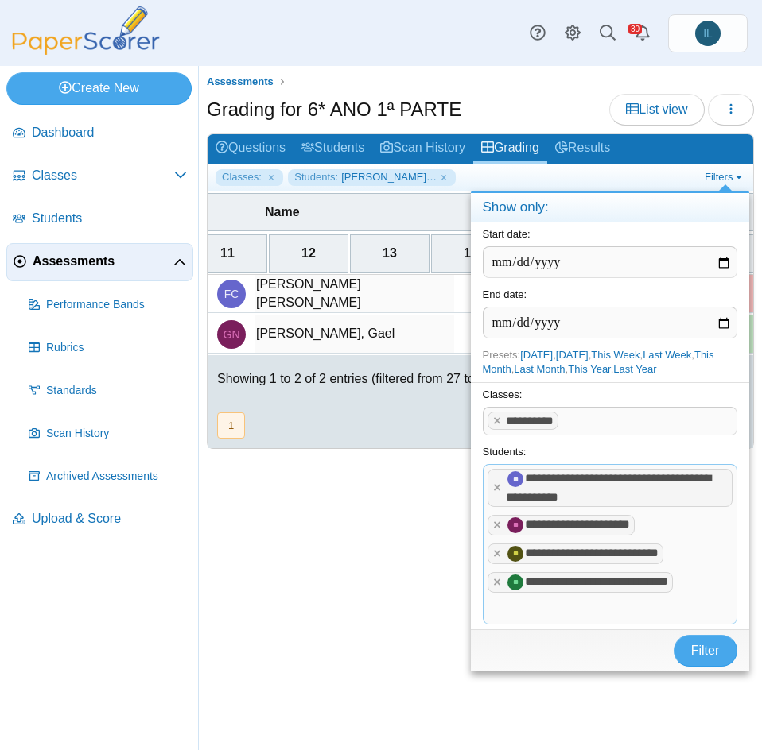
click at [685, 592] on tags "**********" at bounding box center [609, 544] width 254 height 161
click at [497, 587] on x "remove tag" at bounding box center [497, 582] width 14 height 10
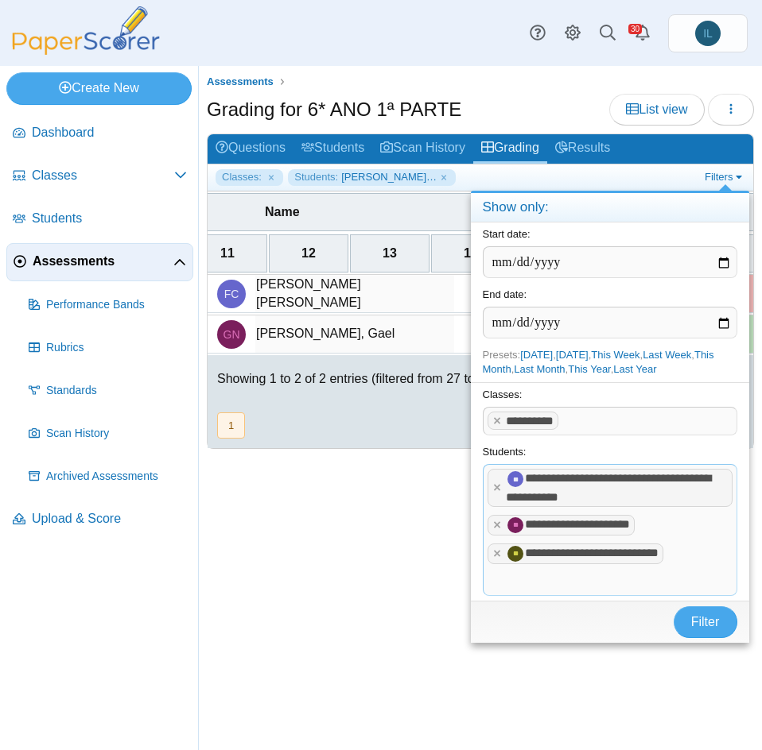
click at [497, 589] on span at bounding box center [609, 581] width 253 height 27
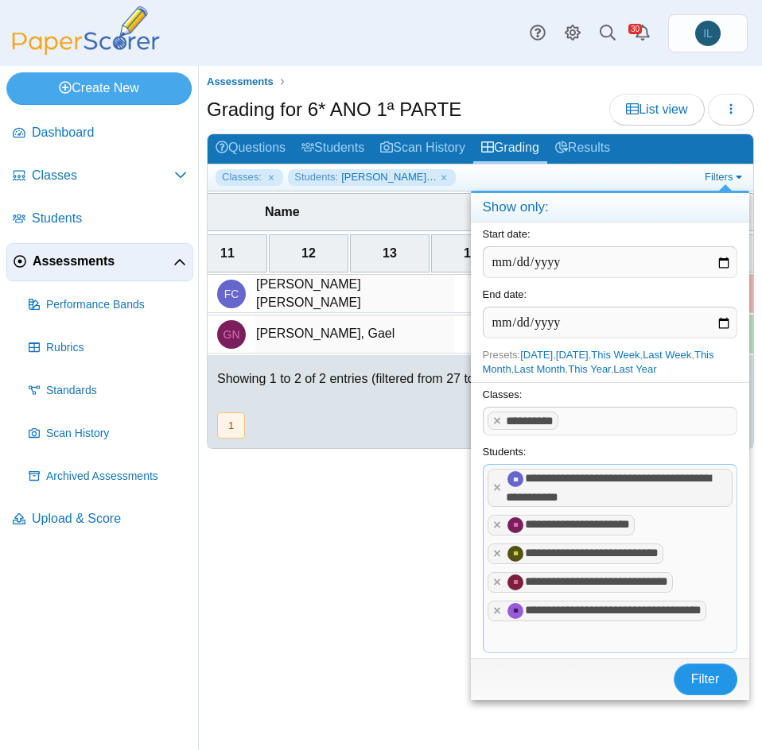
click at [688, 682] on button "Filter" at bounding box center [705, 680] width 64 height 32
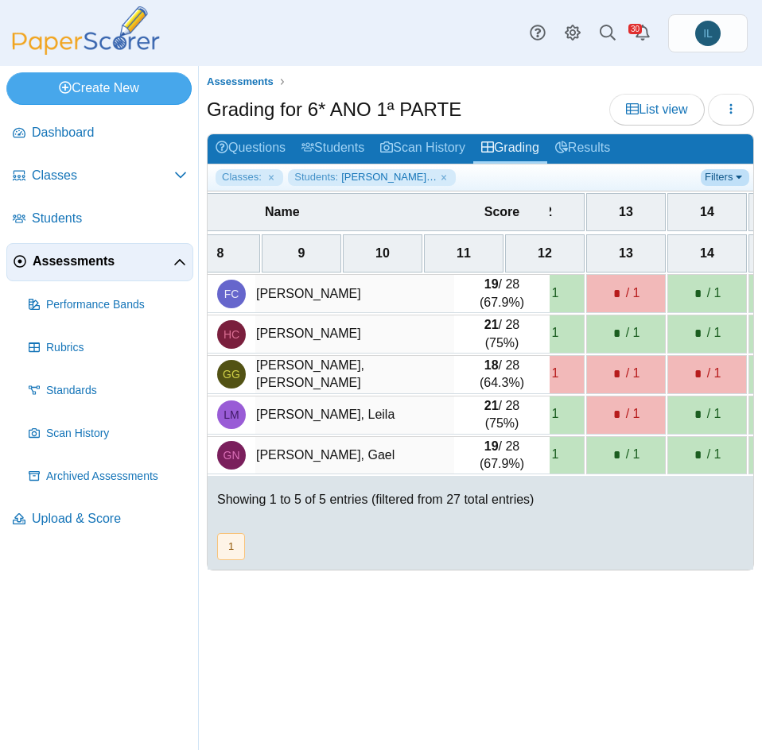
click at [709, 172] on link "Filters" at bounding box center [724, 177] width 48 height 16
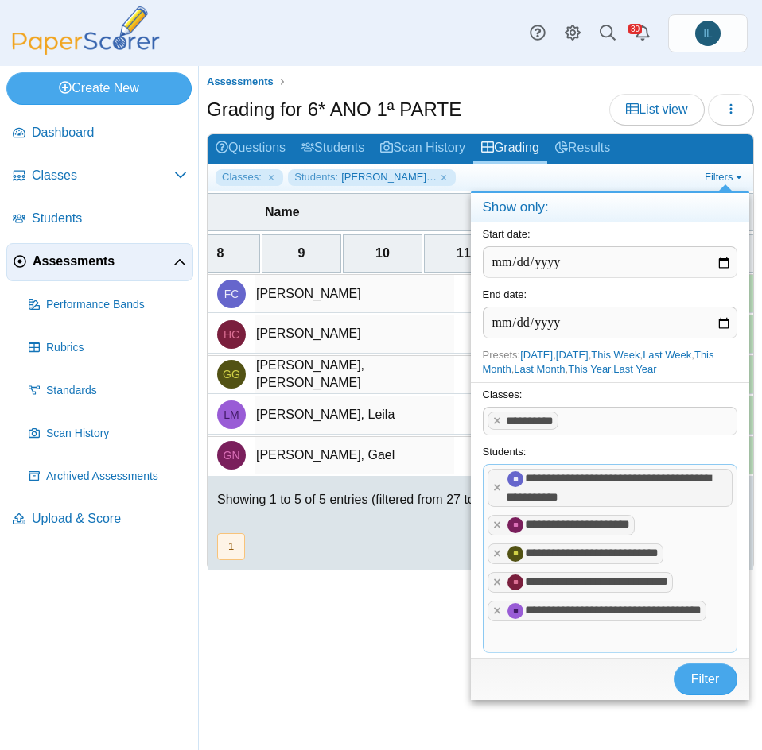
click at [672, 645] on span at bounding box center [609, 639] width 253 height 27
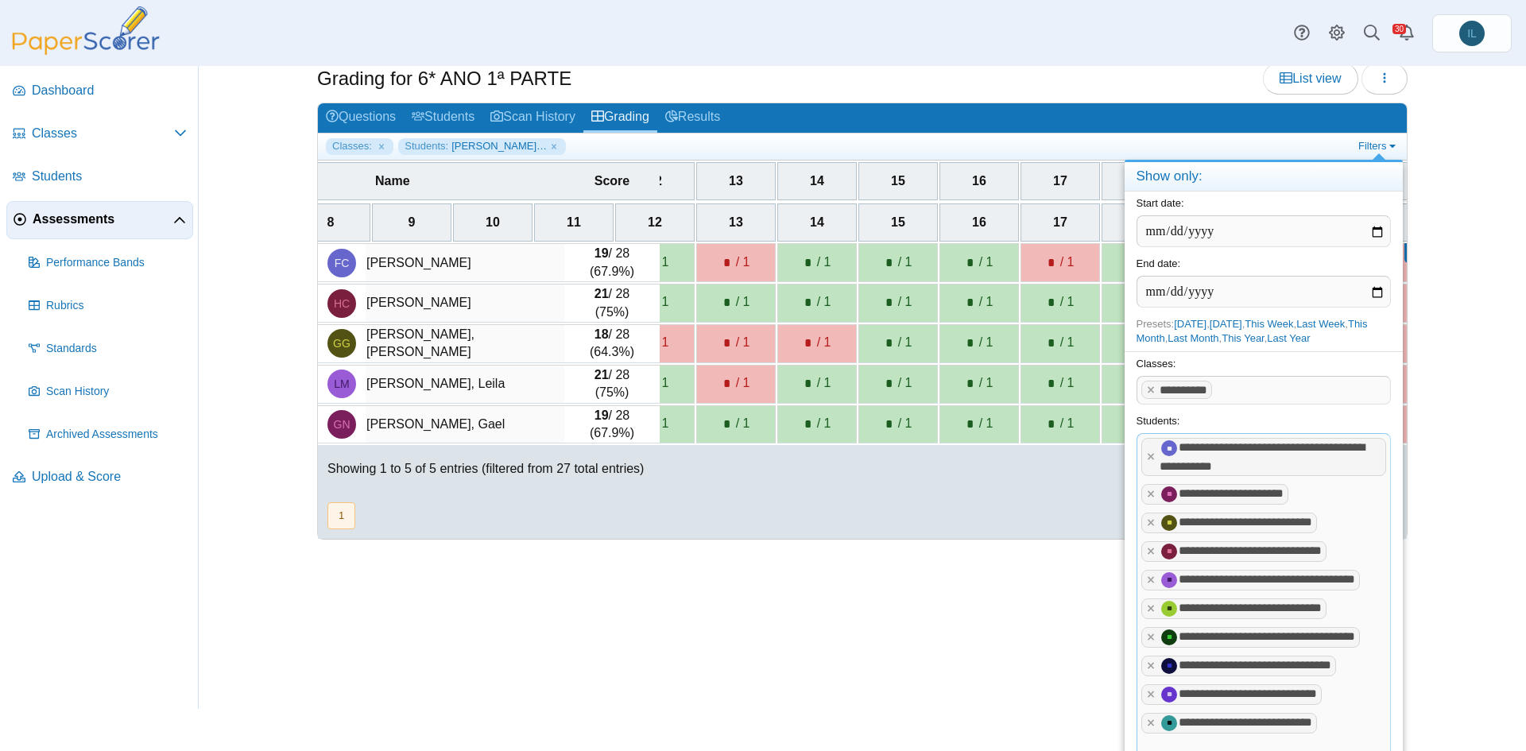
click at [761, 645] on div "Assessments Grading for 6* ANO 1ª PARTE List view Loading… 19" at bounding box center [862, 366] width 1327 height 685
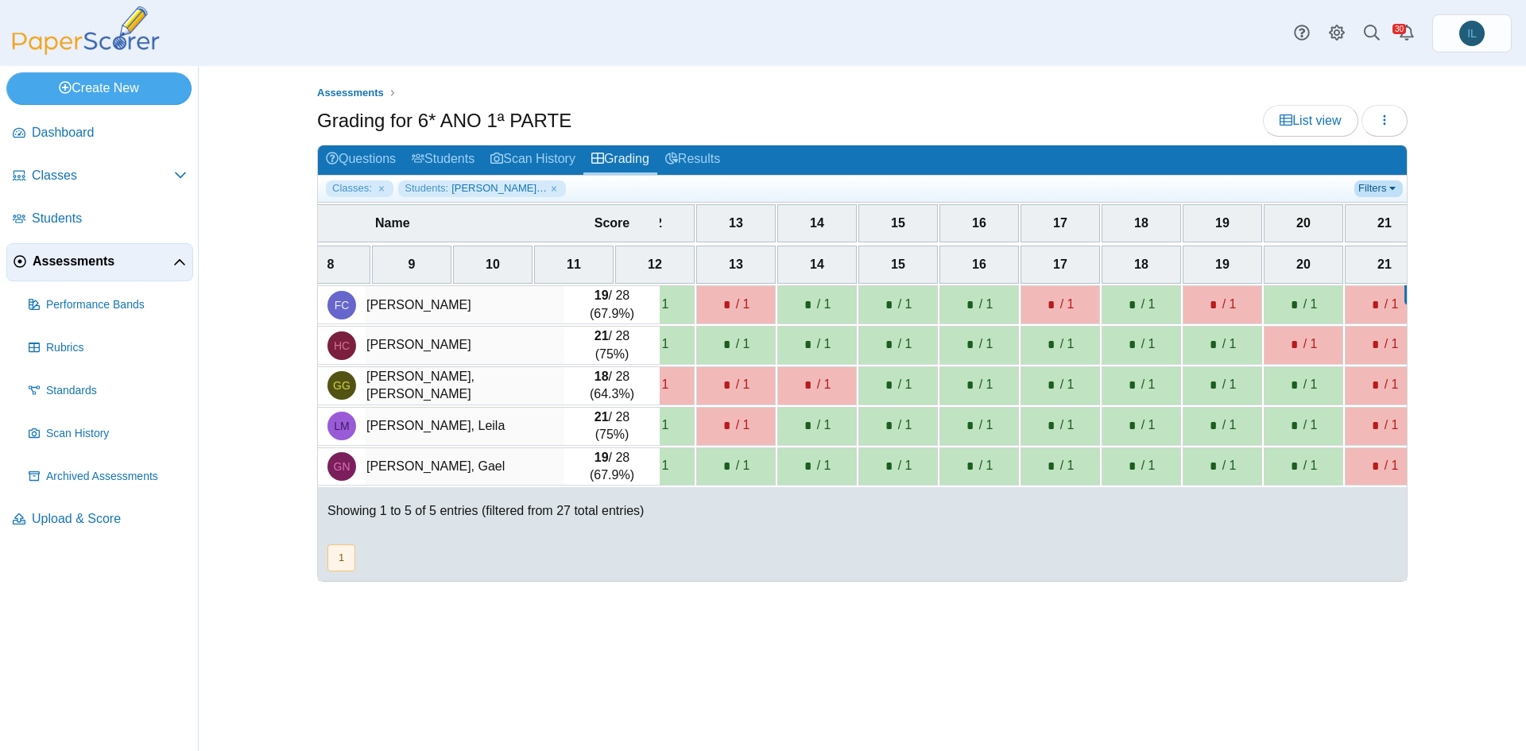
click at [761, 184] on link "Filters" at bounding box center [1378, 188] width 48 height 16
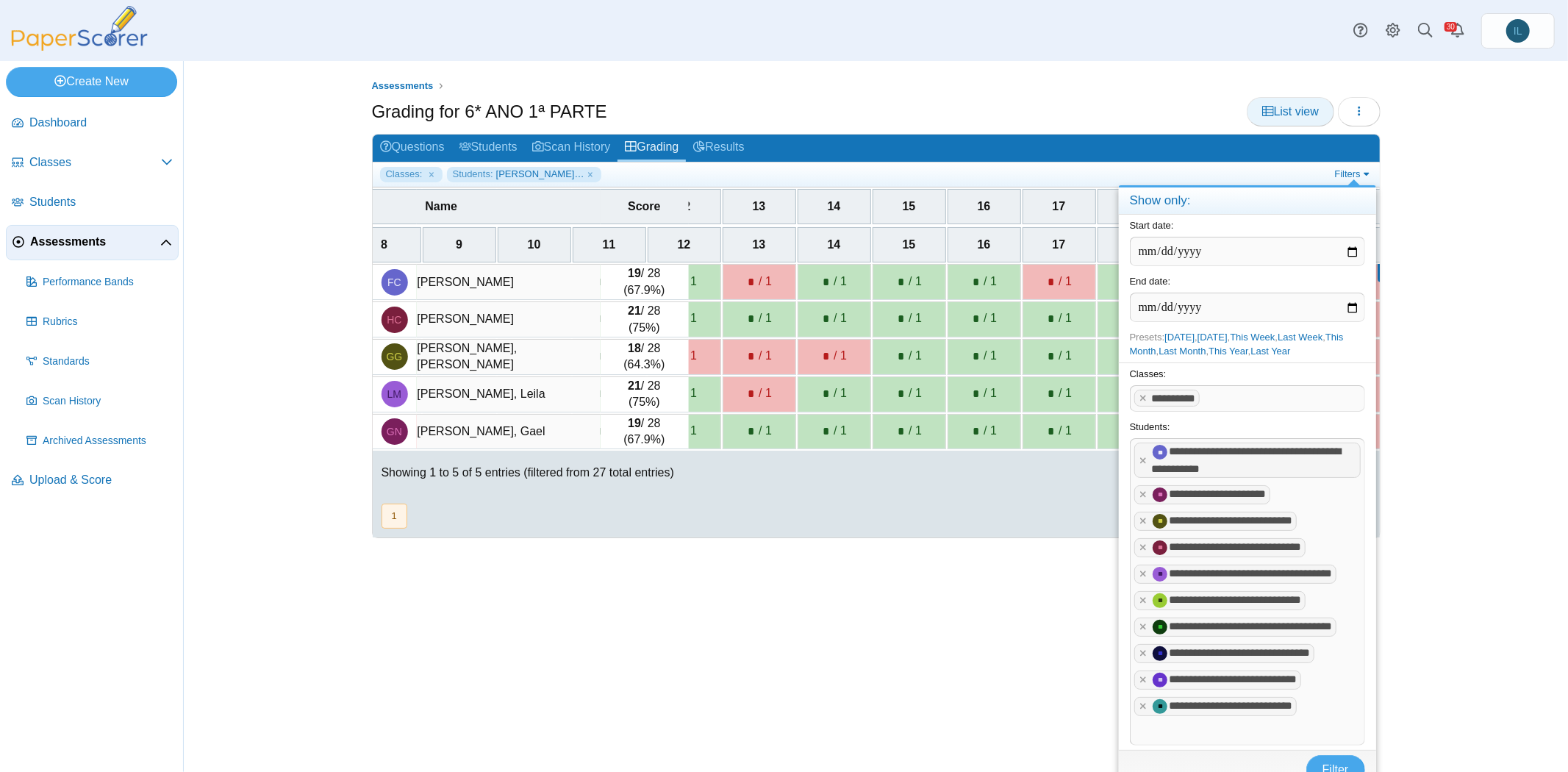
scroll to position [0, 872]
drag, startPoint x: 1168, startPoint y: 114, endPoint x: 1336, endPoint y: 755, distance: 662.6
click at [704, 693] on span "Filter" at bounding box center [1336, 769] width 27 height 13
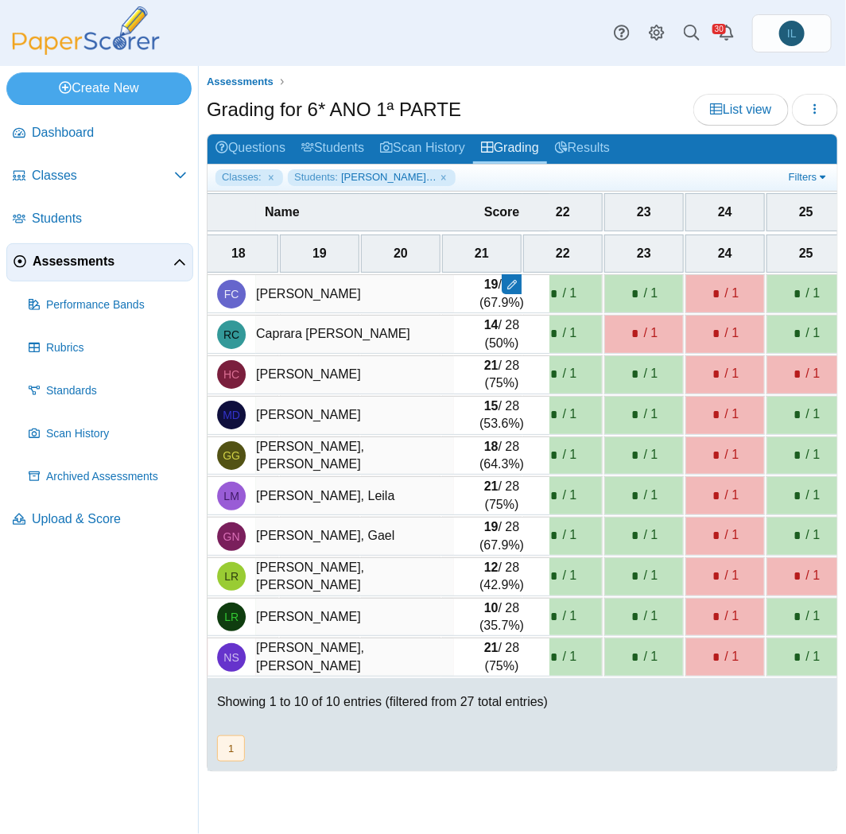
scroll to position [0, 1737]
drag, startPoint x: 650, startPoint y: 473, endPoint x: 694, endPoint y: 479, distance: 44.1
click at [650, 477] on div "* / 1" at bounding box center [642, 495] width 78 height 37
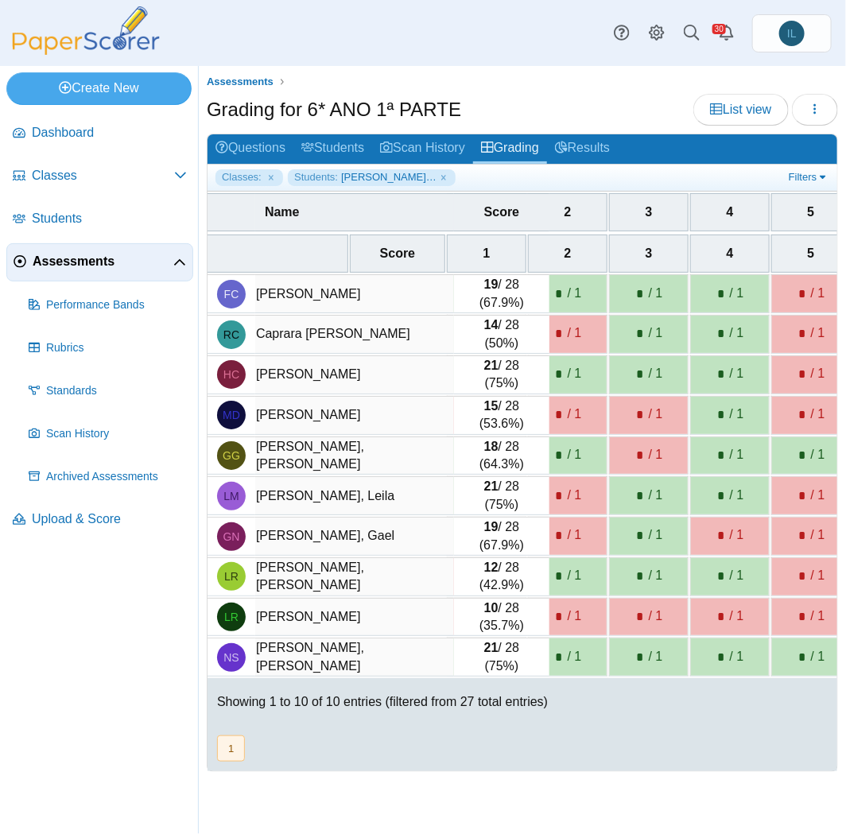
scroll to position [0, 82]
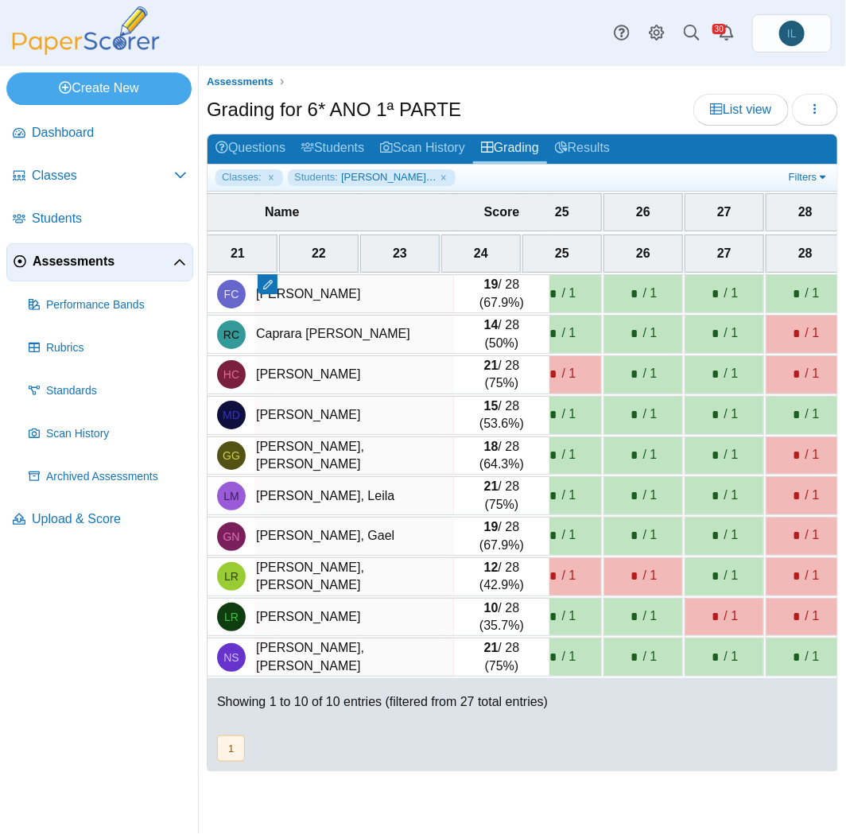
click at [582, 526] on span "/ 1" at bounding box center [578, 534] width 32 height 17
click at [117, 265] on span "Assessments" at bounding box center [103, 261] width 141 height 17
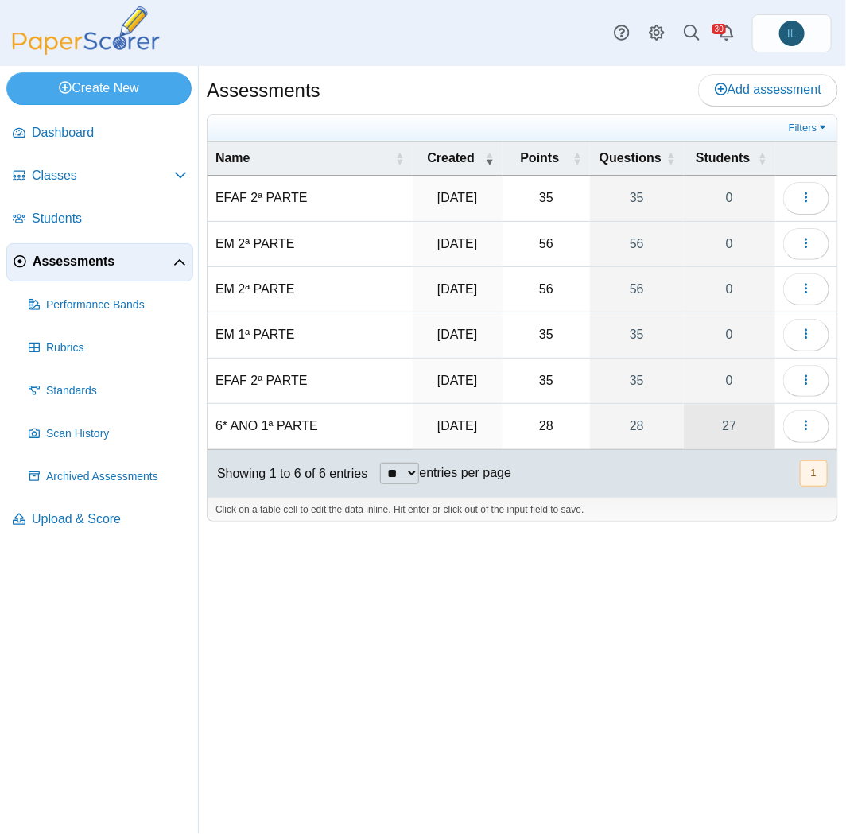
click at [738, 408] on link "27" at bounding box center [729, 426] width 91 height 45
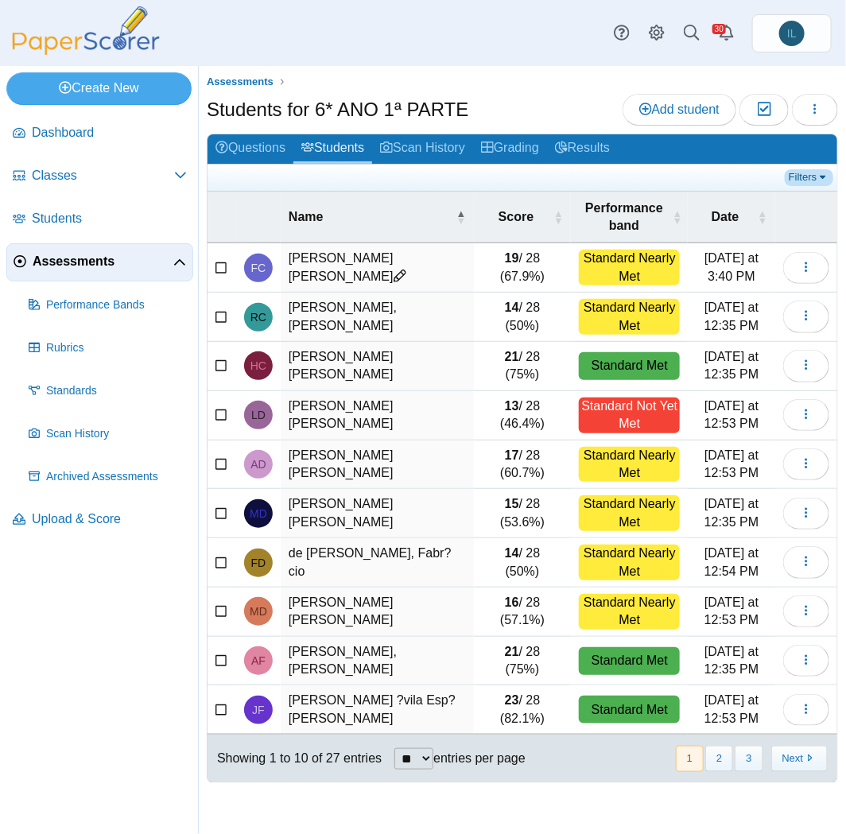
click at [808, 182] on link "Filters" at bounding box center [809, 177] width 48 height 16
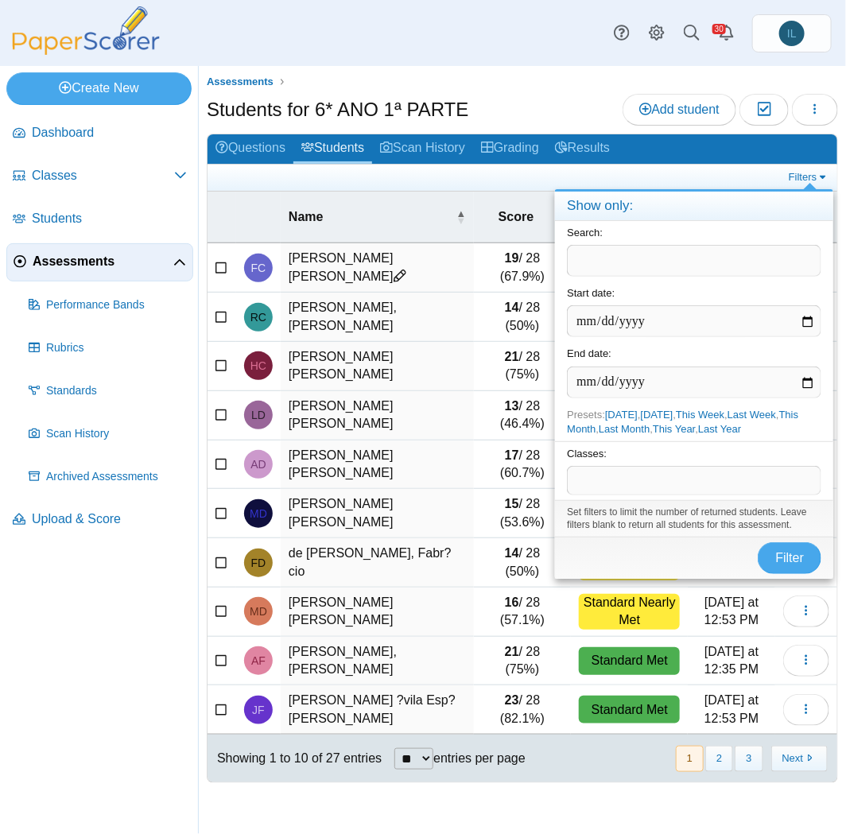
click at [612, 479] on span at bounding box center [694, 480] width 253 height 27
click at [783, 554] on span "Filter" at bounding box center [790, 558] width 29 height 14
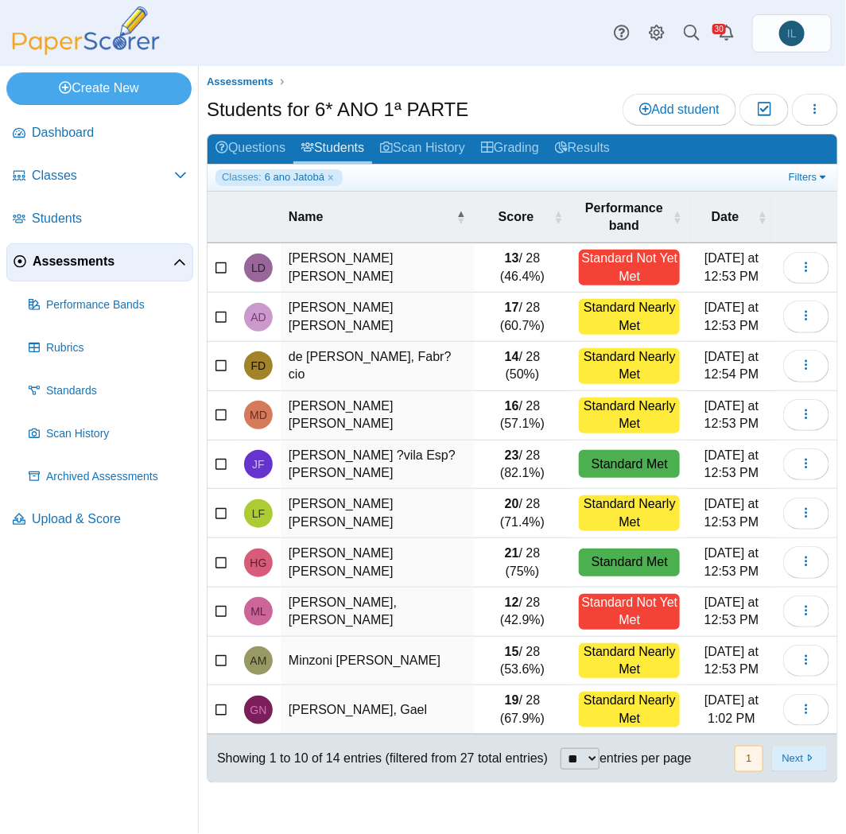
click at [792, 750] on button "Next" at bounding box center [799, 759] width 56 height 26
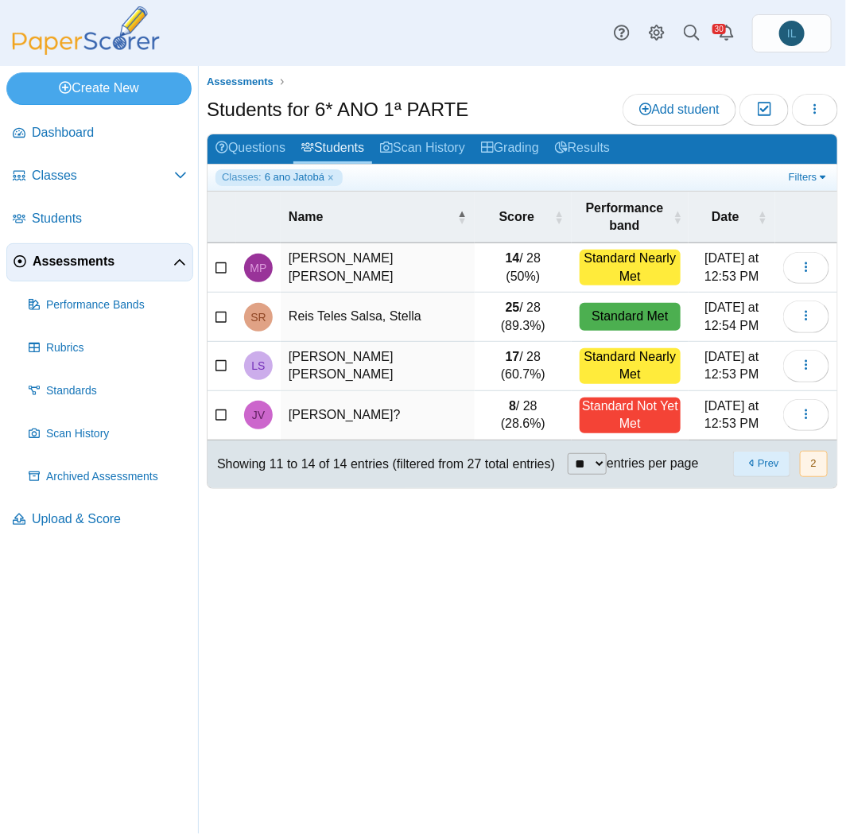
click at [773, 455] on button "Prev" at bounding box center [761, 464] width 56 height 26
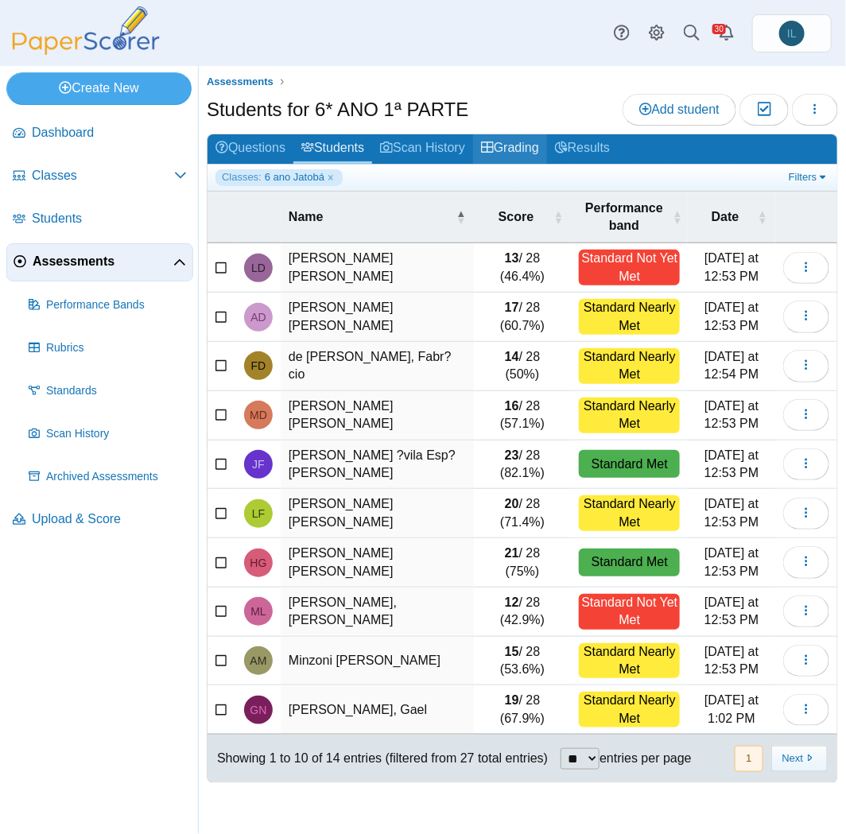
click at [521, 152] on link "Grading" at bounding box center [510, 148] width 74 height 29
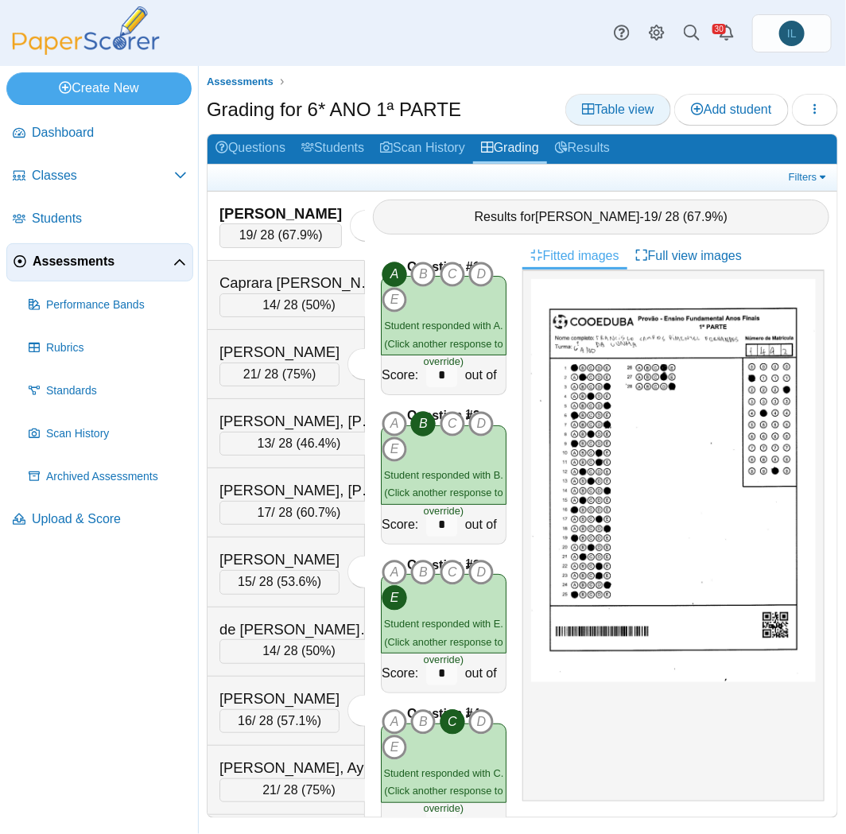
click at [614, 105] on span "Table view" at bounding box center [618, 110] width 72 height 14
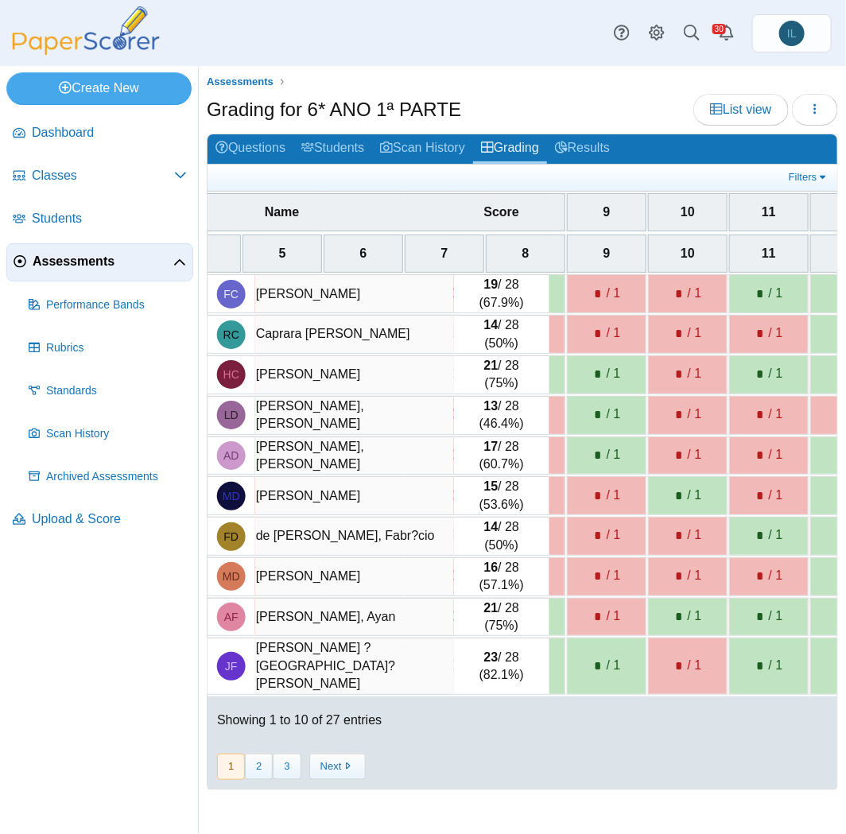
scroll to position [0, 634]
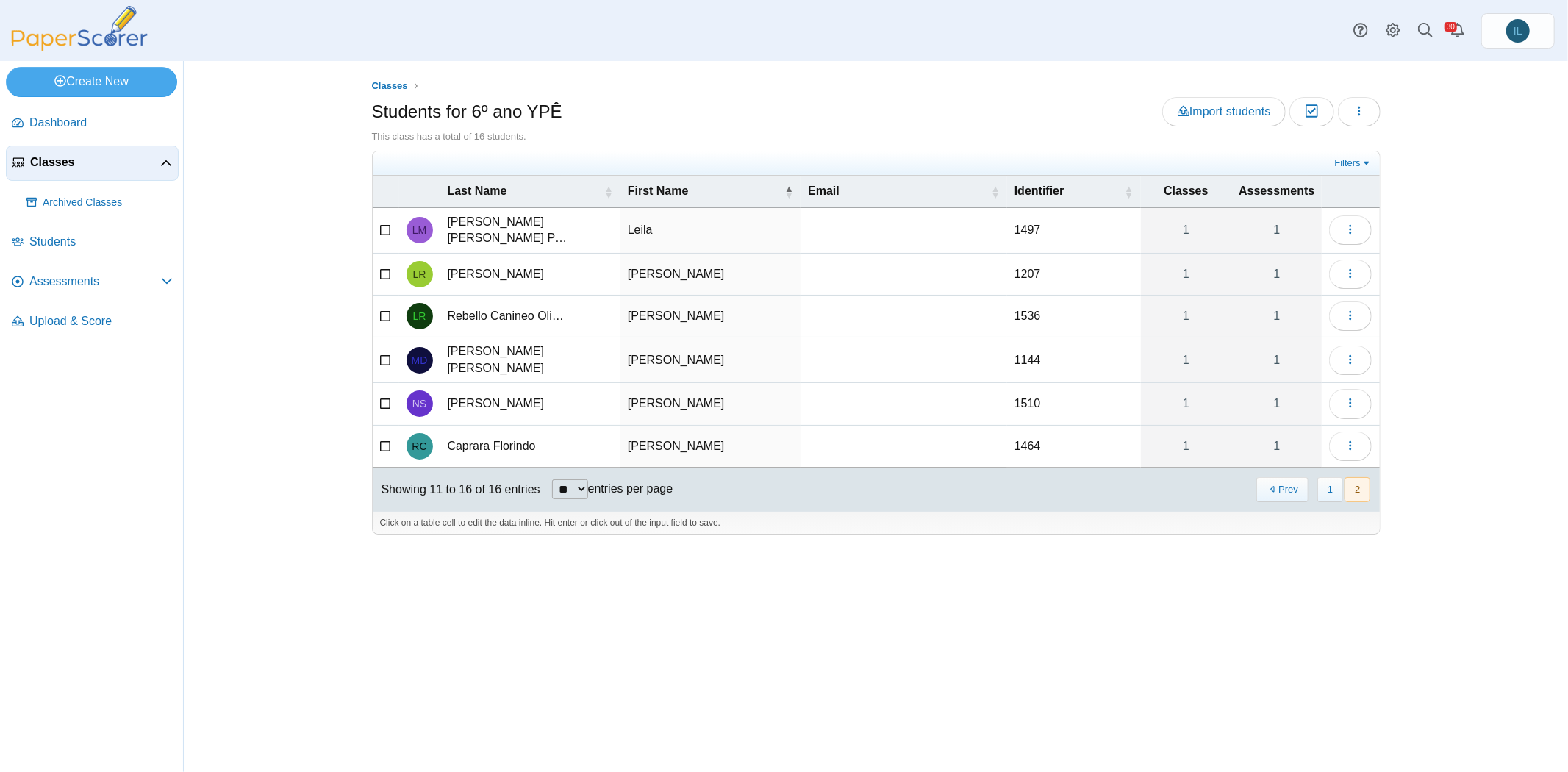
drag, startPoint x: 951, startPoint y: 771, endPoint x: 784, endPoint y: 582, distance: 252.2
click at [784, 582] on div "Classes Students for 6º ano YPÊ Import students Moderation 0 Loading…" at bounding box center [876, 416] width 1103 height 711
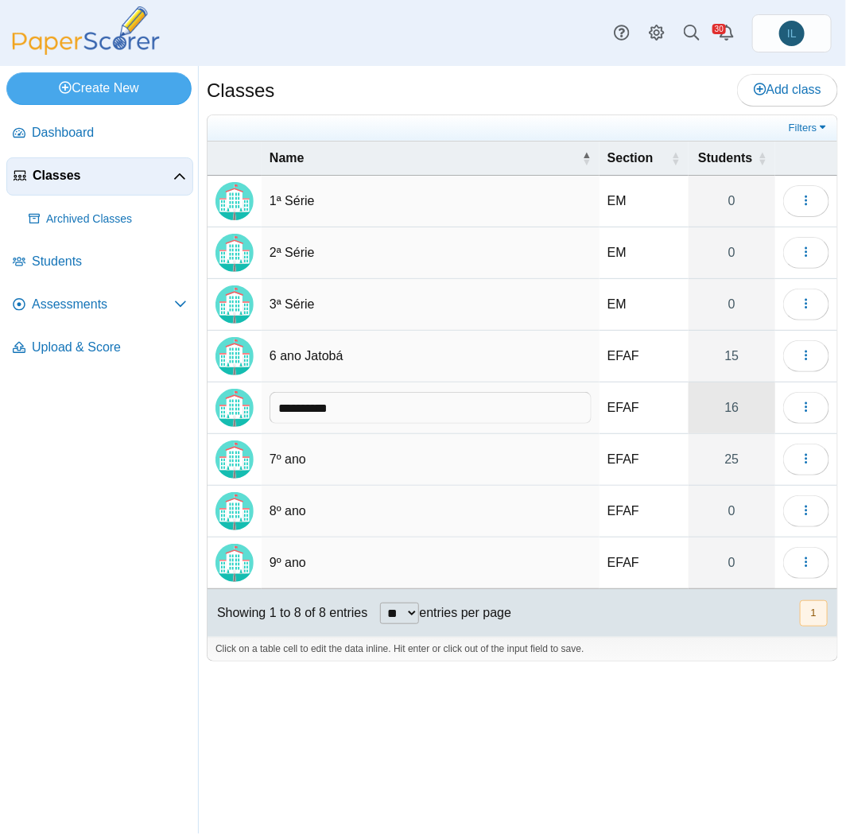
click at [719, 409] on link "16" at bounding box center [731, 407] width 87 height 51
click at [750, 336] on link "15" at bounding box center [731, 356] width 87 height 51
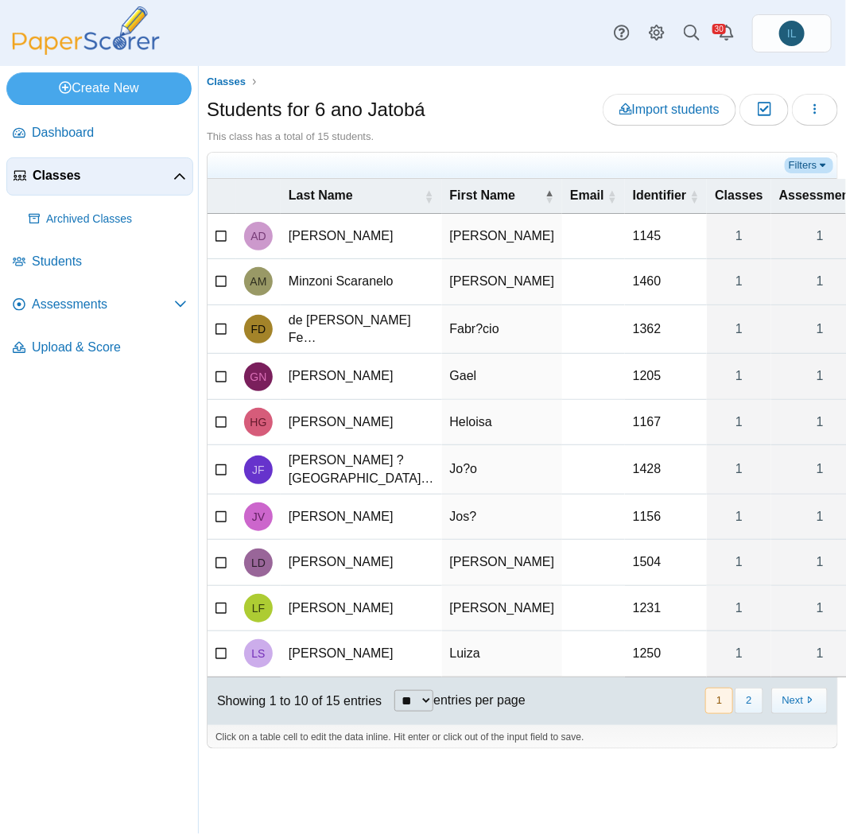
click at [795, 160] on link "Filters" at bounding box center [809, 165] width 48 height 16
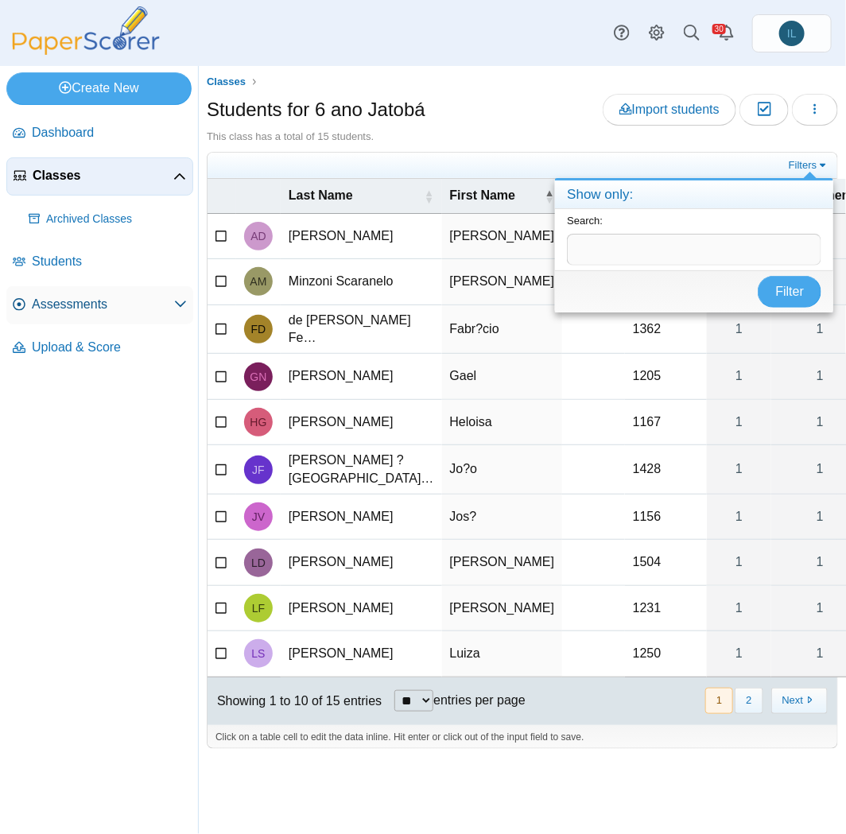
click at [59, 308] on span "Assessments" at bounding box center [103, 304] width 142 height 17
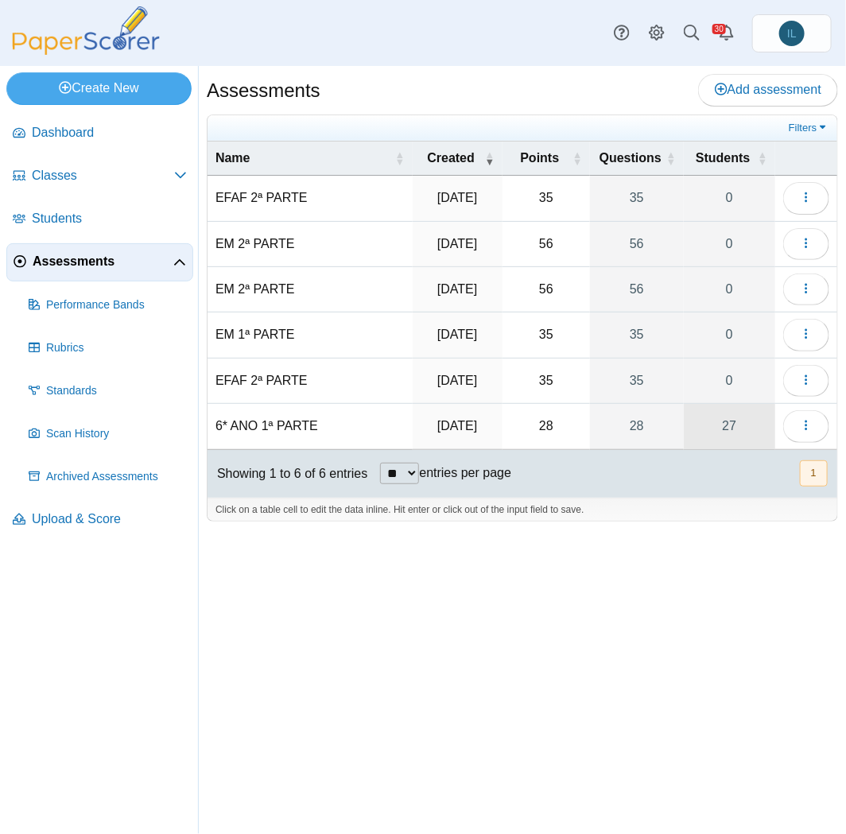
click at [734, 423] on link "27" at bounding box center [729, 426] width 91 height 45
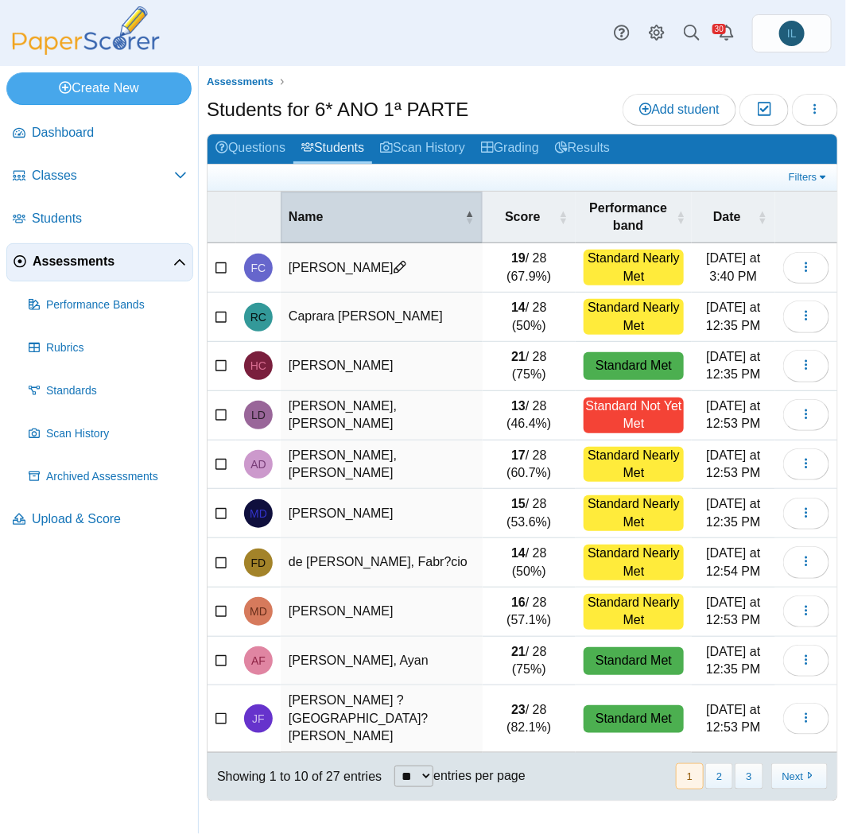
click at [465, 211] on span "\a Name\a : Activate to invert sorting" at bounding box center [470, 217] width 10 height 16
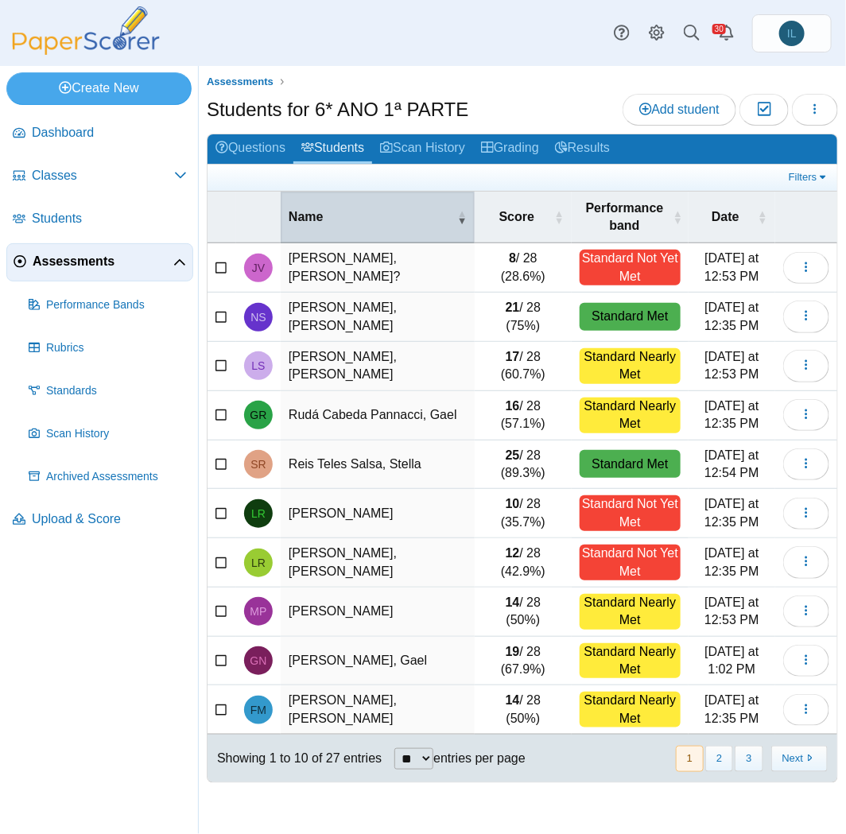
click at [451, 228] on th "Name" at bounding box center [378, 218] width 194 height 52
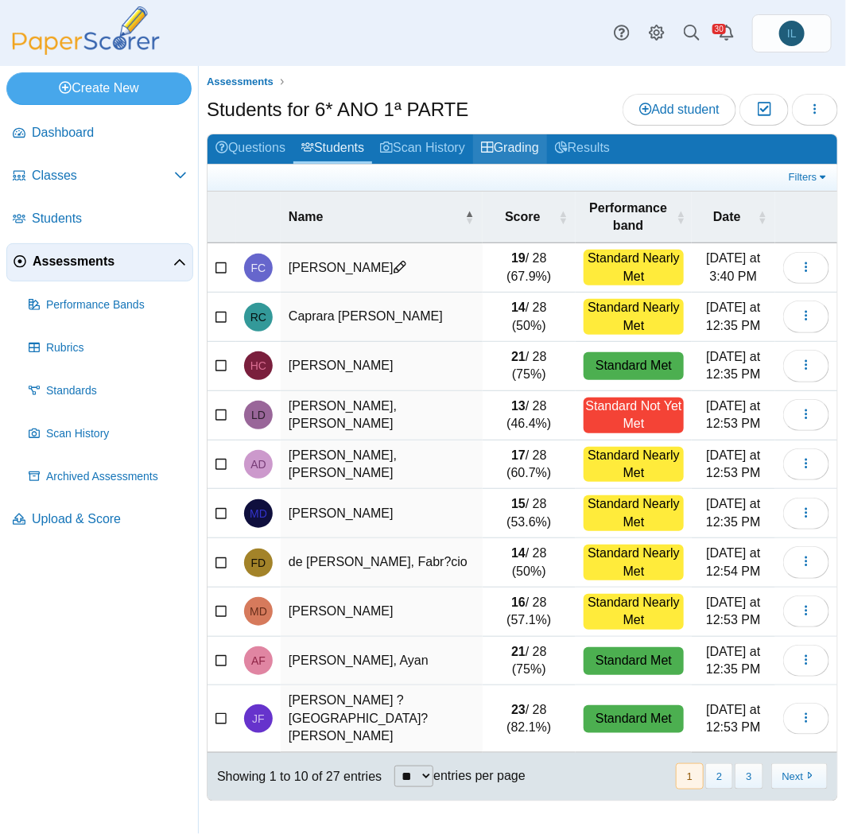
click at [535, 144] on link "Grading" at bounding box center [510, 148] width 74 height 29
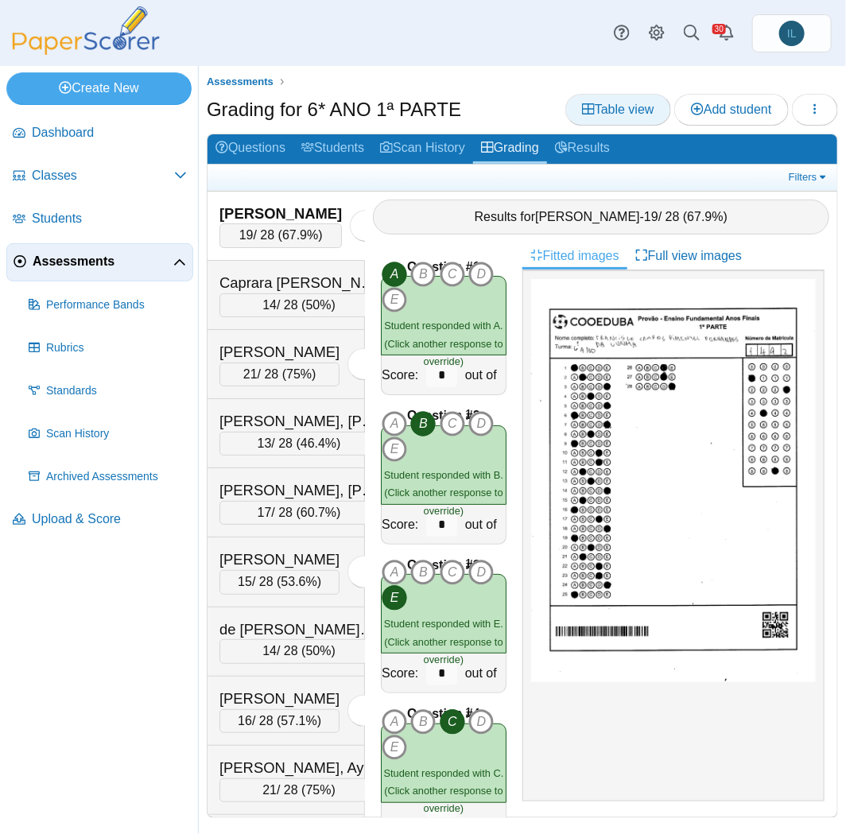
click at [638, 103] on span "Table view" at bounding box center [618, 110] width 72 height 14
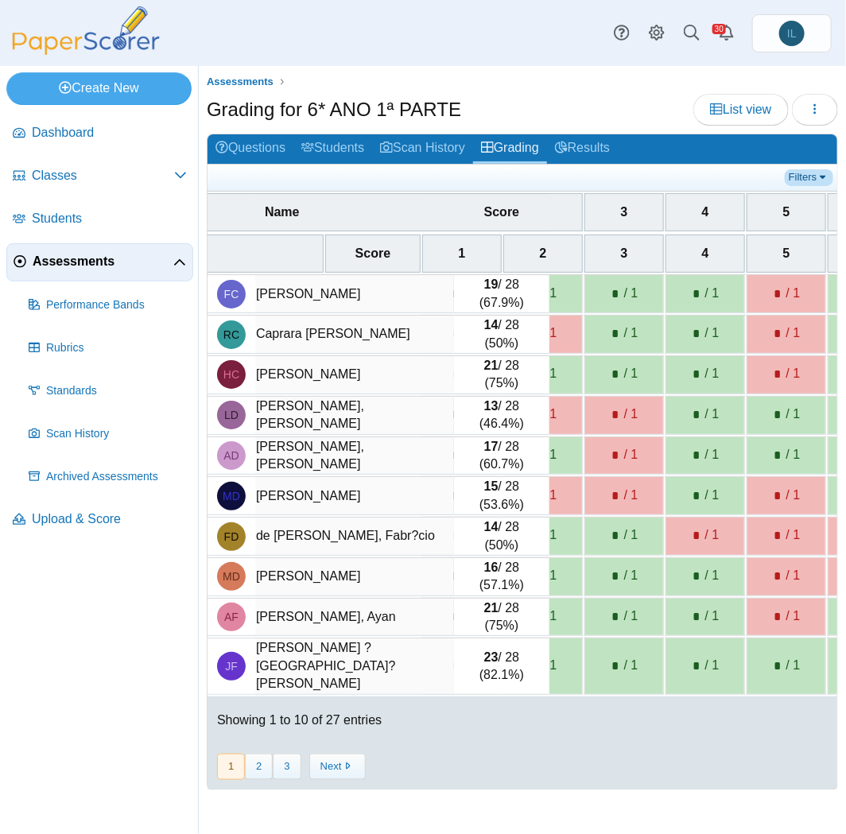
scroll to position [0, 137]
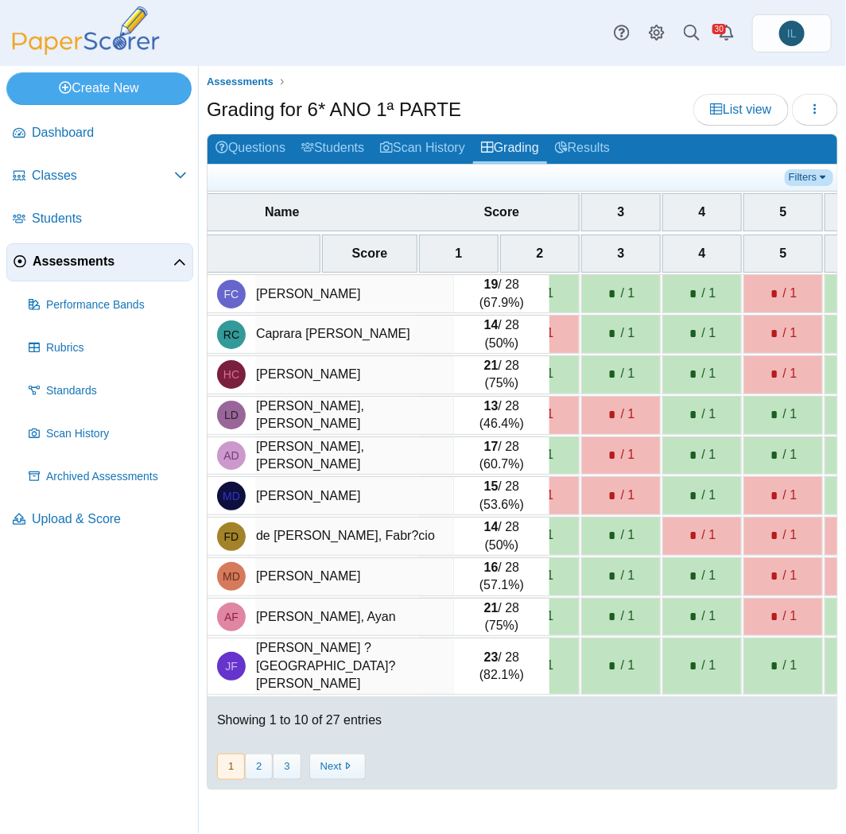
click at [820, 176] on link "Filters" at bounding box center [809, 177] width 48 height 16
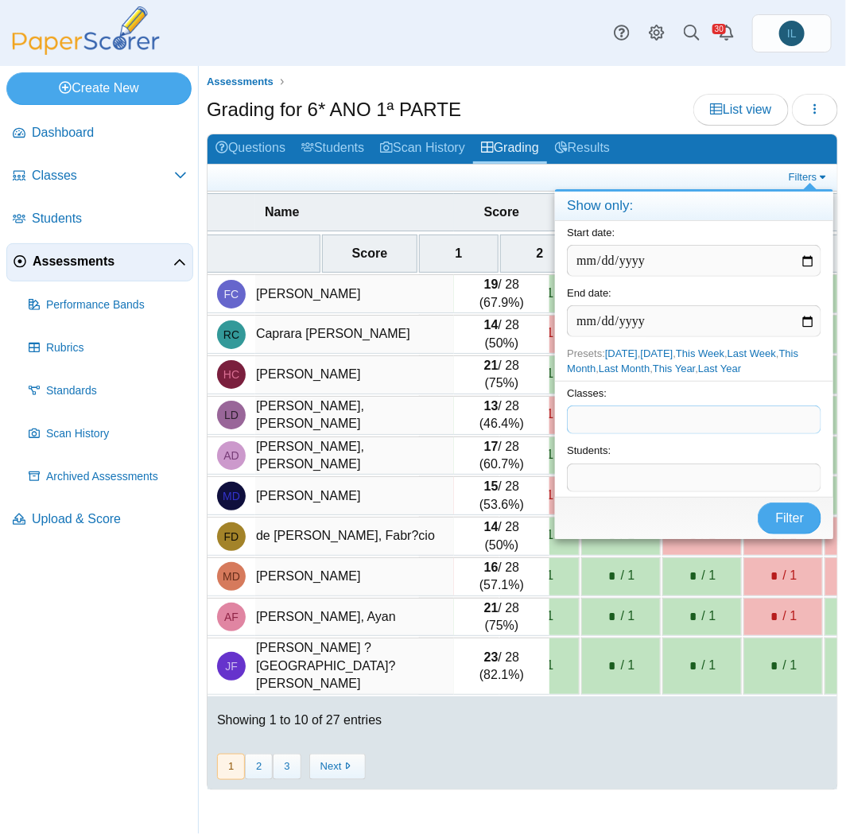
click at [661, 424] on span at bounding box center [694, 419] width 253 height 27
click at [781, 513] on span "Filter" at bounding box center [790, 518] width 29 height 14
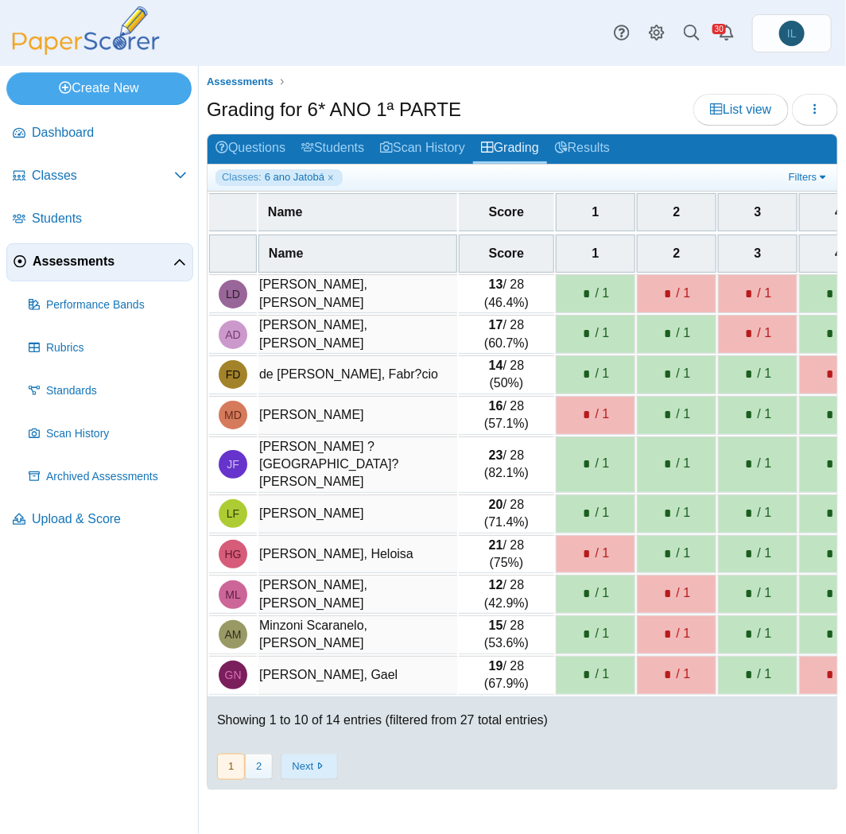
click at [315, 754] on button "Next" at bounding box center [309, 767] width 56 height 26
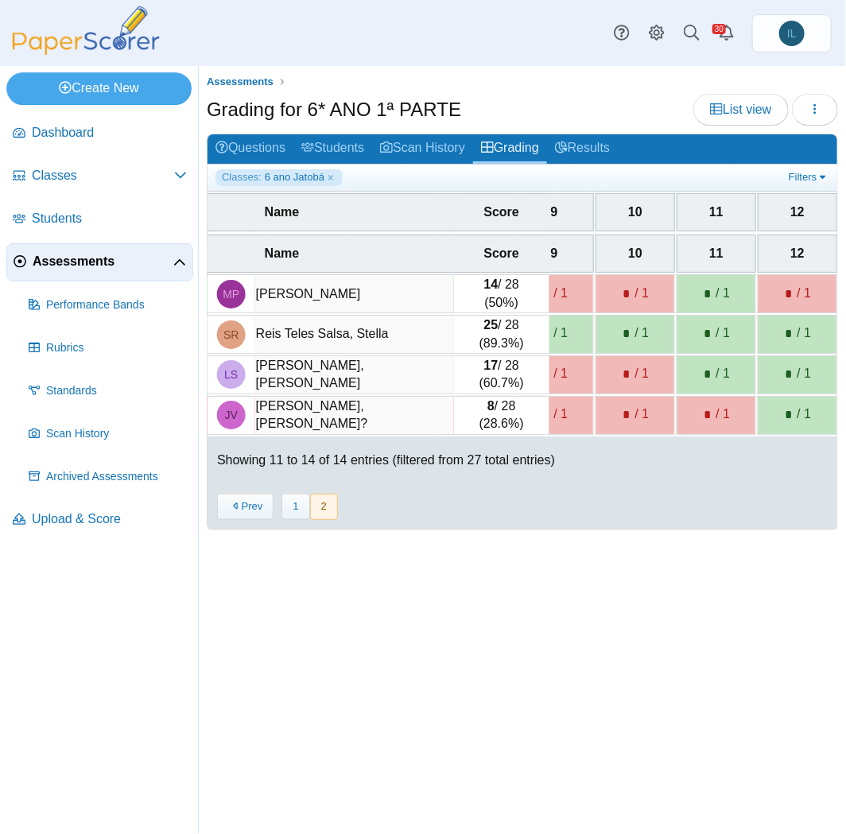
scroll to position [0, 874]
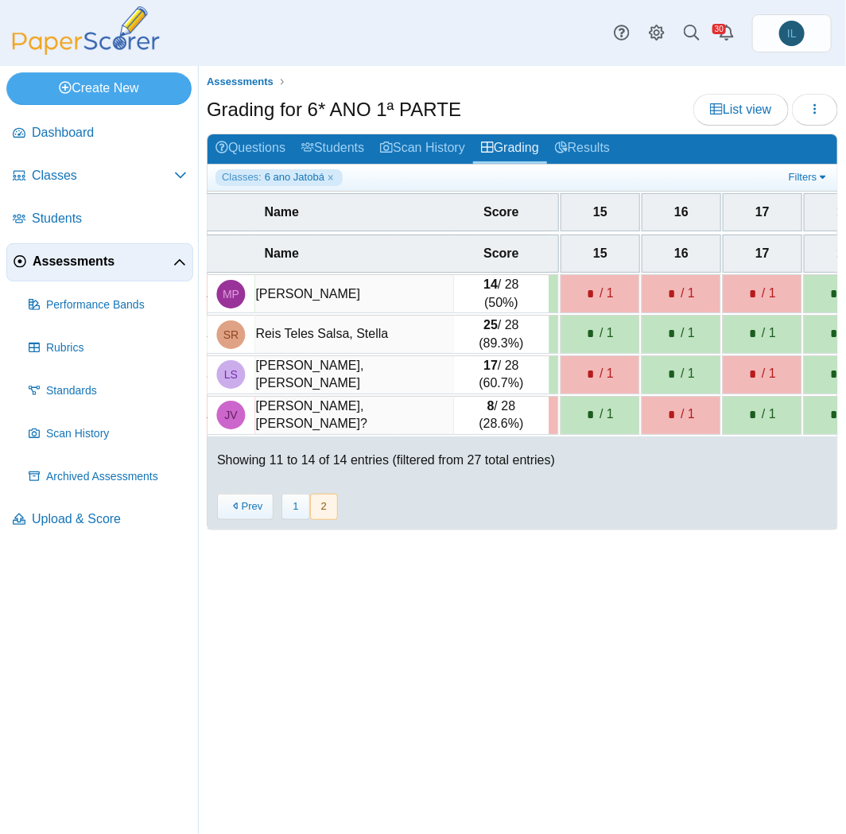
click at [757, 363] on div "* / 1" at bounding box center [762, 374] width 63 height 22
paste input
type input "*"
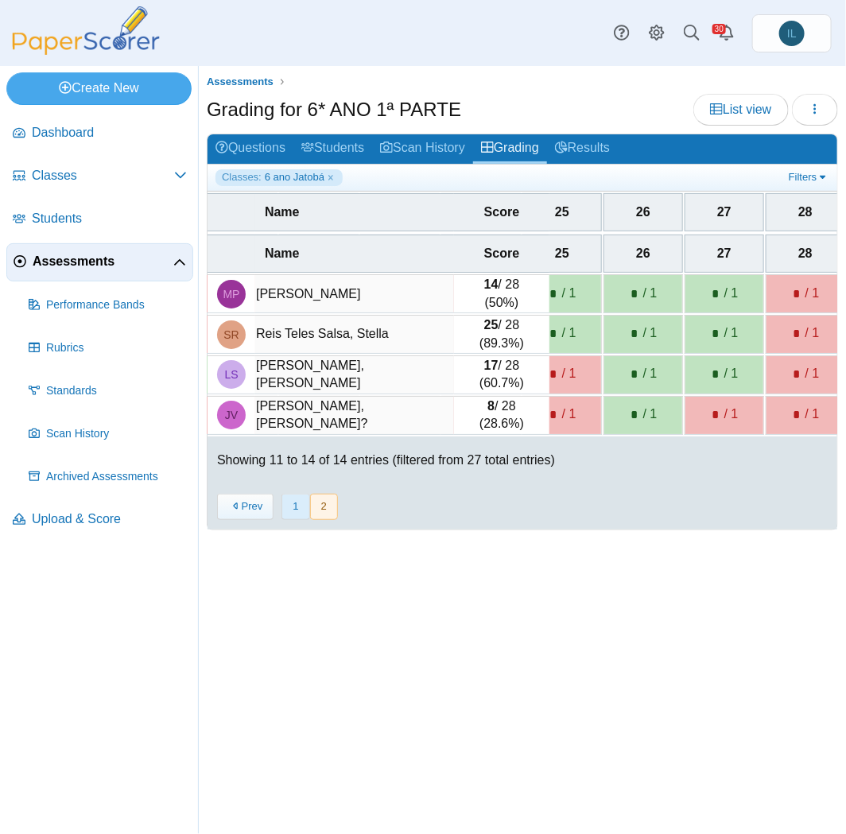
click at [281, 513] on button "1" at bounding box center [295, 507] width 28 height 26
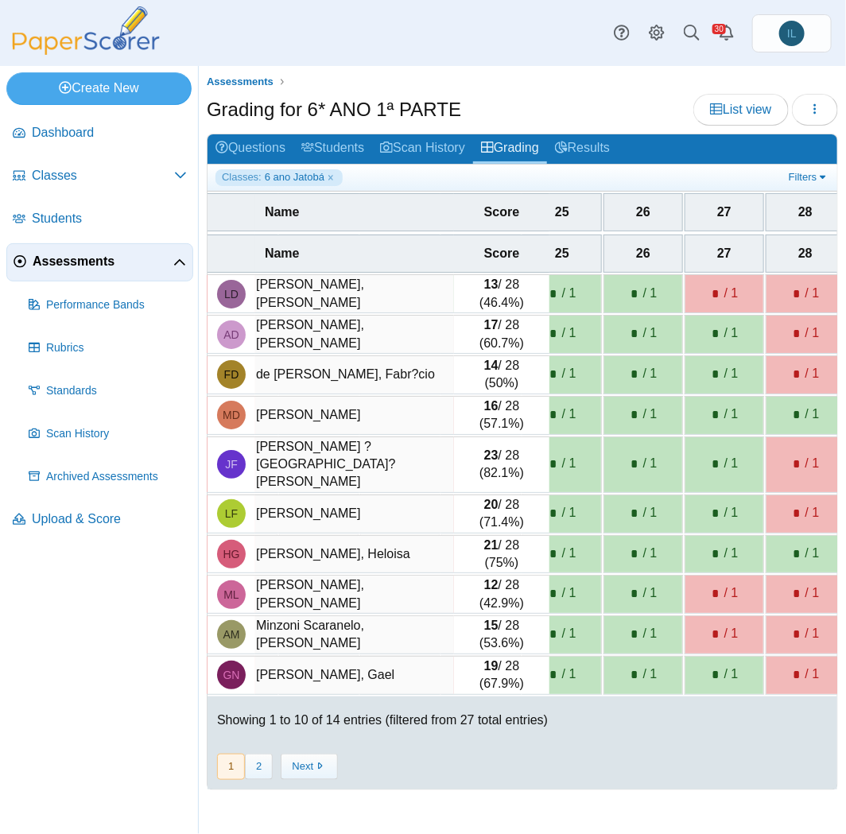
click at [685, 536] on div "* / 1" at bounding box center [724, 554] width 78 height 37
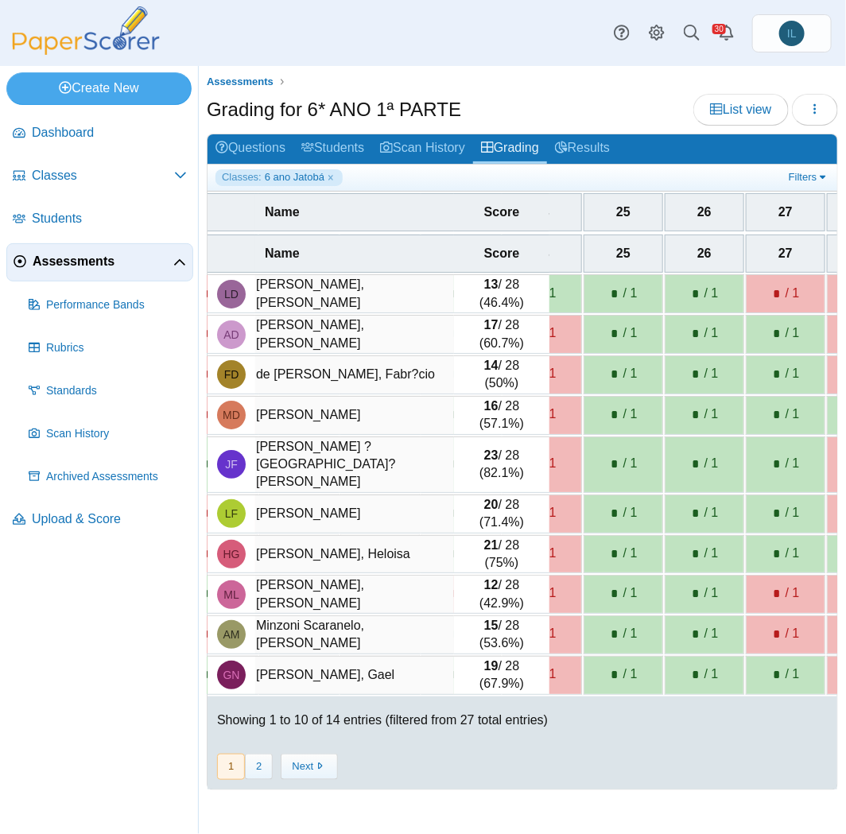
scroll to position [0, 1979]
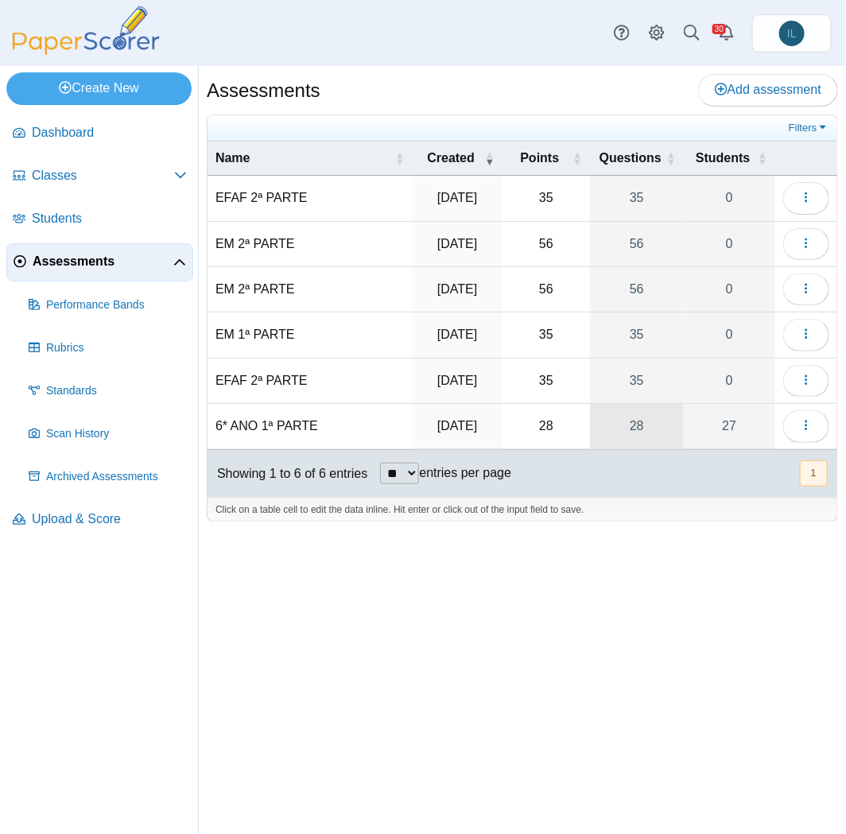
click at [626, 427] on link "28" at bounding box center [637, 426] width 94 height 45
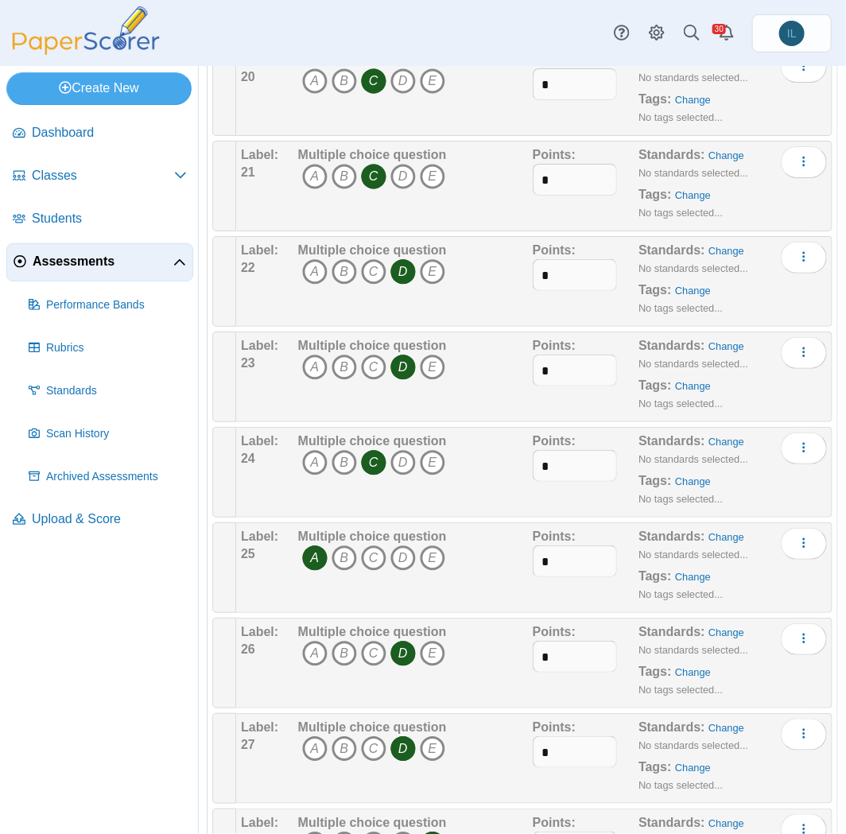
scroll to position [2063, 0]
